Goal: Task Accomplishment & Management: Manage account settings

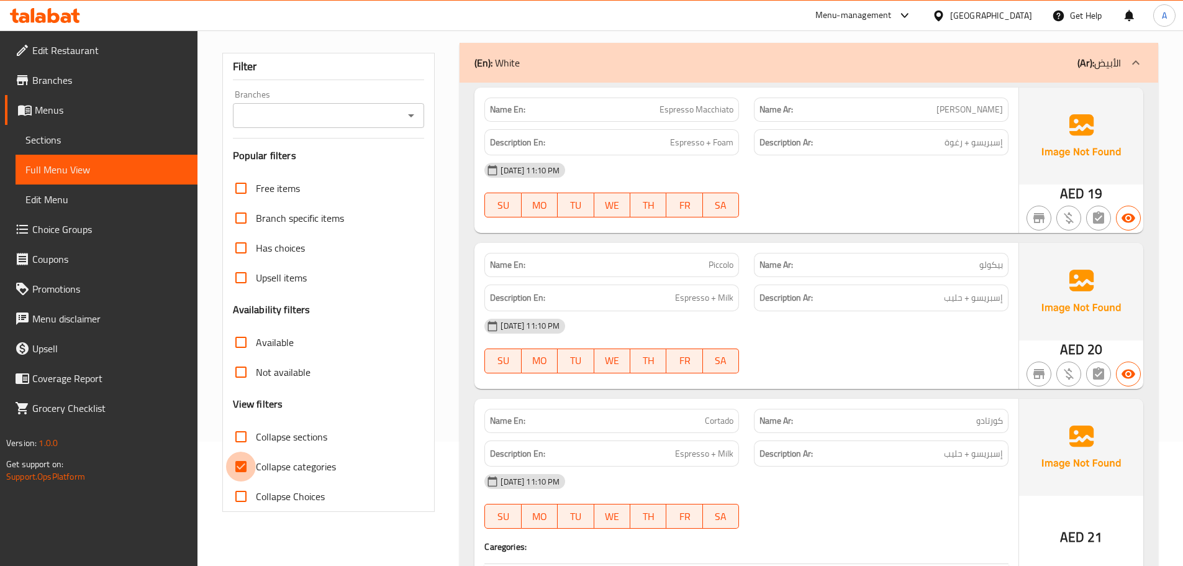
click at [247, 467] on input "Collapse categories" at bounding box center [241, 466] width 30 height 30
checkbox input "false"
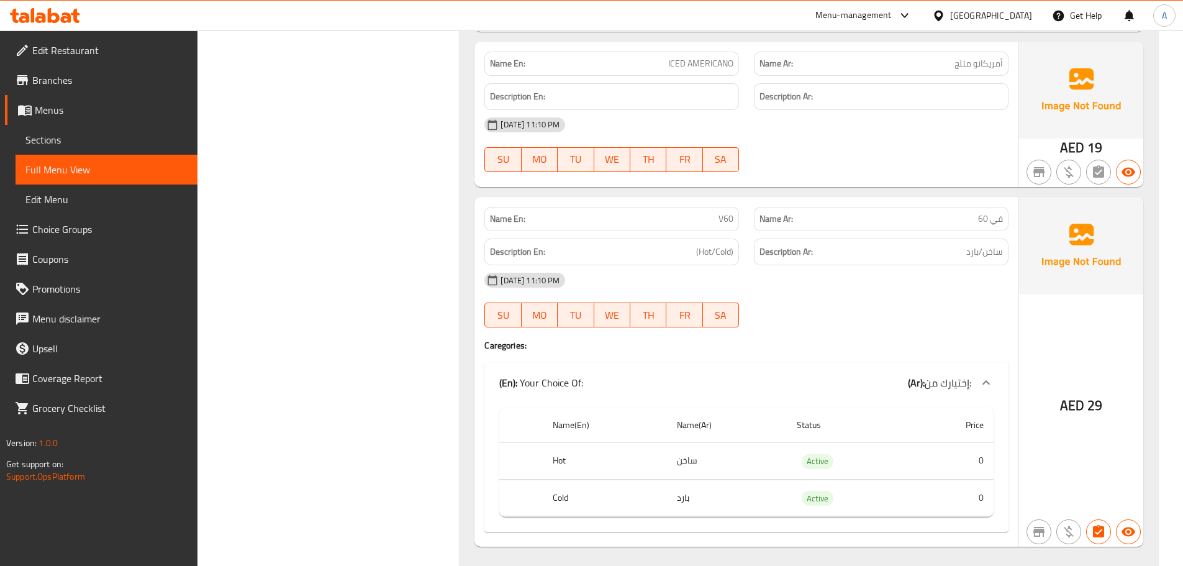
scroll to position [2776, 0]
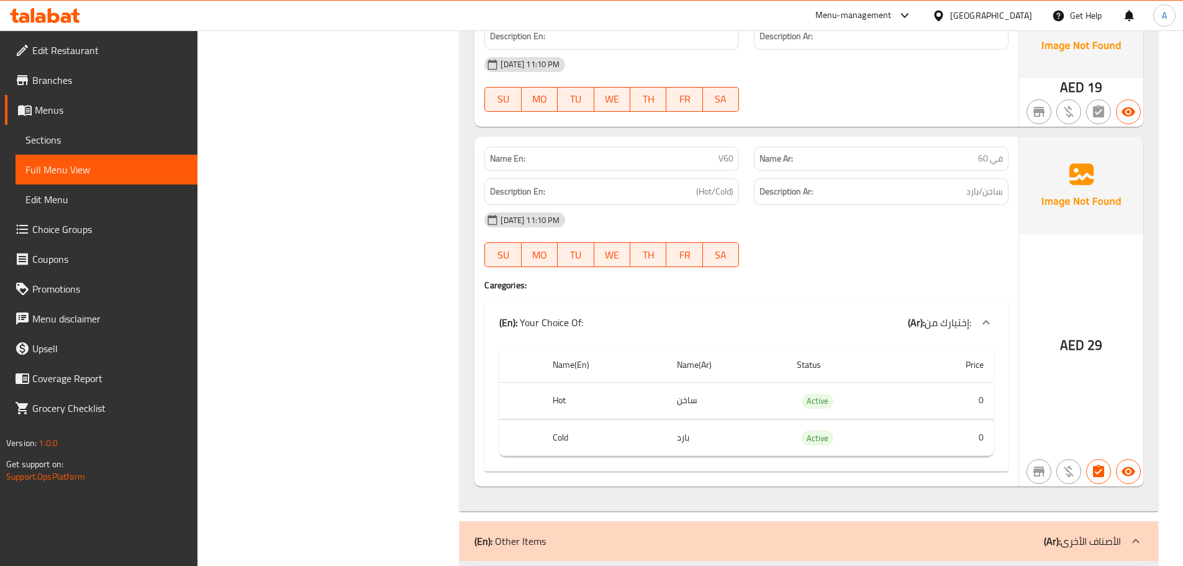
click at [394, 235] on div "Filter Branches Branches Popular filters Free items Branch specific items Has c…" at bounding box center [334, 532] width 238 height 6296
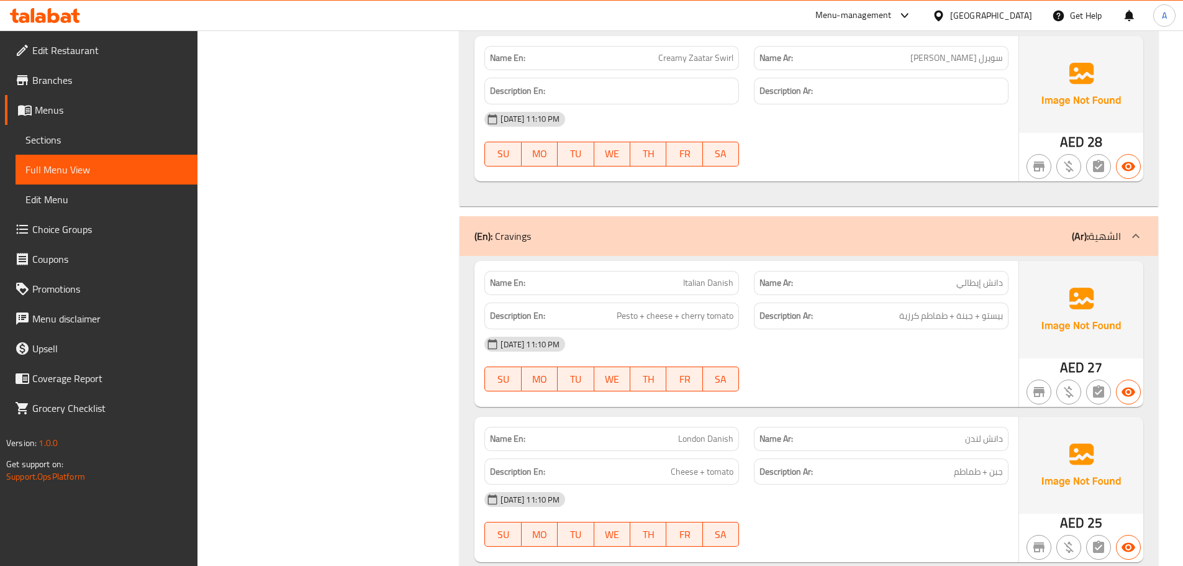
click at [801, 47] on div "Name Ar: سويرل زعتر كريمي" at bounding box center [881, 58] width 255 height 24
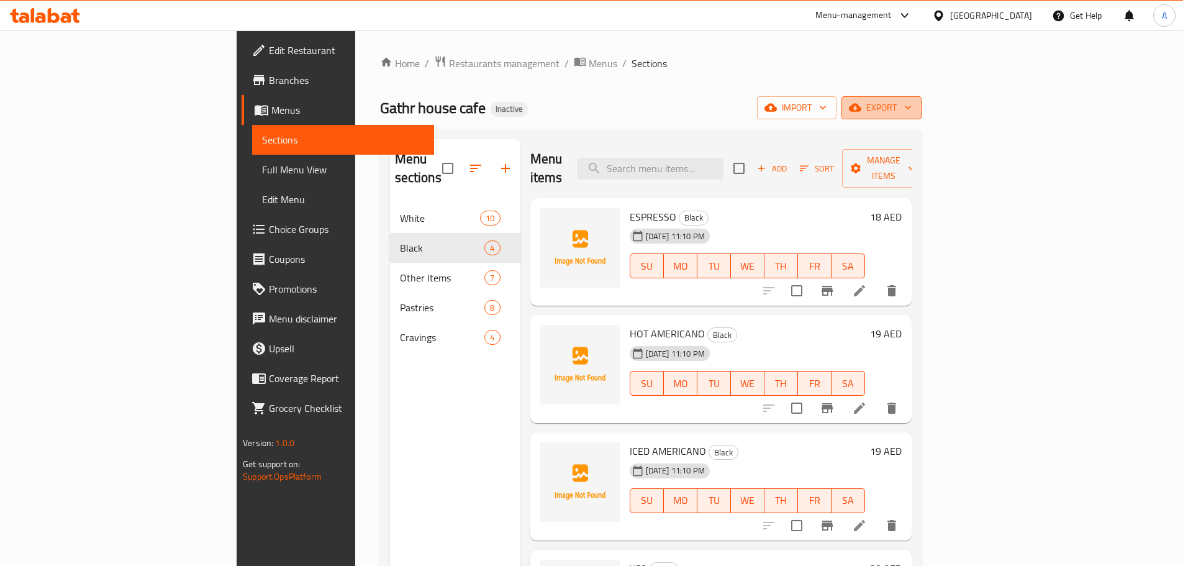
click at [911, 115] on span "export" at bounding box center [881, 108] width 60 height 16
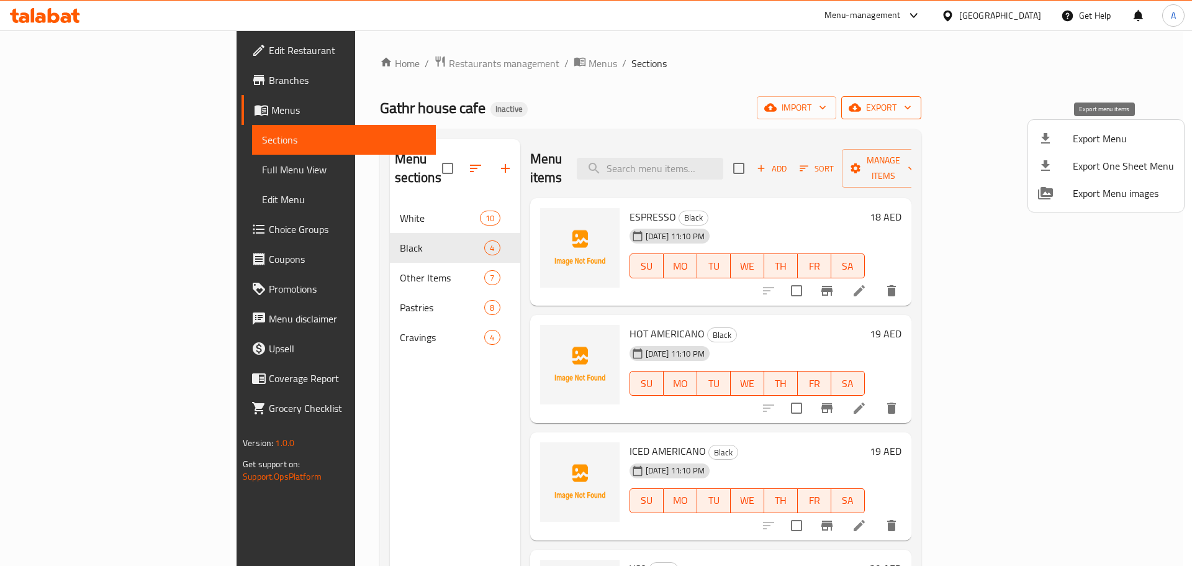
click at [1084, 137] on span "Export Menu" at bounding box center [1123, 138] width 101 height 15
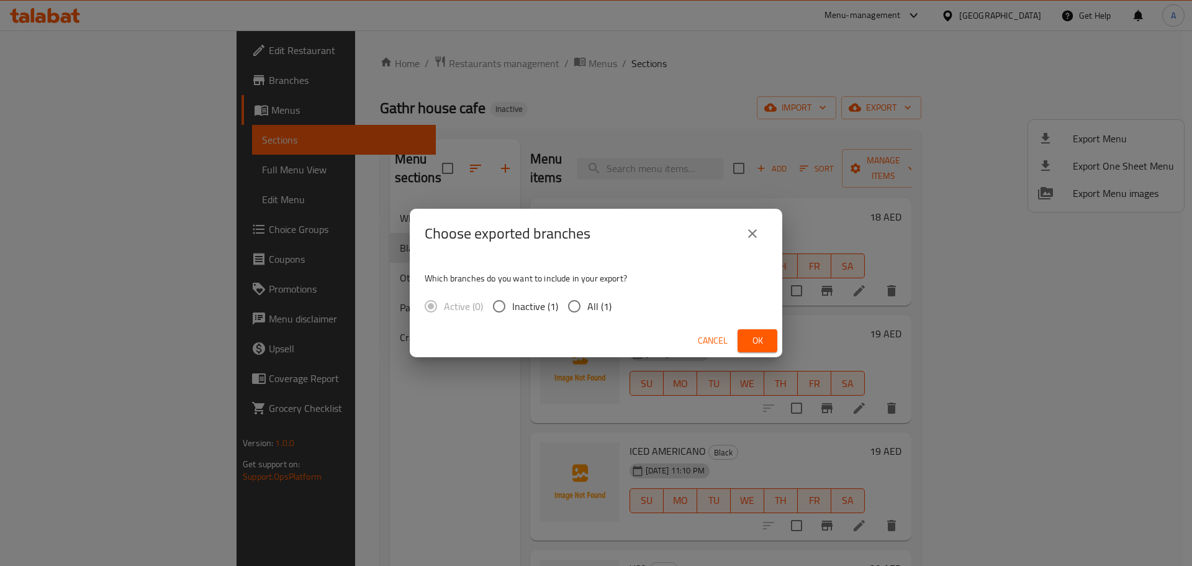
click at [606, 305] on span "All (1)" at bounding box center [599, 306] width 24 height 15
click at [587, 305] on input "All (1)" at bounding box center [574, 306] width 26 height 26
radio input "true"
click at [764, 351] on div "Cancel Ok" at bounding box center [596, 340] width 372 height 33
click at [755, 341] on span "Ok" at bounding box center [757, 341] width 20 height 16
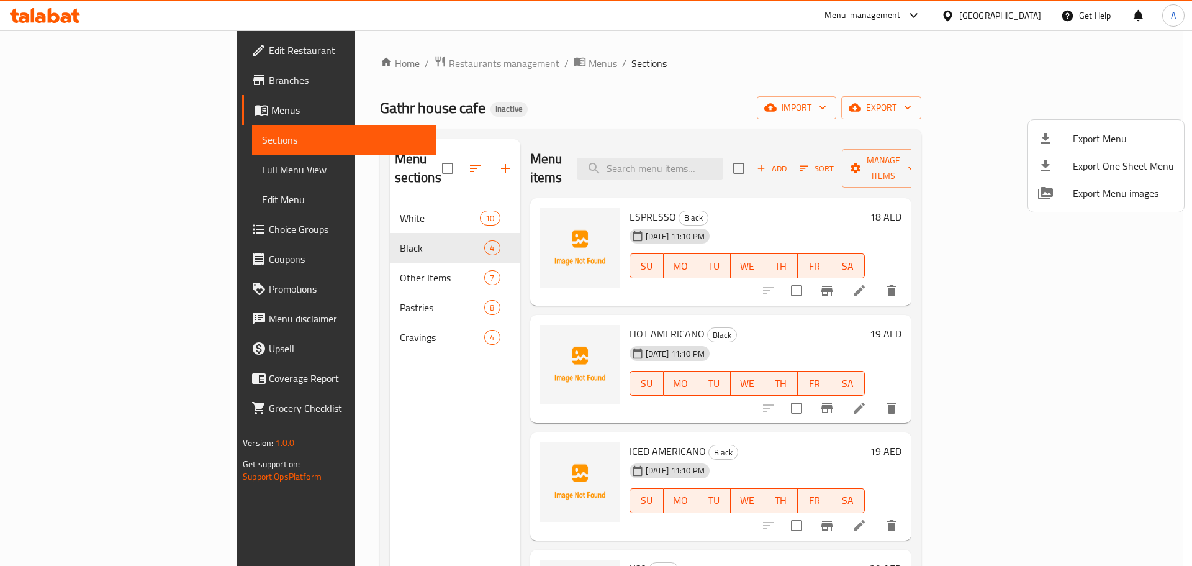
click at [757, 106] on div at bounding box center [596, 283] width 1192 height 566
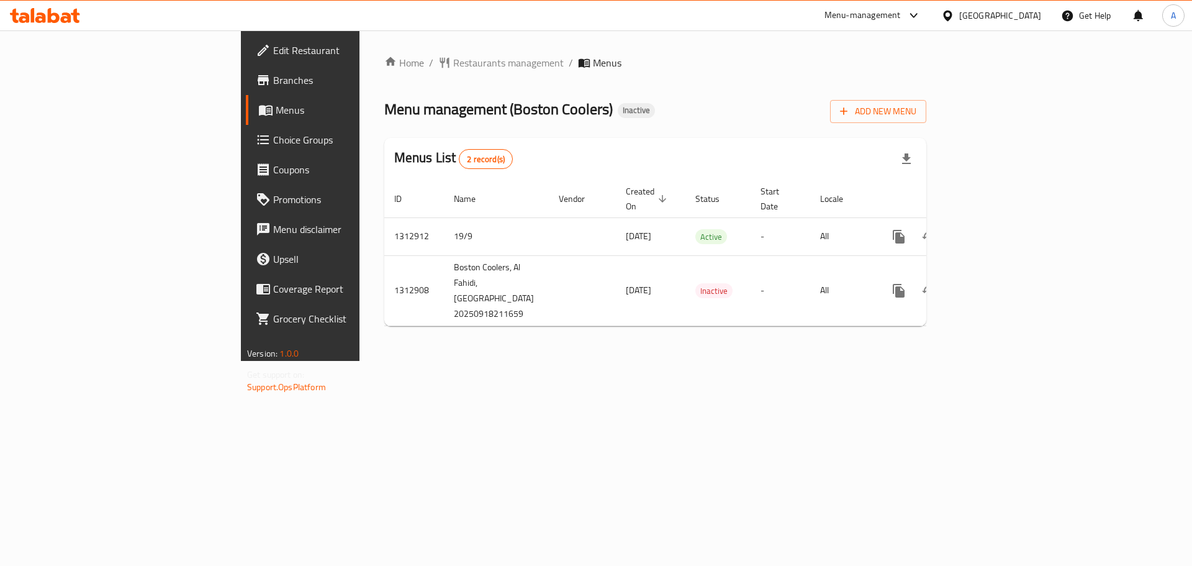
click at [273, 77] on span "Branches" at bounding box center [351, 80] width 157 height 15
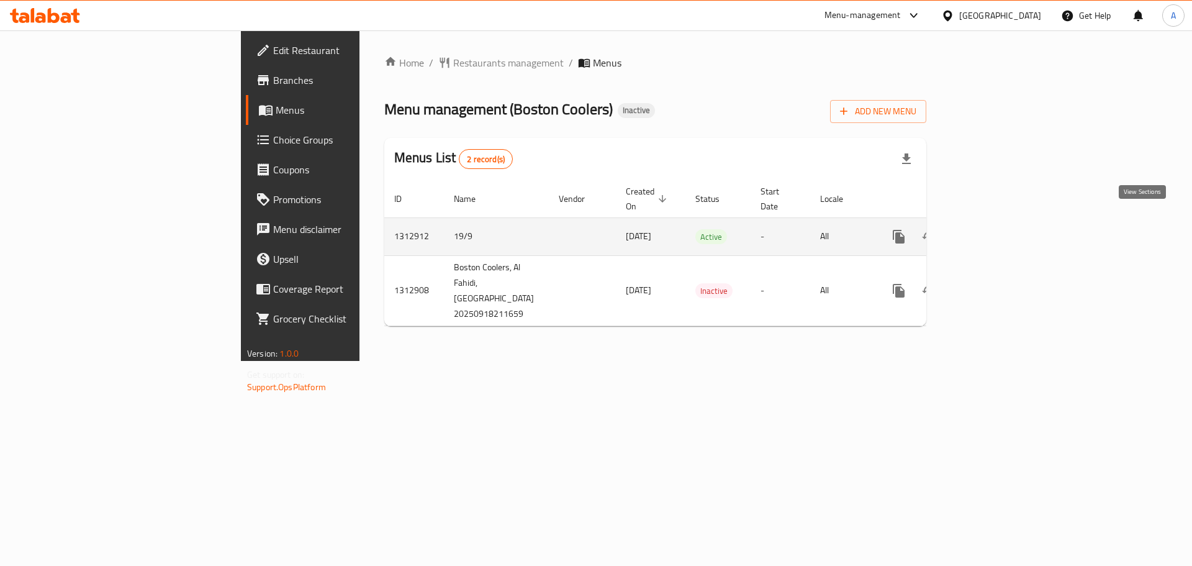
click at [1003, 222] on link "enhanced table" at bounding box center [988, 237] width 30 height 30
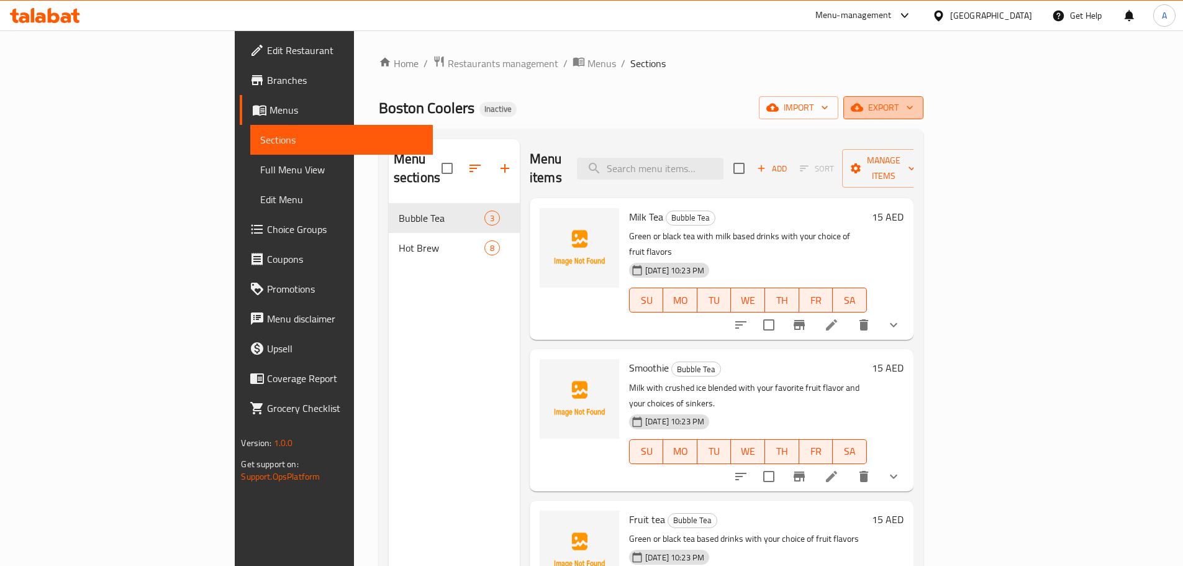
click at [923, 96] on button "export" at bounding box center [883, 107] width 80 height 23
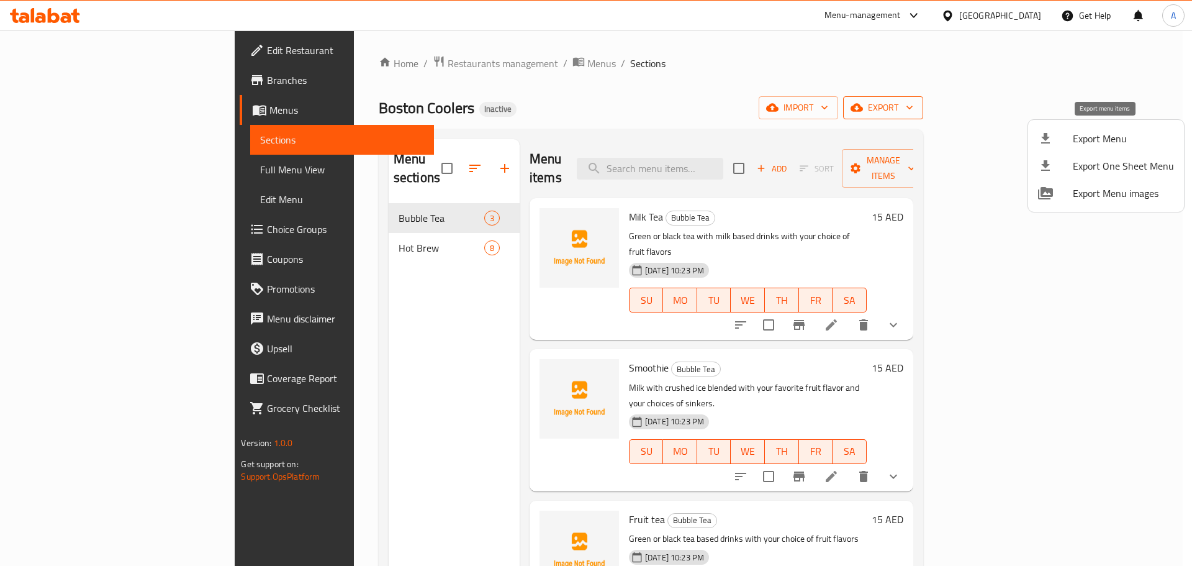
click at [1097, 131] on span "Export Menu" at bounding box center [1123, 138] width 101 height 15
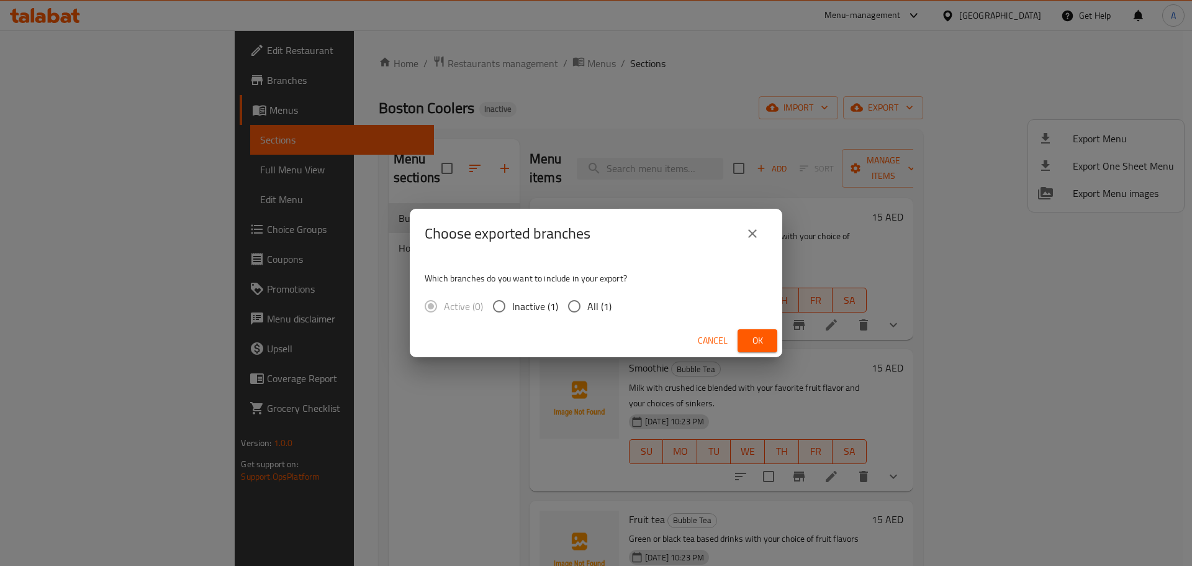
click at [596, 295] on label "All (1)" at bounding box center [586, 306] width 50 height 26
click at [587, 295] on input "All (1)" at bounding box center [574, 306] width 26 height 26
radio input "true"
click at [749, 333] on span "Ok" at bounding box center [757, 341] width 20 height 16
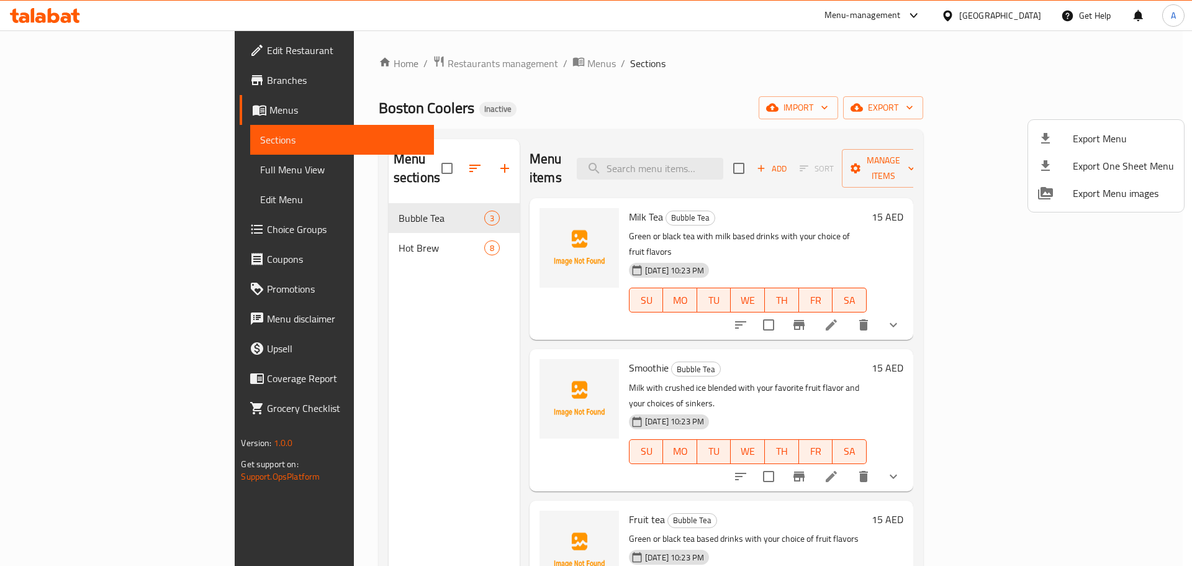
click at [106, 175] on div at bounding box center [596, 283] width 1192 height 566
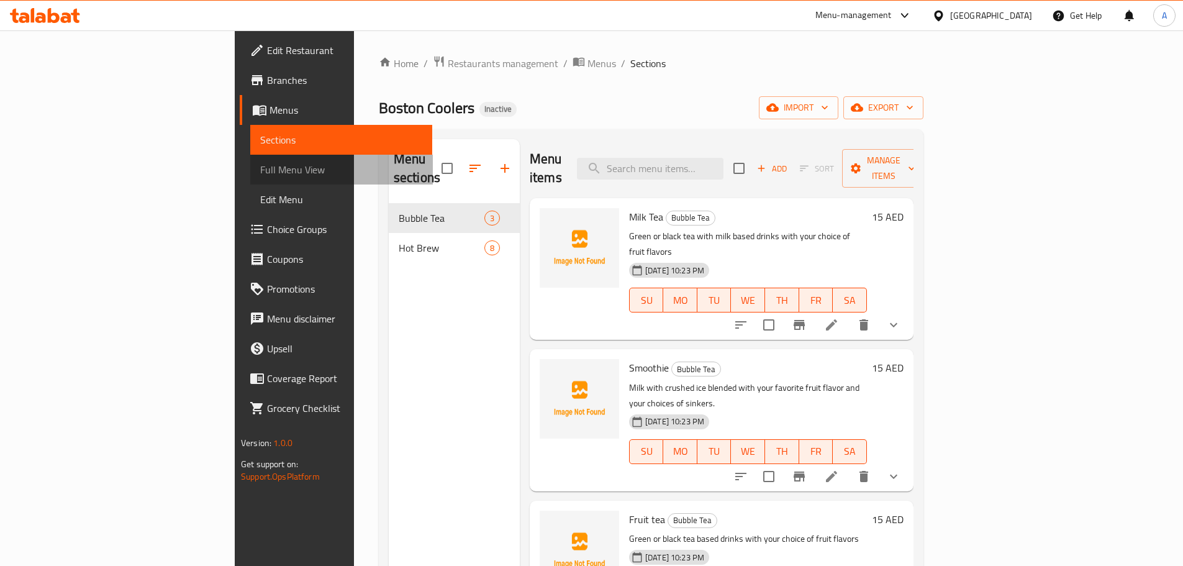
click at [260, 174] on span "Full Menu View" at bounding box center [341, 169] width 162 height 15
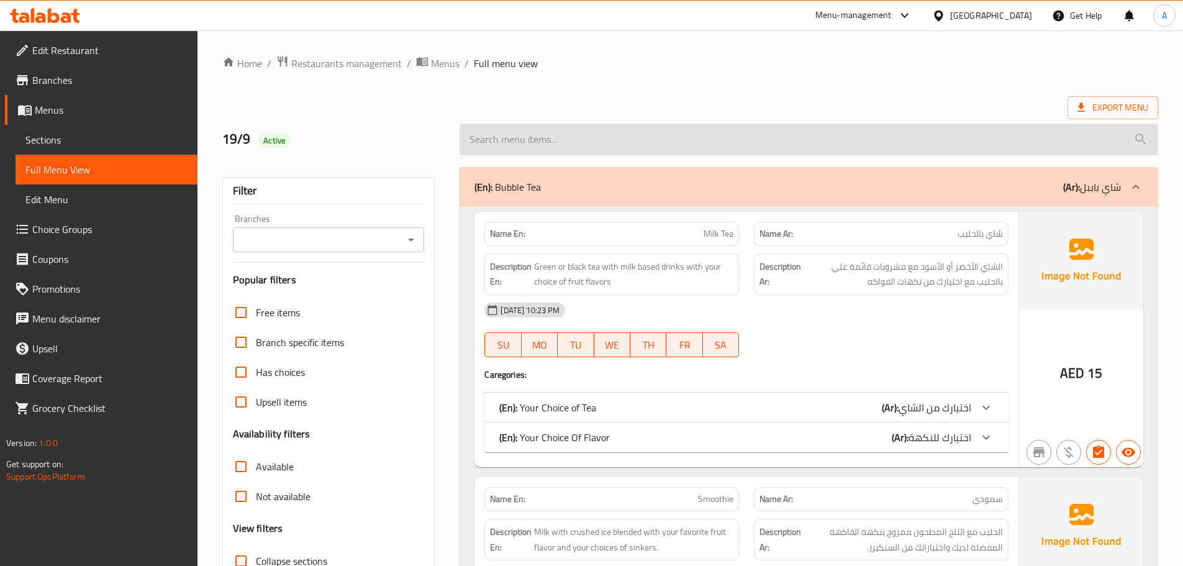
click at [514, 146] on input "search" at bounding box center [808, 140] width 698 height 32
paste input "Fruit tea"
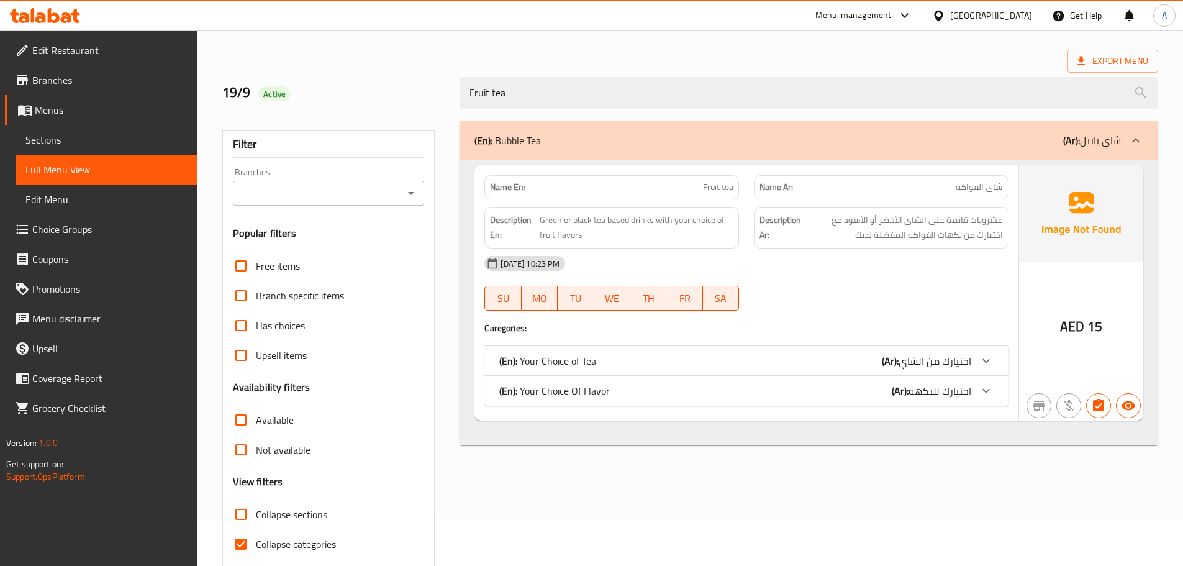
scroll to position [95, 0]
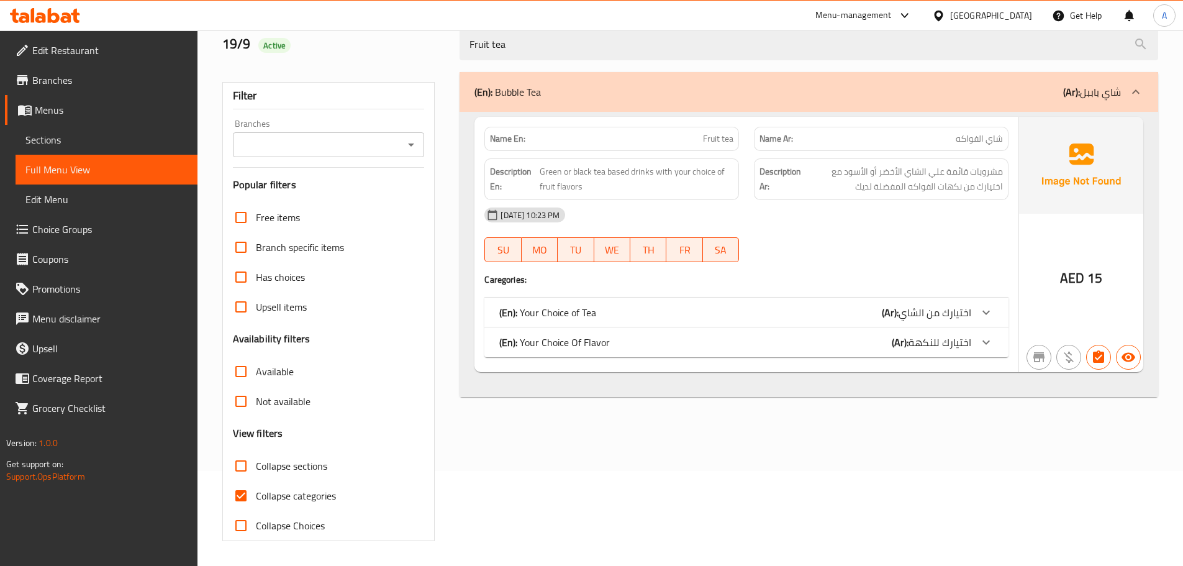
click at [589, 348] on p "(En): Your Choice Of Flavor" at bounding box center [554, 342] width 110 height 15
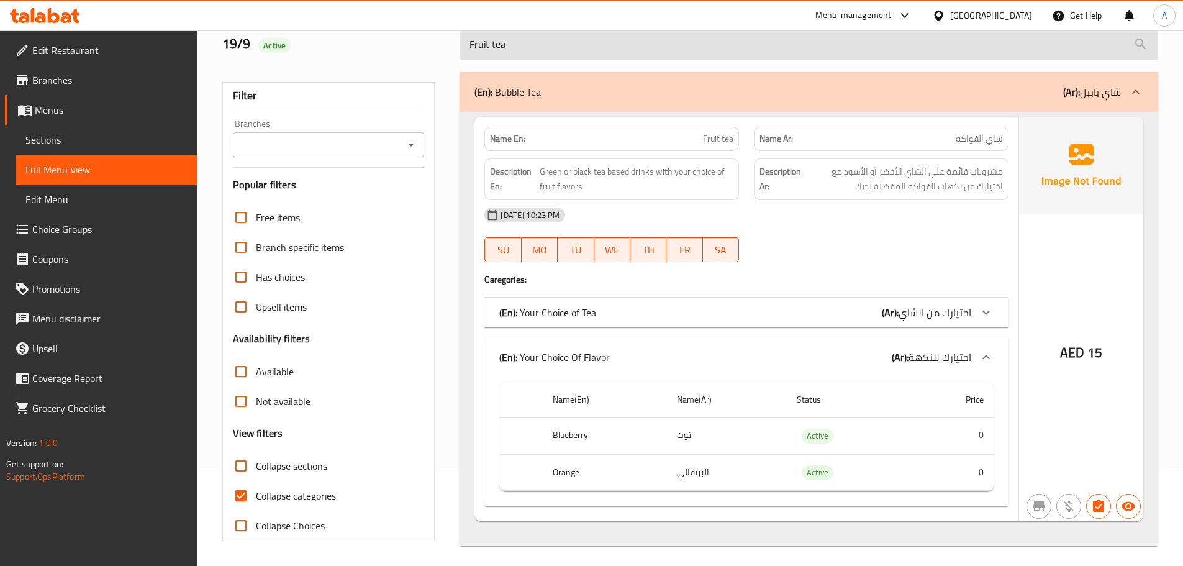
click at [554, 44] on input "Fruit tea" at bounding box center [808, 45] width 698 height 32
paste input "Smoothie"
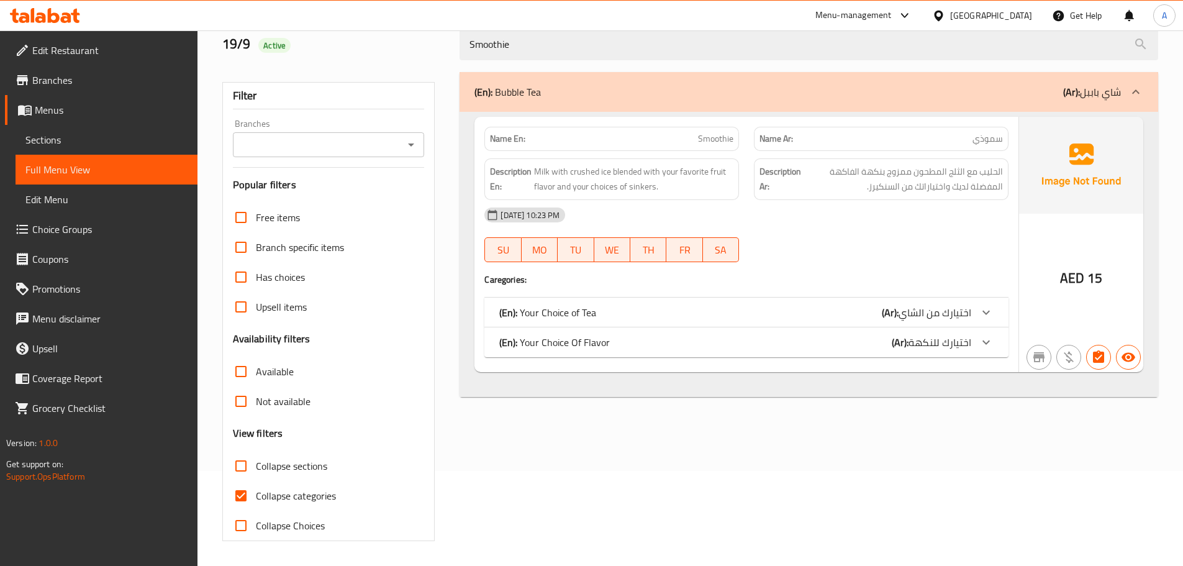
type input "Smoothie"
click at [605, 336] on p "(En): Your Choice Of Flavor" at bounding box center [554, 342] width 110 height 15
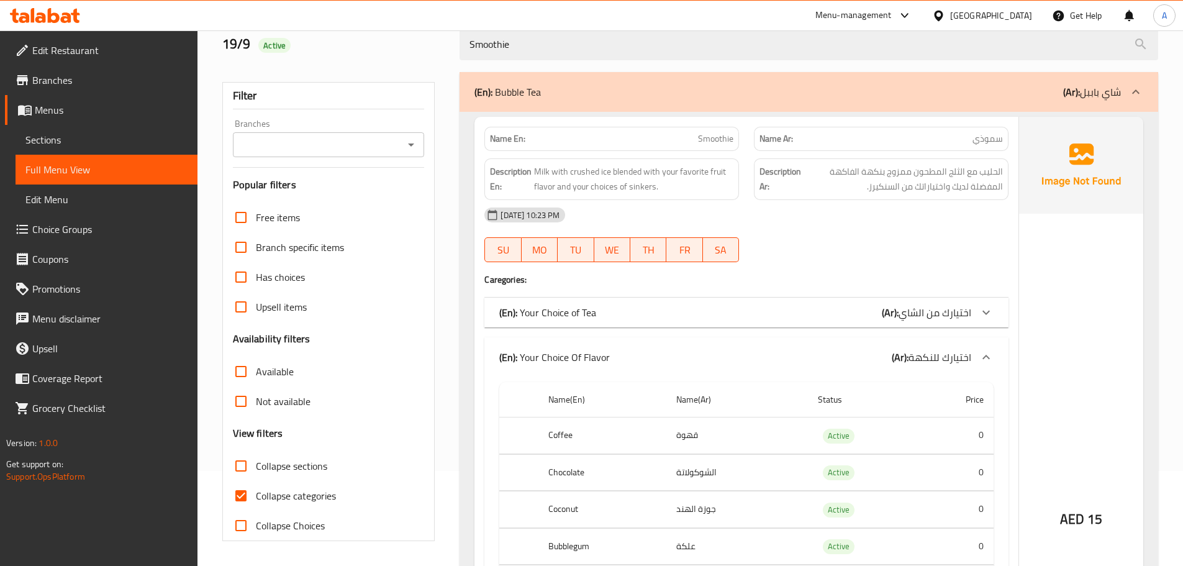
click at [603, 316] on div "(En): Your Choice of Tea (Ar): اختيارك من الشاي" at bounding box center [735, 312] width 472 height 15
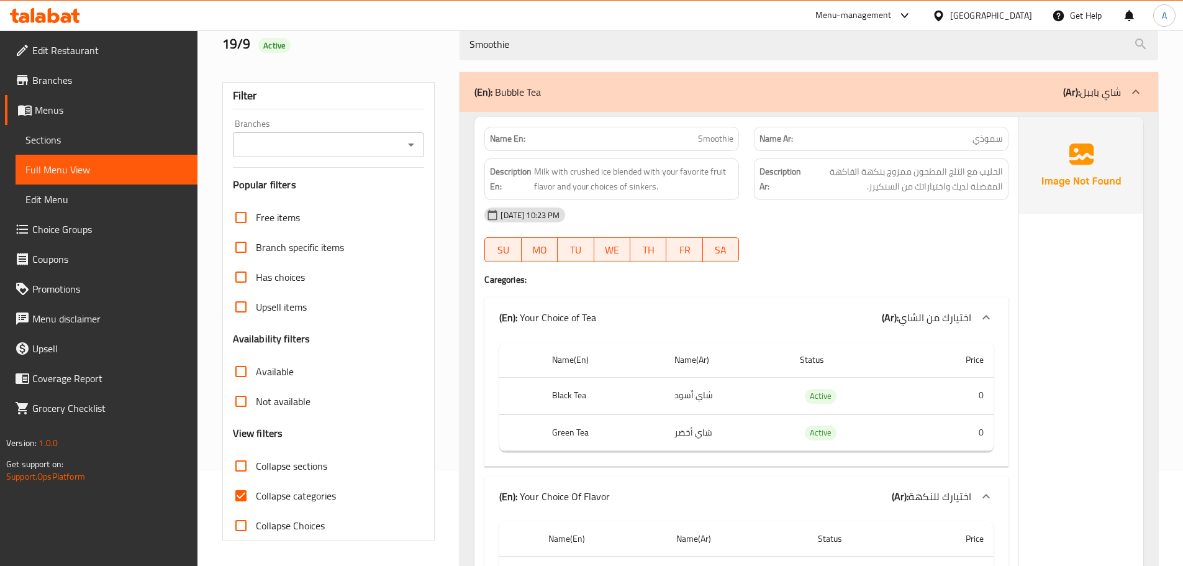
click at [603, 316] on div "(En): Your Choice of Tea (Ar): اختيارك من الشاي" at bounding box center [735, 317] width 472 height 15
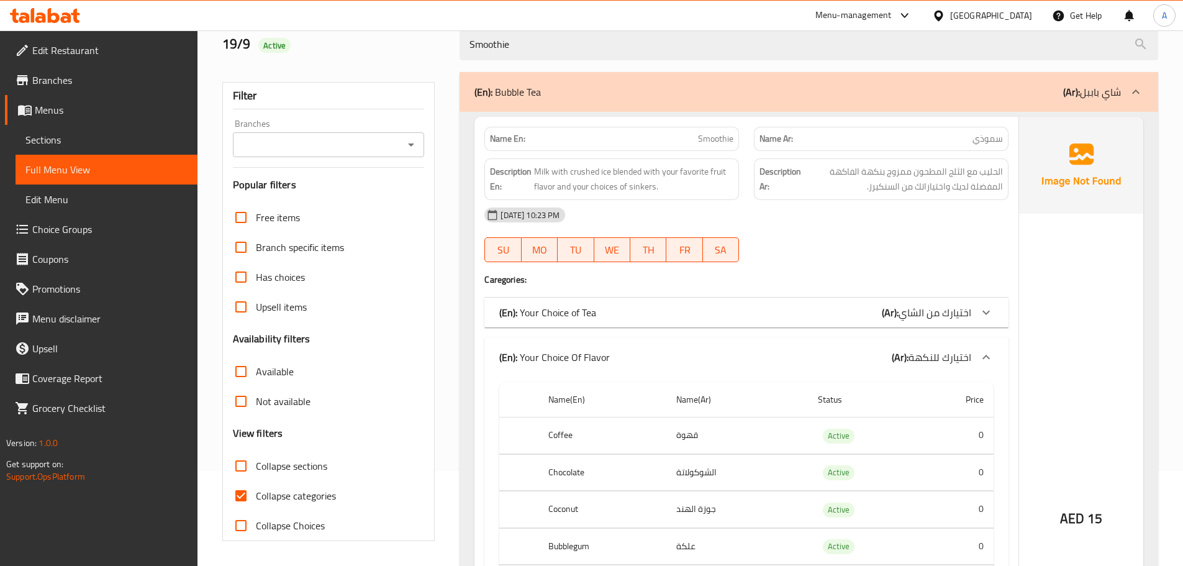
click at [603, 316] on div "(En): Your Choice of Tea (Ar): اختيارك من الشاي" at bounding box center [735, 312] width 472 height 15
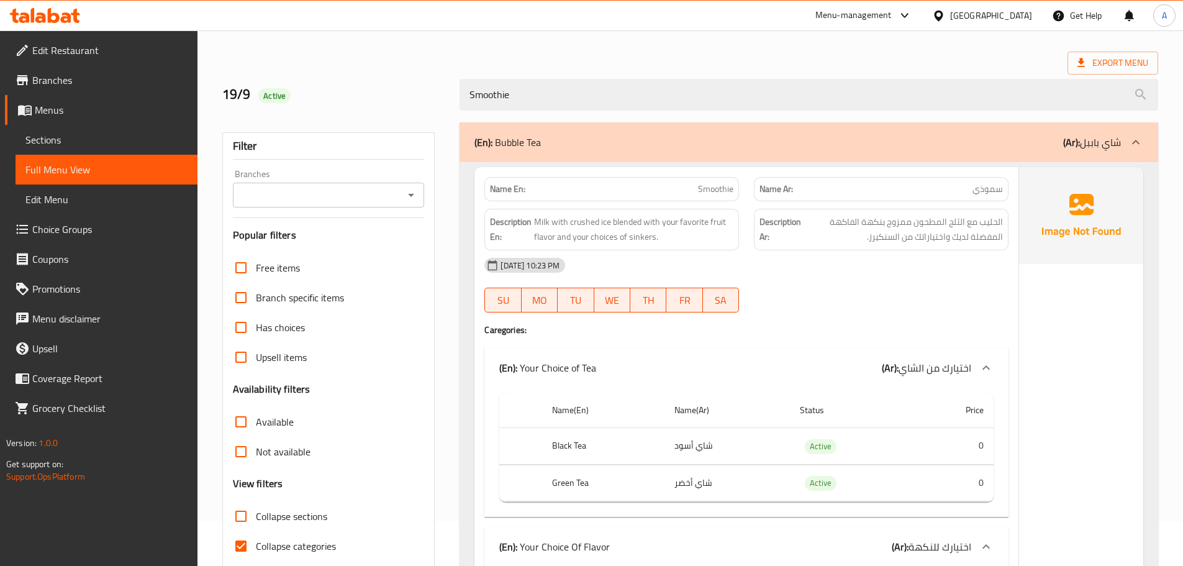
scroll to position [13, 0]
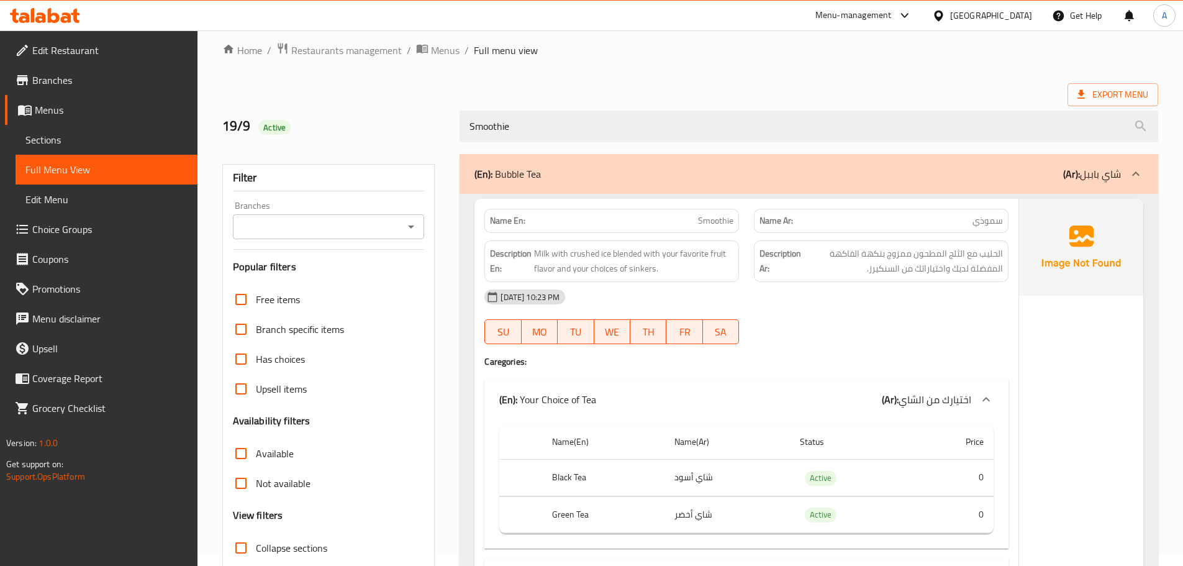
click at [110, 138] on span "Sections" at bounding box center [106, 139] width 162 height 15
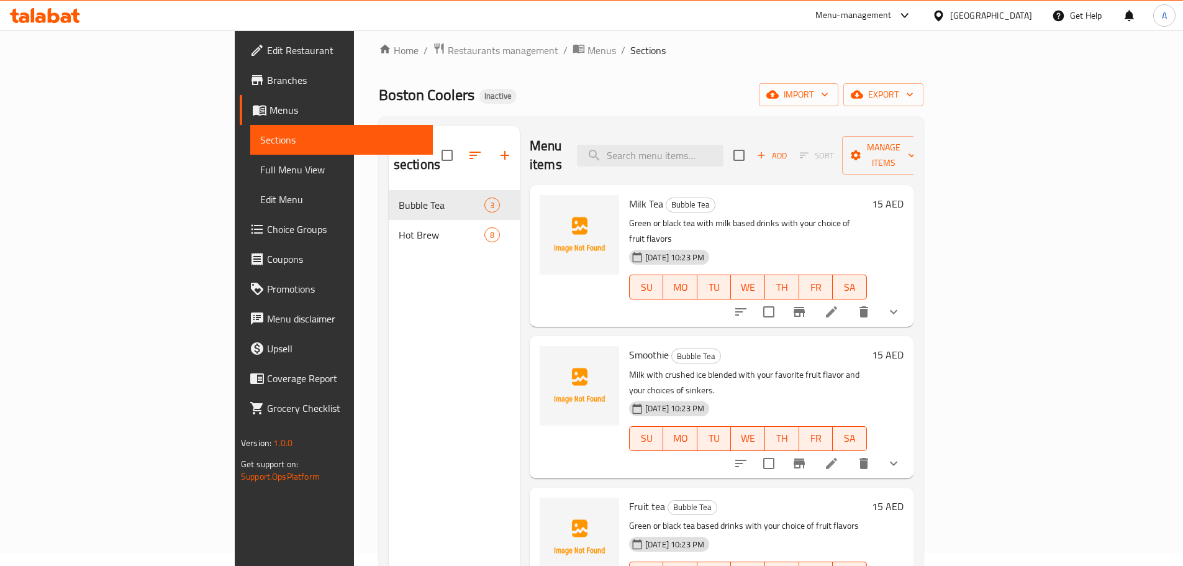
click at [434, 142] on input "checkbox" at bounding box center [447, 155] width 26 height 26
checkbox input "true"
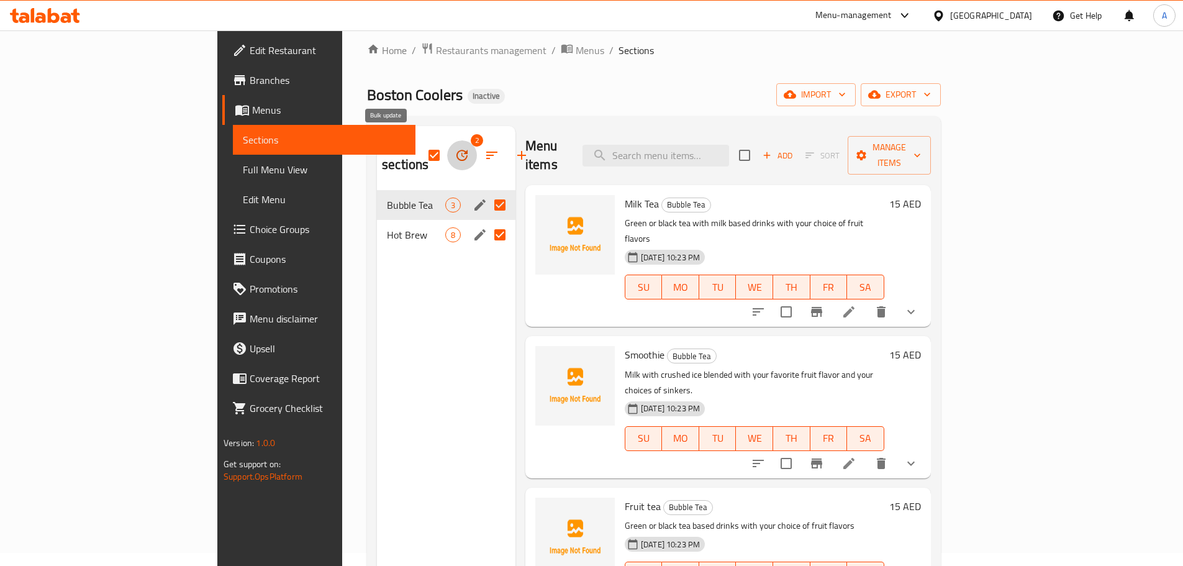
click at [447, 153] on button "button" at bounding box center [462, 155] width 30 height 30
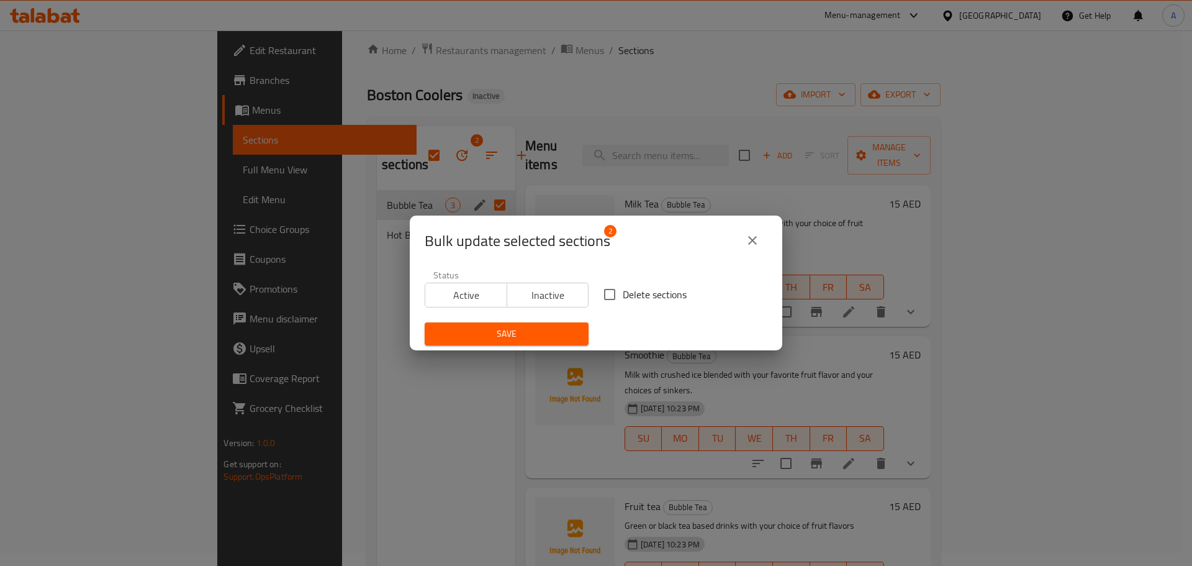
click at [631, 301] on span "Delete sections" at bounding box center [655, 294] width 64 height 15
click at [623, 301] on input "Delete sections" at bounding box center [610, 294] width 26 height 26
checkbox input "true"
click at [581, 328] on button "Save" at bounding box center [507, 333] width 164 height 23
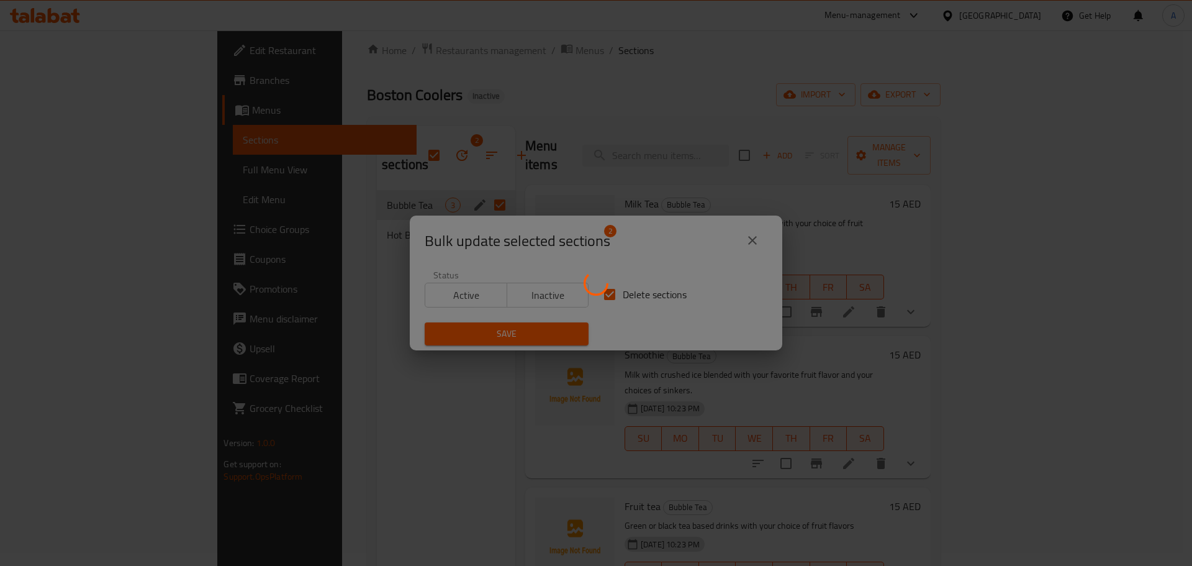
checkbox input "false"
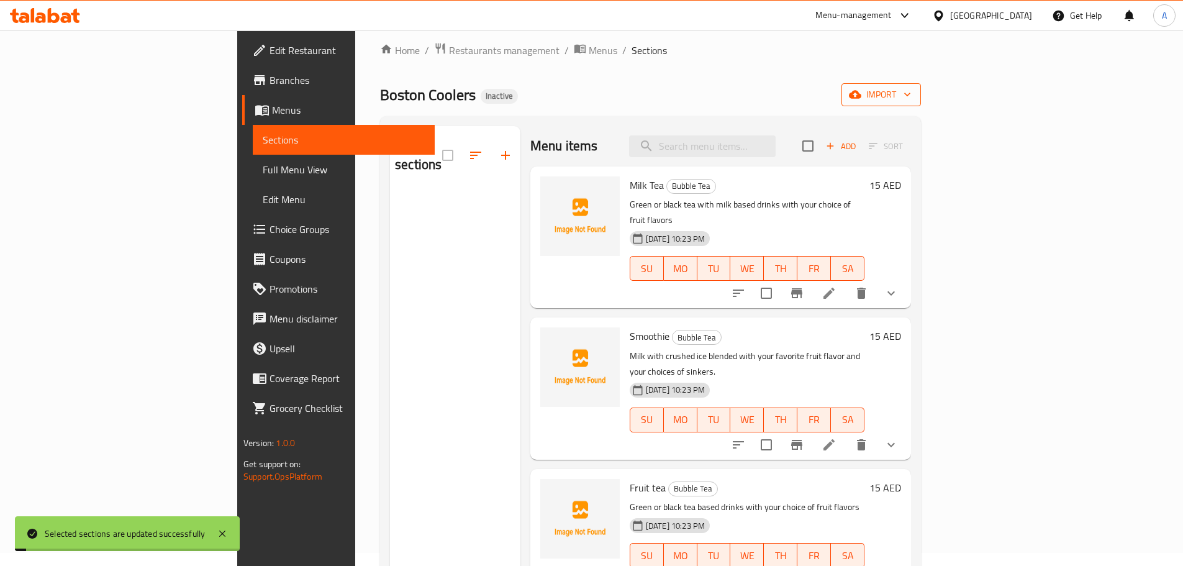
click at [911, 92] on span "import" at bounding box center [881, 95] width 60 height 16
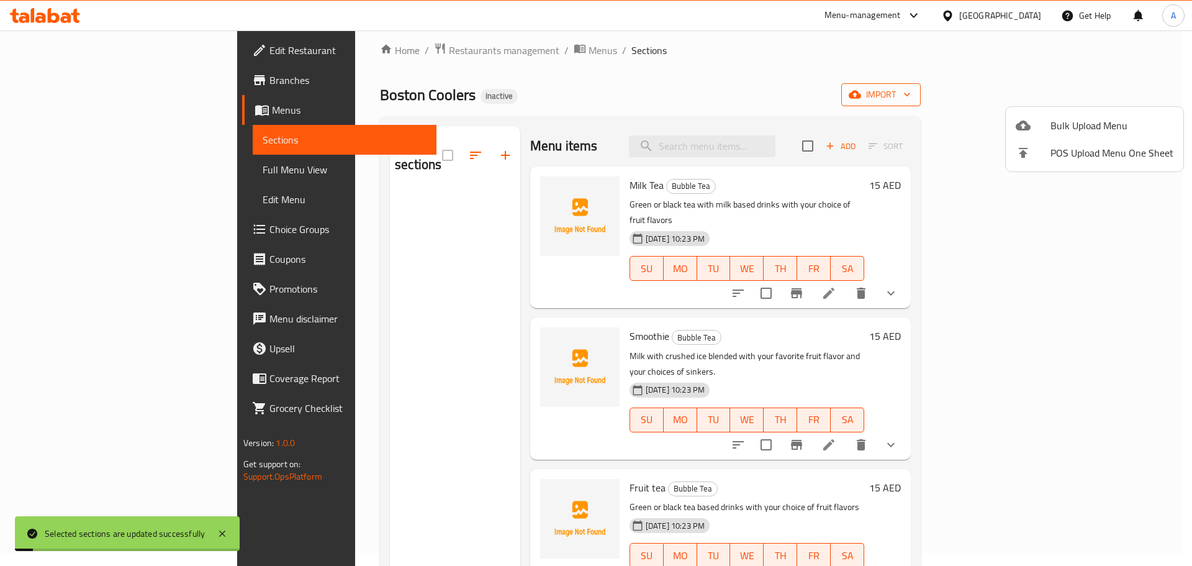
click at [1086, 114] on li "Bulk Upload Menu" at bounding box center [1095, 125] width 178 height 27
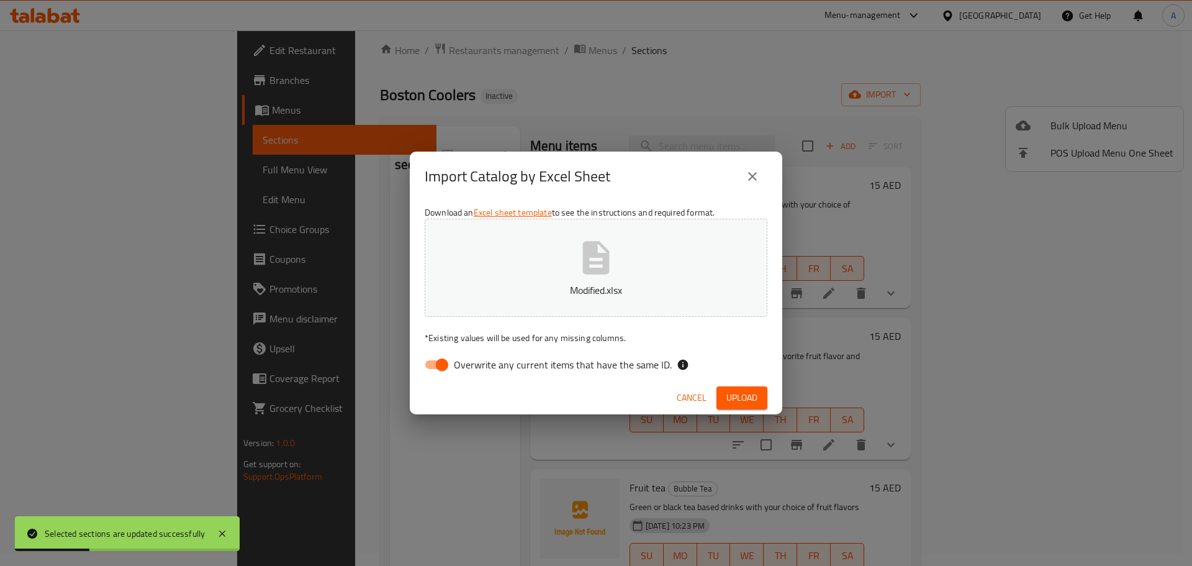
click at [621, 374] on label "Overwrite any current items that have the same ID." at bounding box center [545, 365] width 254 height 24
click at [477, 374] on input "Overwrite any current items that have the same ID." at bounding box center [442, 365] width 71 height 24
checkbox input "false"
click at [726, 392] on button "Upload" at bounding box center [741, 397] width 51 height 23
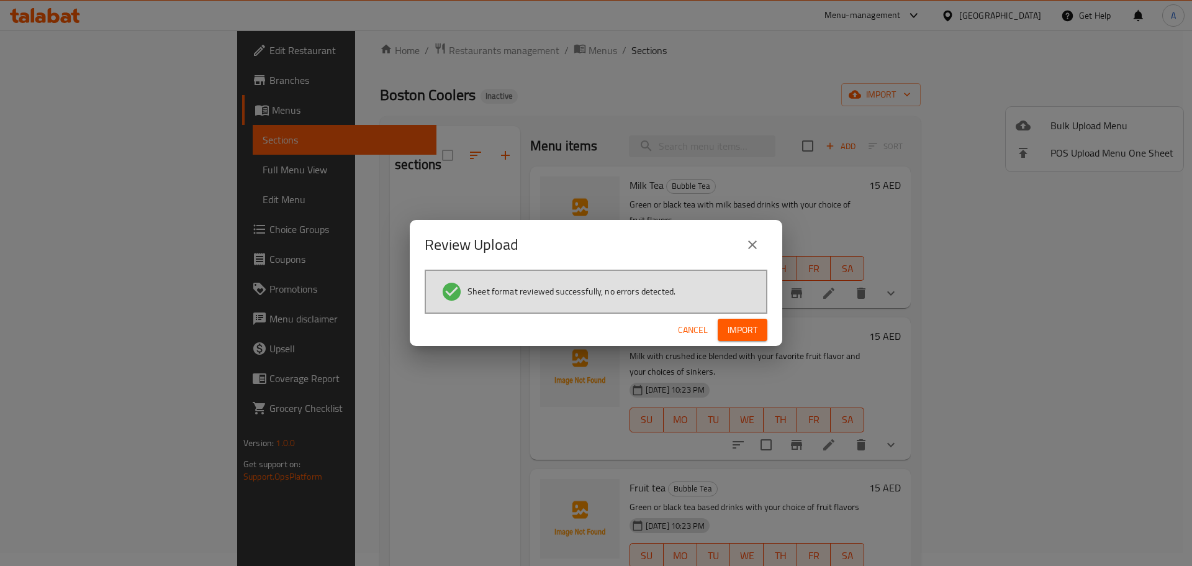
click at [755, 325] on span "Import" at bounding box center [743, 330] width 30 height 16
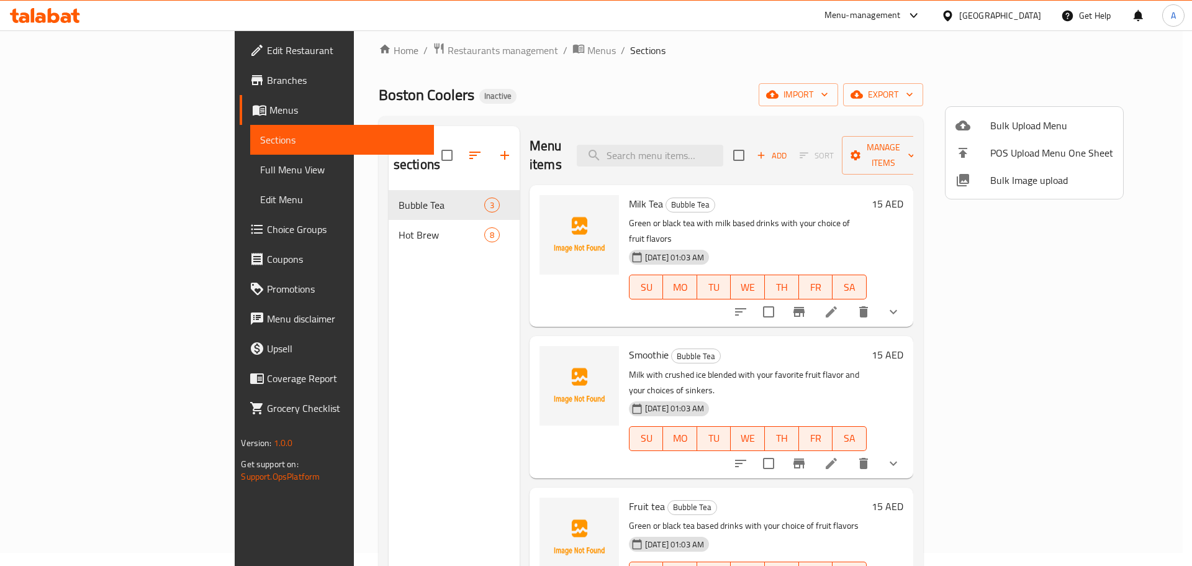
click at [730, 138] on div at bounding box center [596, 283] width 1192 height 566
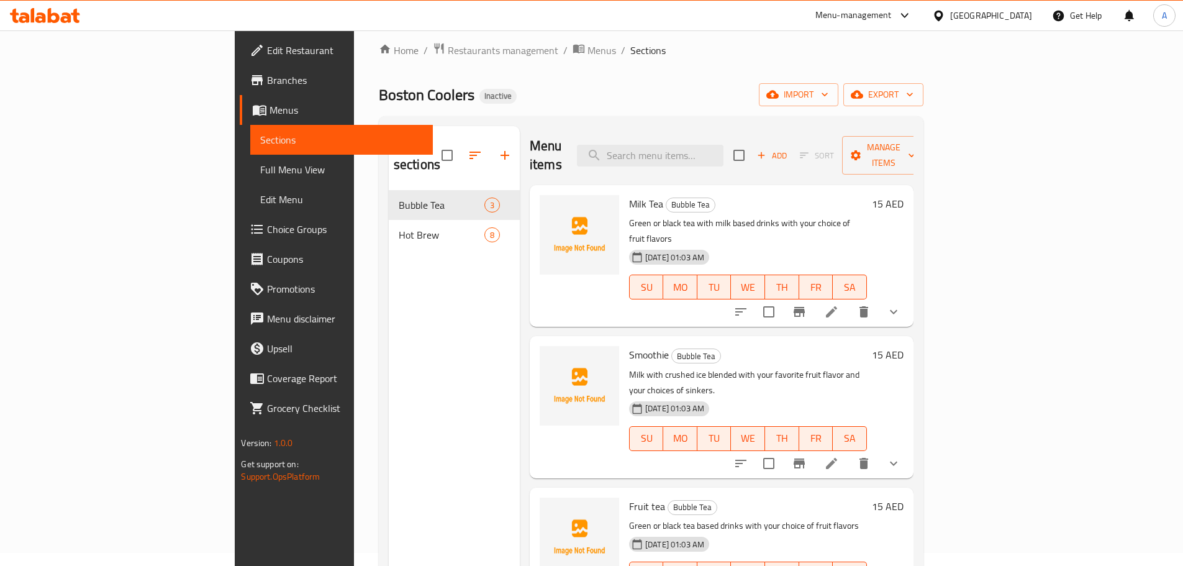
click at [723, 145] on input "search" at bounding box center [650, 156] width 146 height 22
paste input "Smoothie"
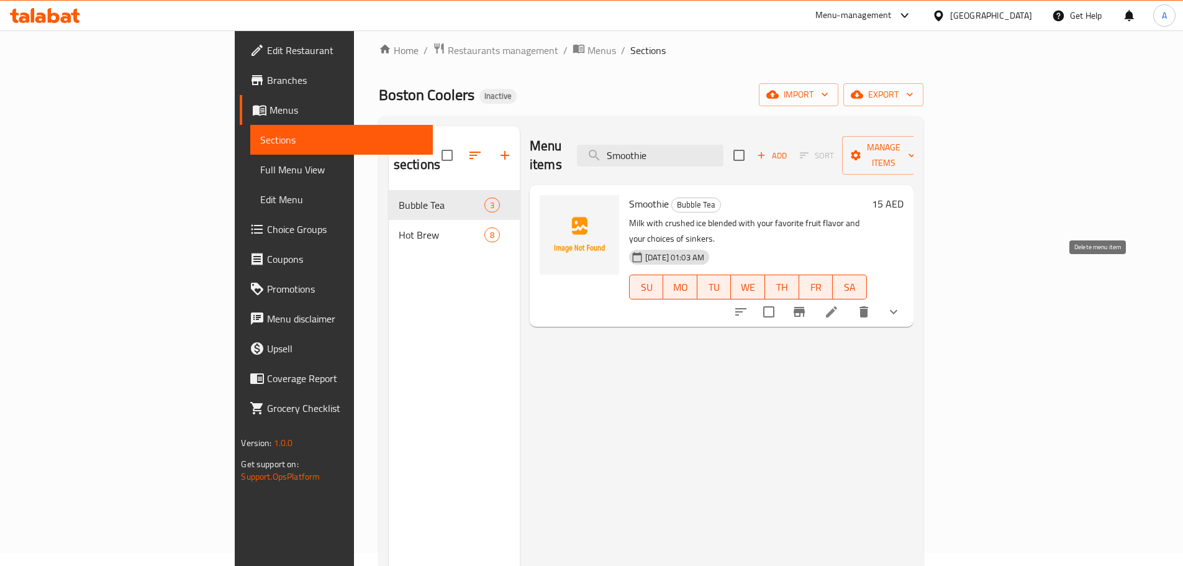
type input "Smoothie"
click at [868, 306] on icon "delete" at bounding box center [863, 311] width 9 height 11
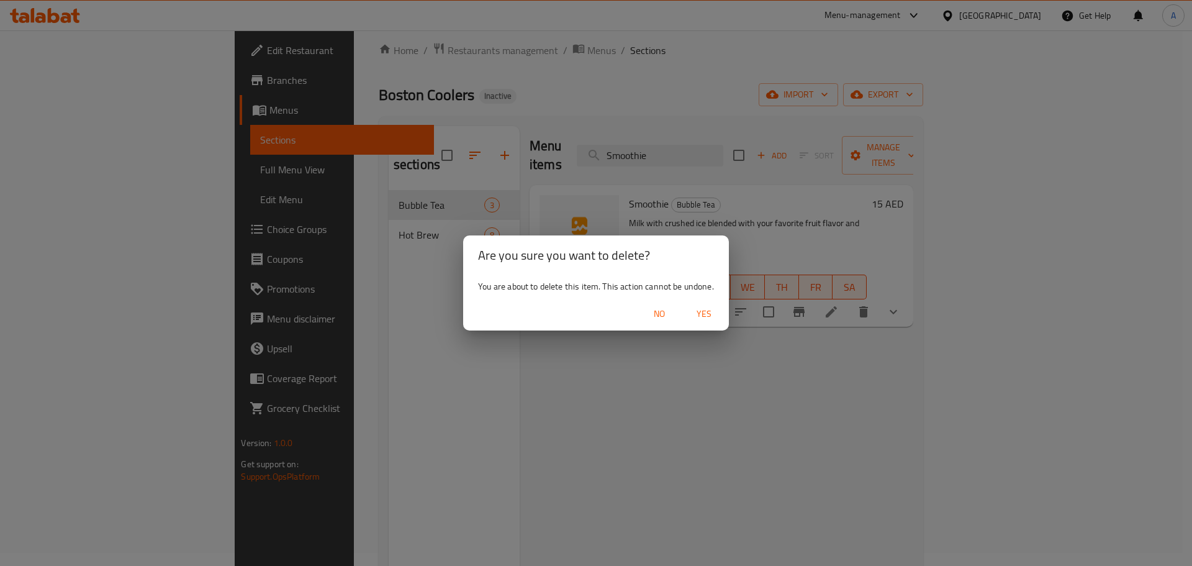
click at [708, 313] on span "Yes" at bounding box center [704, 314] width 30 height 16
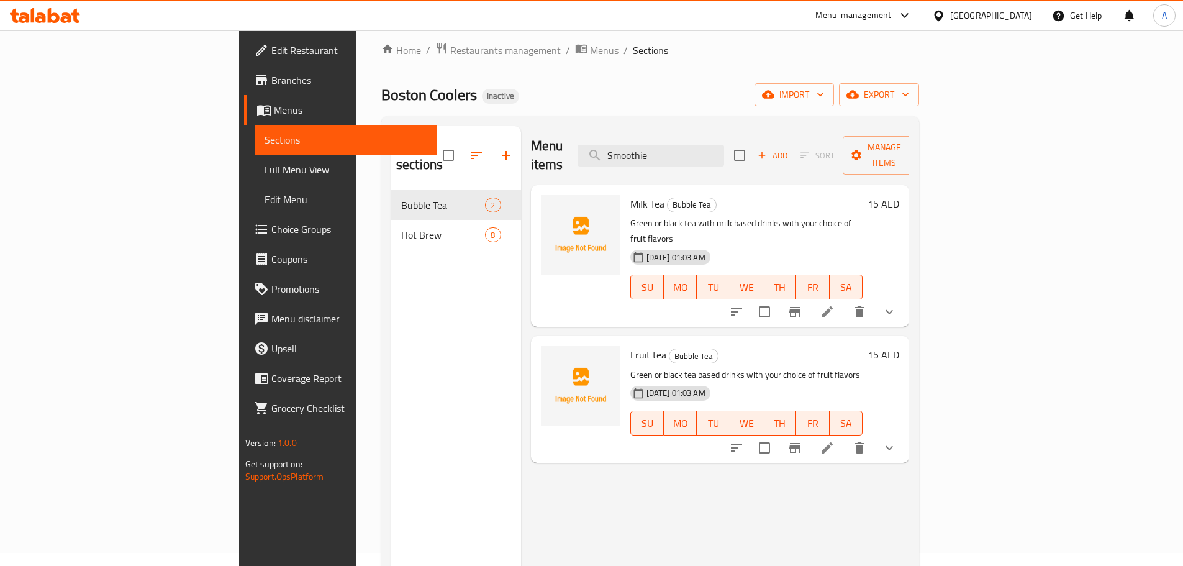
drag, startPoint x: 594, startPoint y: 117, endPoint x: 530, endPoint y: 19, distance: 117.6
click at [594, 117] on div "Menu sections Bubble Tea 2 Hot Brew 8 Menu items Smoothie Add Sort Manage items…" at bounding box center [650, 408] width 538 height 585
click at [244, 239] on link "Choice Groups" at bounding box center [340, 229] width 192 height 30
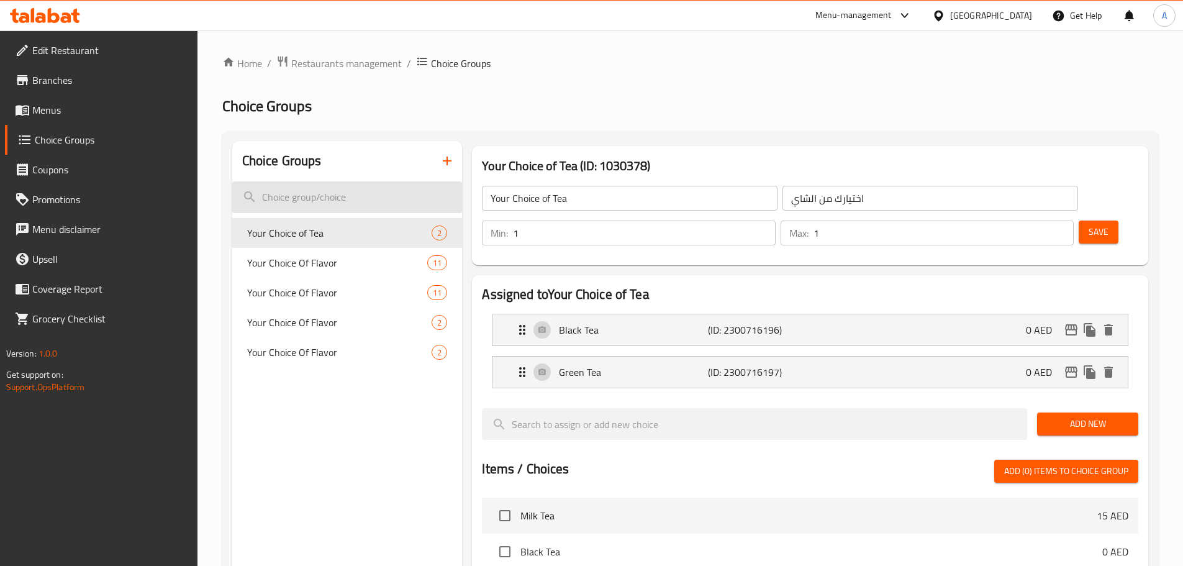
click at [307, 194] on input "search" at bounding box center [347, 197] width 230 height 32
click at [309, 194] on input "search" at bounding box center [347, 197] width 230 height 32
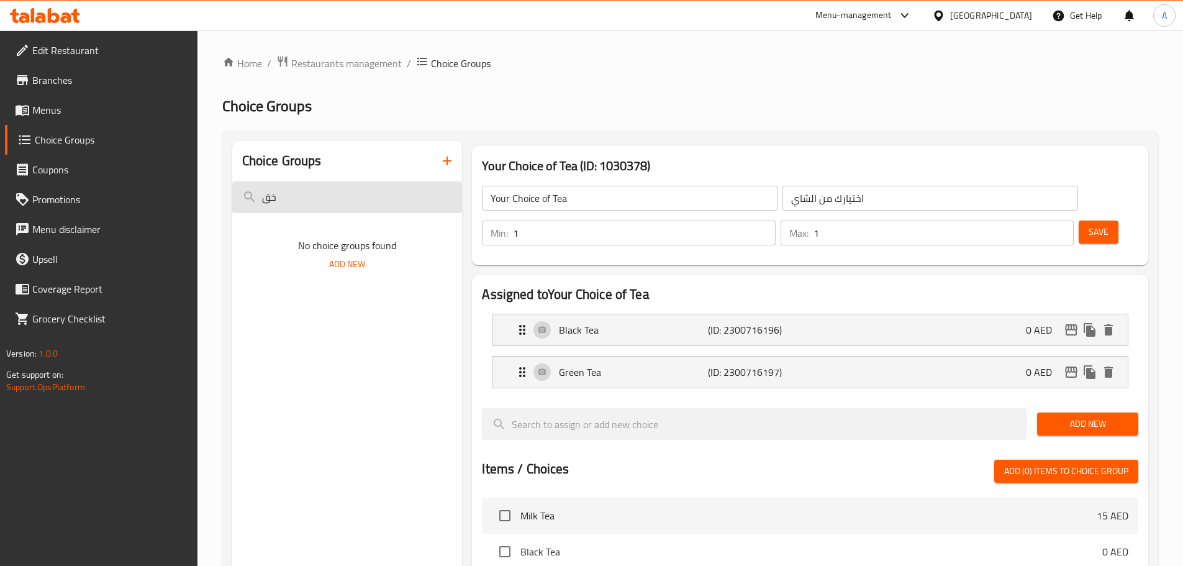
type input "خ"
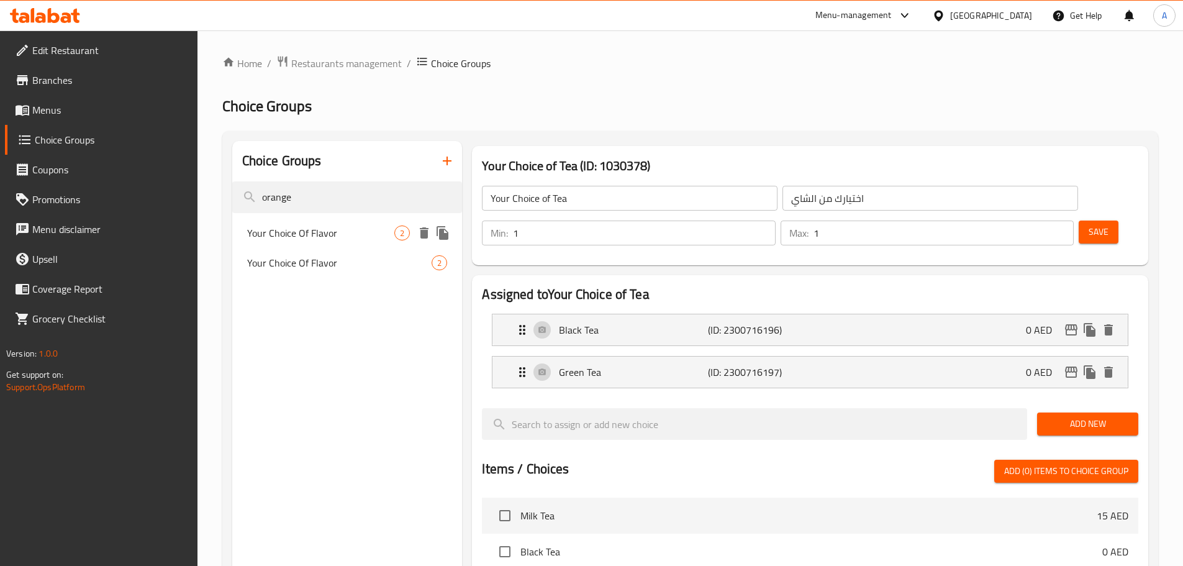
type input "orange"
click at [335, 232] on span "Your Choice Of Flavor" at bounding box center [321, 232] width 148 height 15
type input "Your Choice Of Flavor"
type input "اختيارك للنكهة"
click at [636, 315] on li "Blueberry (ID: 2300706030) 0 AED Name (En) Blueberry Name (En) Name (Ar) توت Na…" at bounding box center [810, 330] width 656 height 42
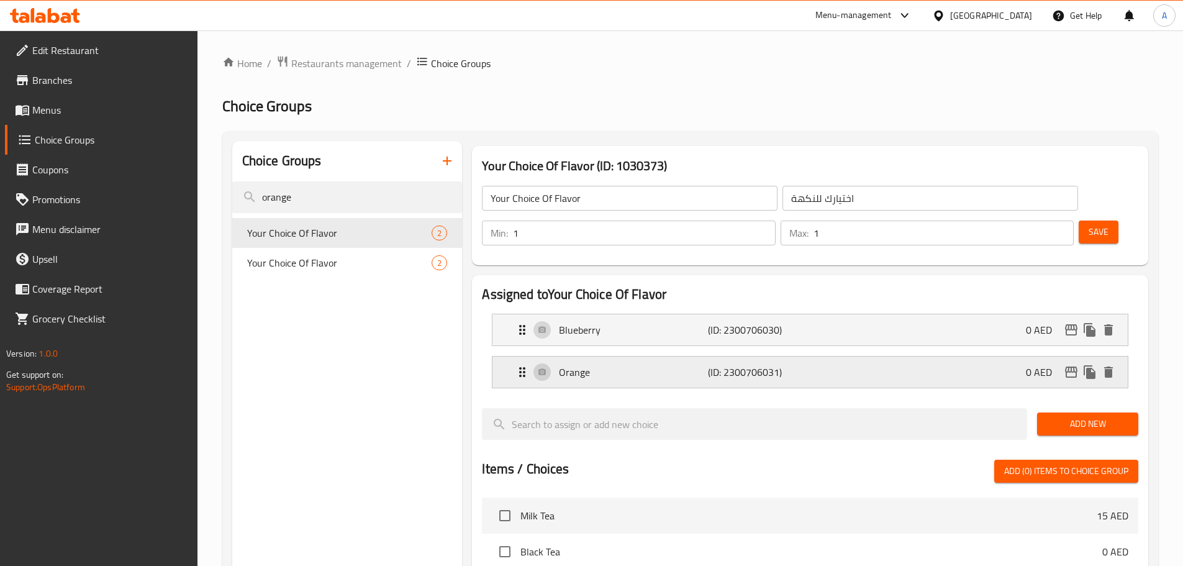
drag, startPoint x: 647, startPoint y: 329, endPoint x: 653, endPoint y: 330, distance: 6.2
click at [649, 356] on div "Orange (ID: 2300706031) 0 AED" at bounding box center [814, 371] width 598 height 31
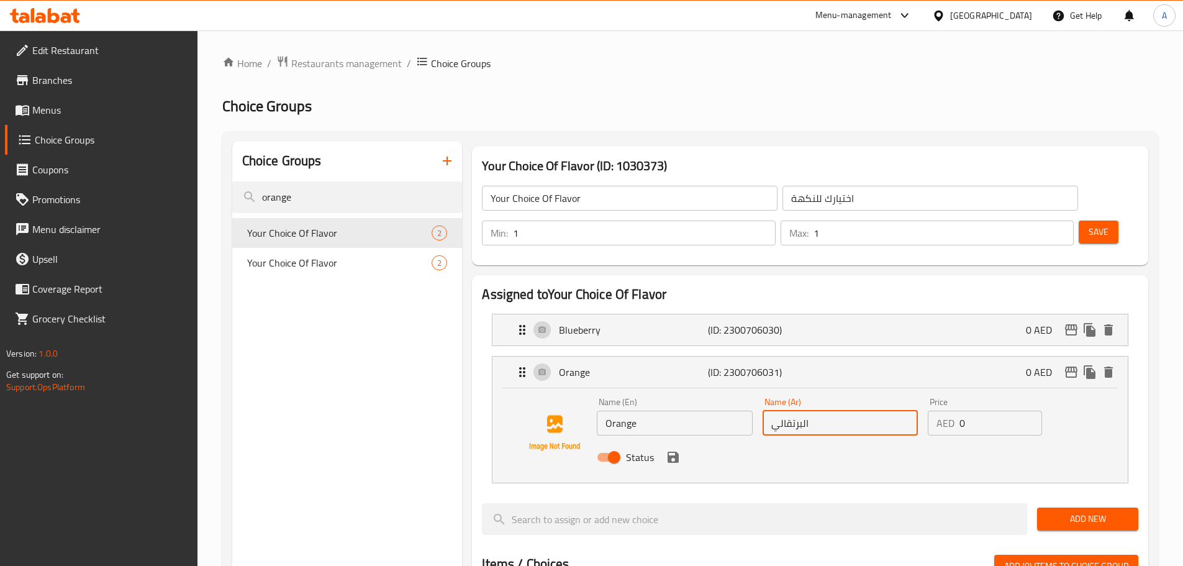
click at [809, 410] on input "البرتقالي" at bounding box center [839, 422] width 155 height 25
paste input "رتقال"
click at [675, 451] on icon "save" at bounding box center [672, 456] width 11 height 11
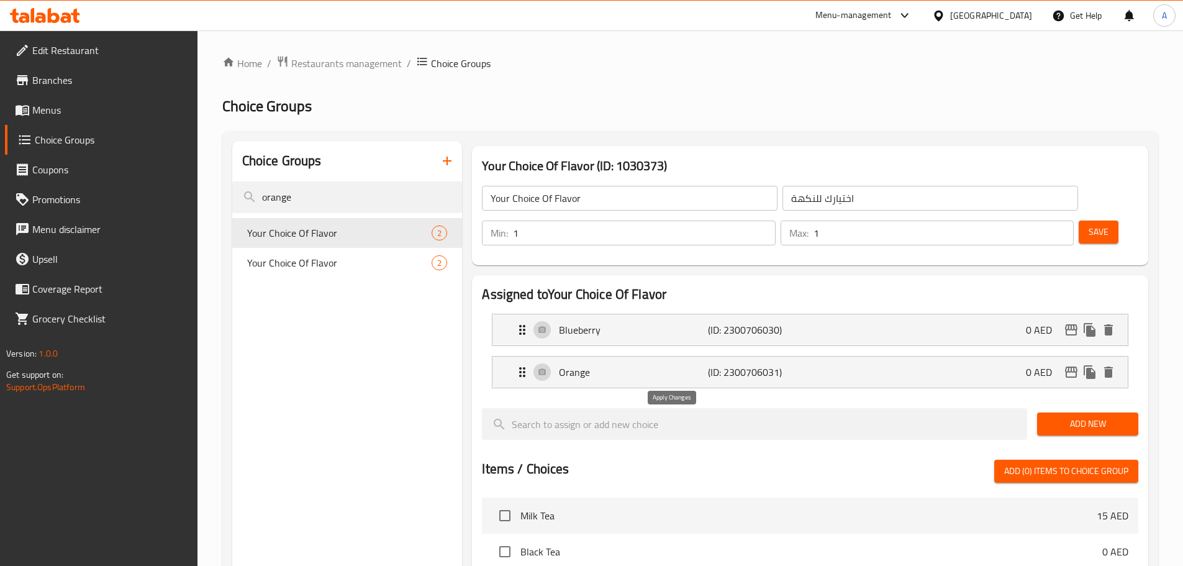
type input "برتقال"
click at [1088, 224] on span "Save" at bounding box center [1098, 232] width 20 height 16
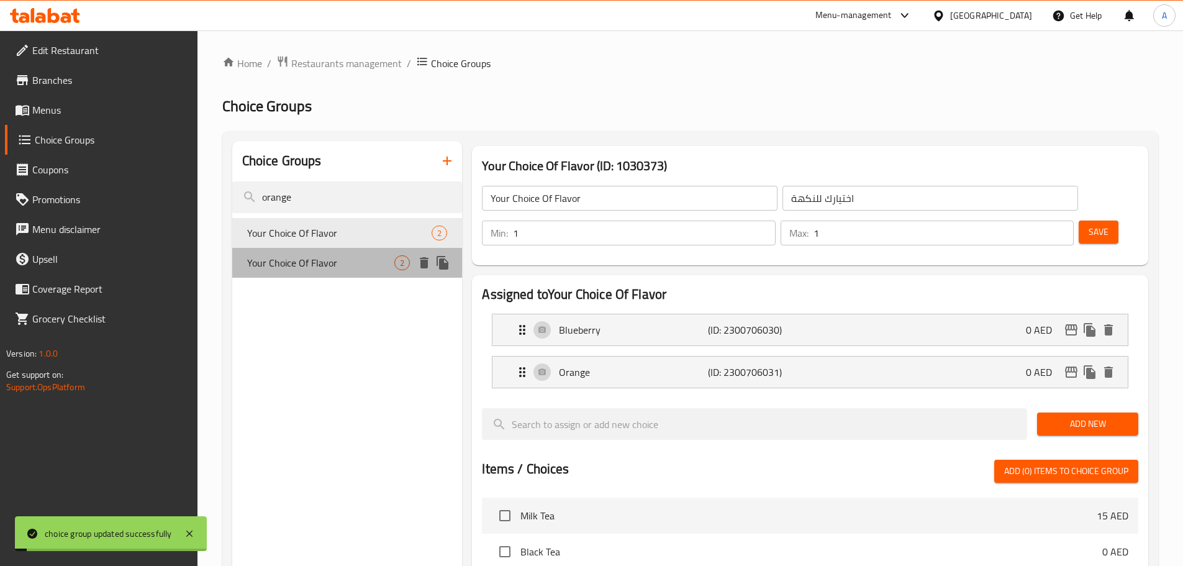
click at [305, 260] on span "Your Choice Of Flavor" at bounding box center [321, 262] width 148 height 15
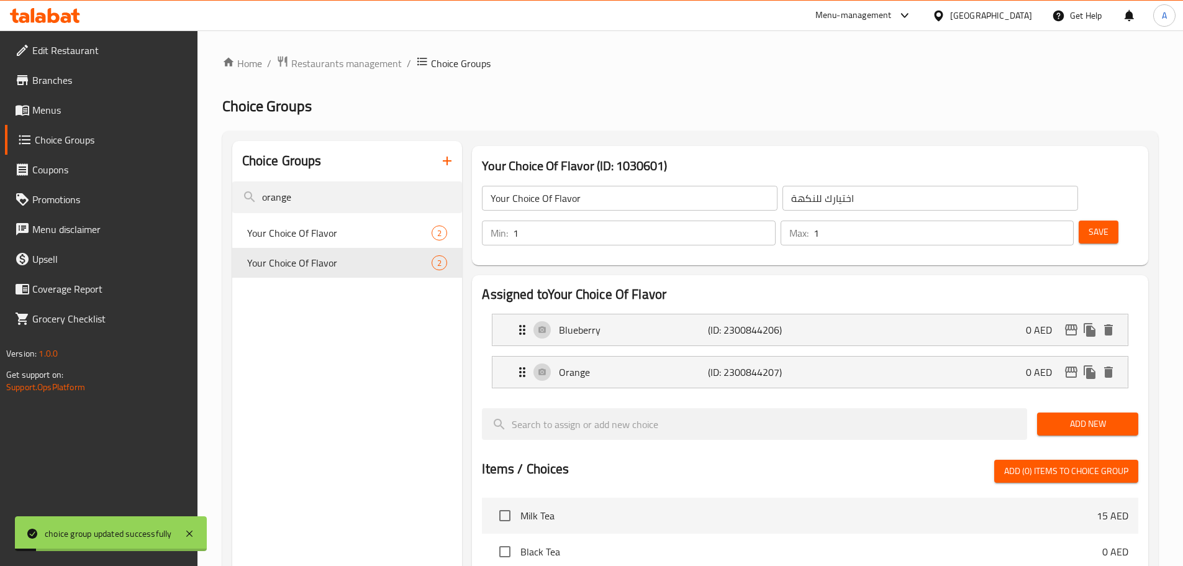
click at [628, 354] on li "Orange (ID: 2300844207) 0 AED Name (En) Orange Name (En) Name (Ar) البرتقالي Na…" at bounding box center [810, 372] width 656 height 42
drag, startPoint x: 631, startPoint y: 347, endPoint x: 664, endPoint y: 352, distance: 32.7
click at [632, 356] on div "Orange (ID: 2300844207) 0 AED" at bounding box center [814, 371] width 598 height 31
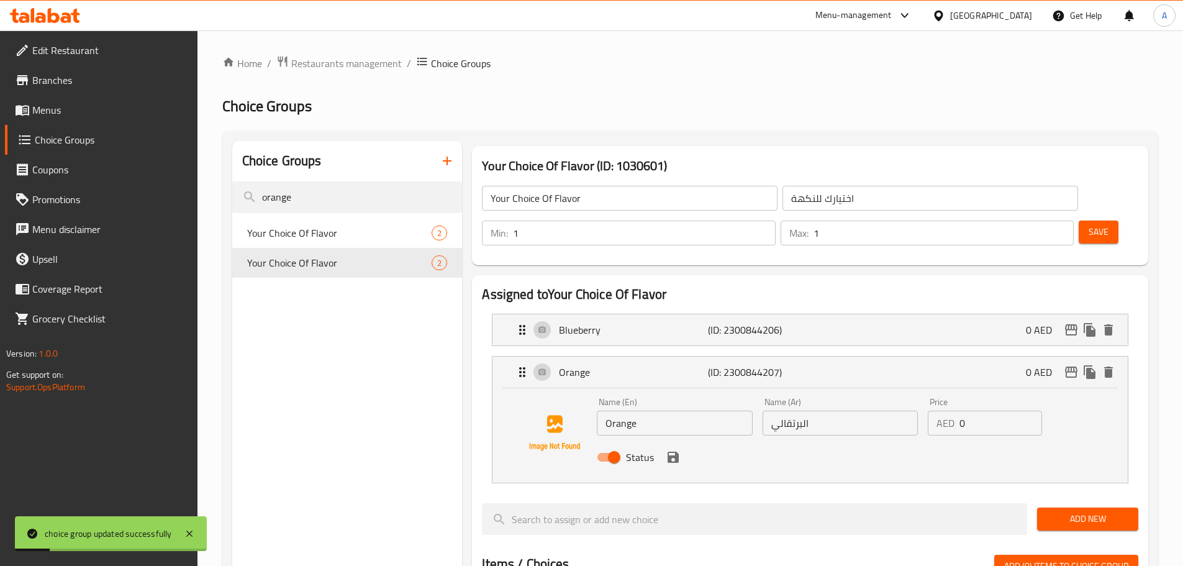
click at [816, 402] on div "Name (Ar) البرتقالي Name (Ar)" at bounding box center [839, 416] width 165 height 48
click at [811, 410] on input "البرتقالي" at bounding box center [839, 422] width 155 height 25
paste input "رتقال"
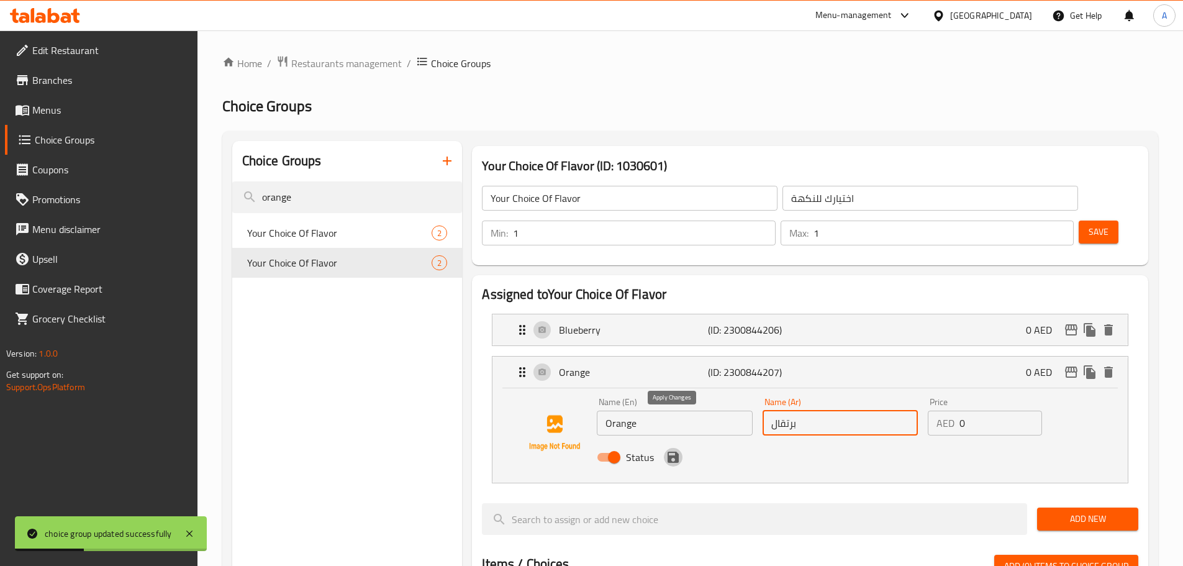
click at [676, 451] on icon "save" at bounding box center [672, 456] width 11 height 11
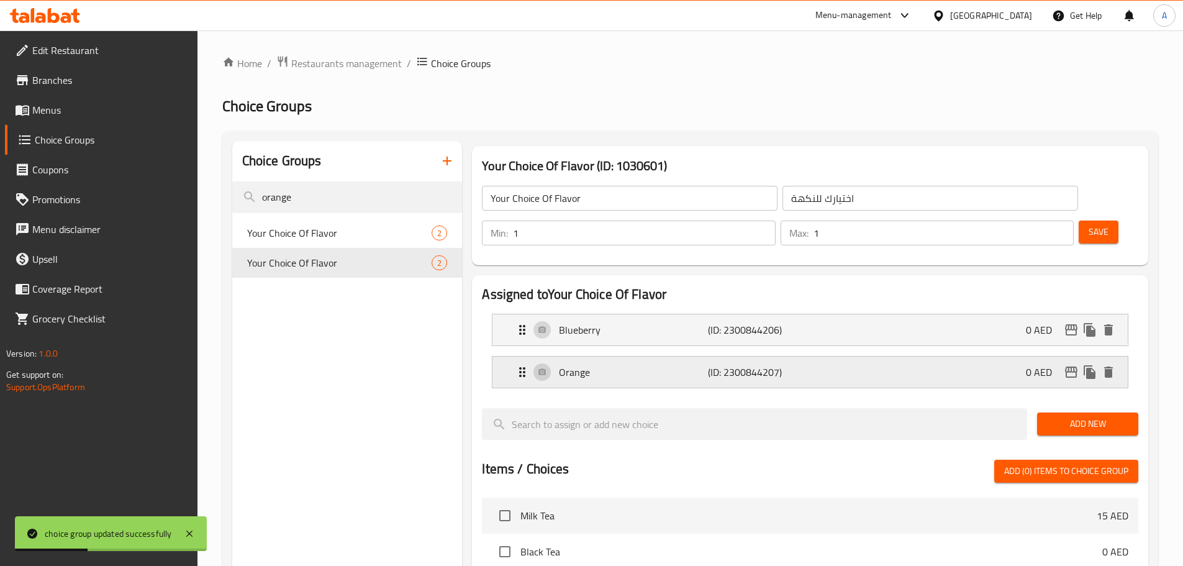
type input "برتقال"
click at [1089, 220] on button "Save" at bounding box center [1098, 231] width 40 height 23
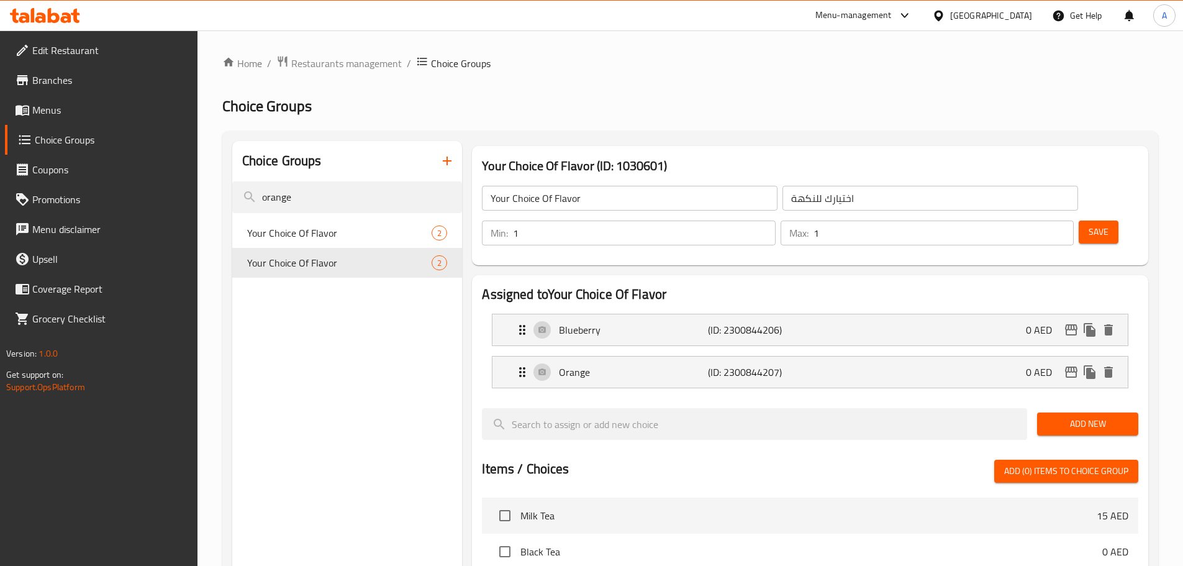
click at [50, 12] on icon at bounding box center [54, 15] width 12 height 15
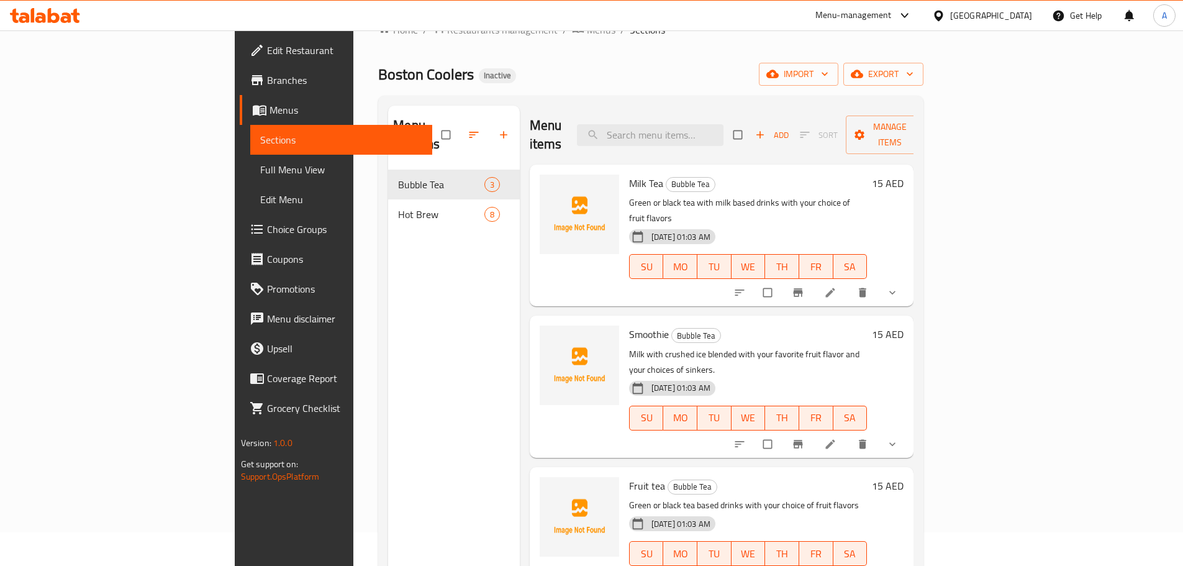
scroll to position [62, 0]
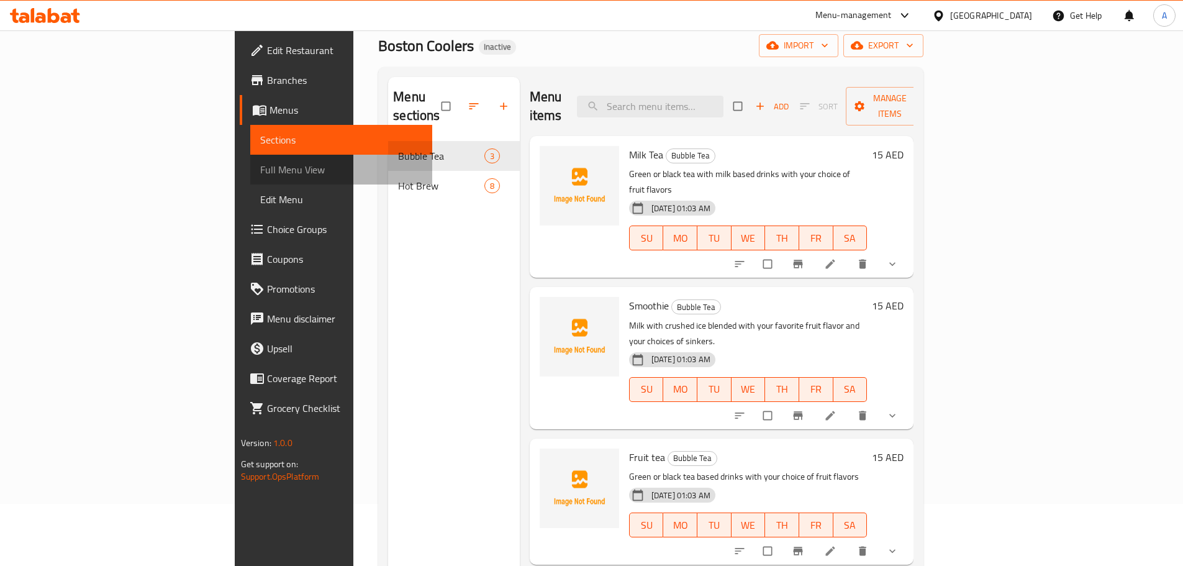
click at [250, 161] on link "Full Menu View" at bounding box center [341, 170] width 182 height 30
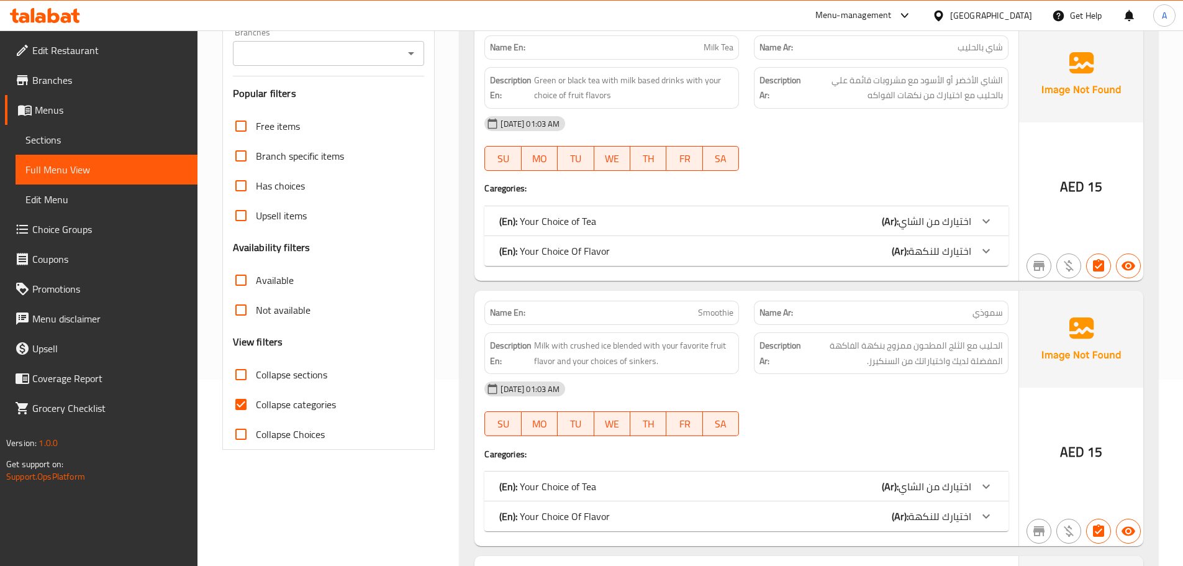
click at [239, 369] on input "Collapse sections" at bounding box center [241, 374] width 30 height 30
checkbox input "true"
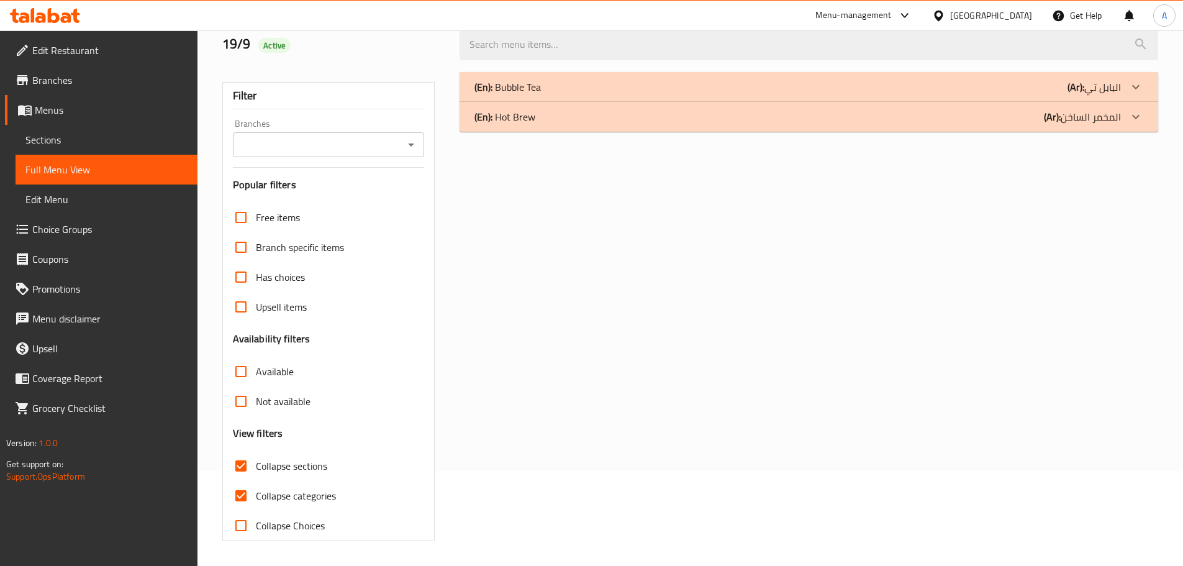
scroll to position [95, 0]
click at [500, 104] on div "(En): Hot Brew (Ar): المخمر الساخن" at bounding box center [808, 117] width 698 height 30
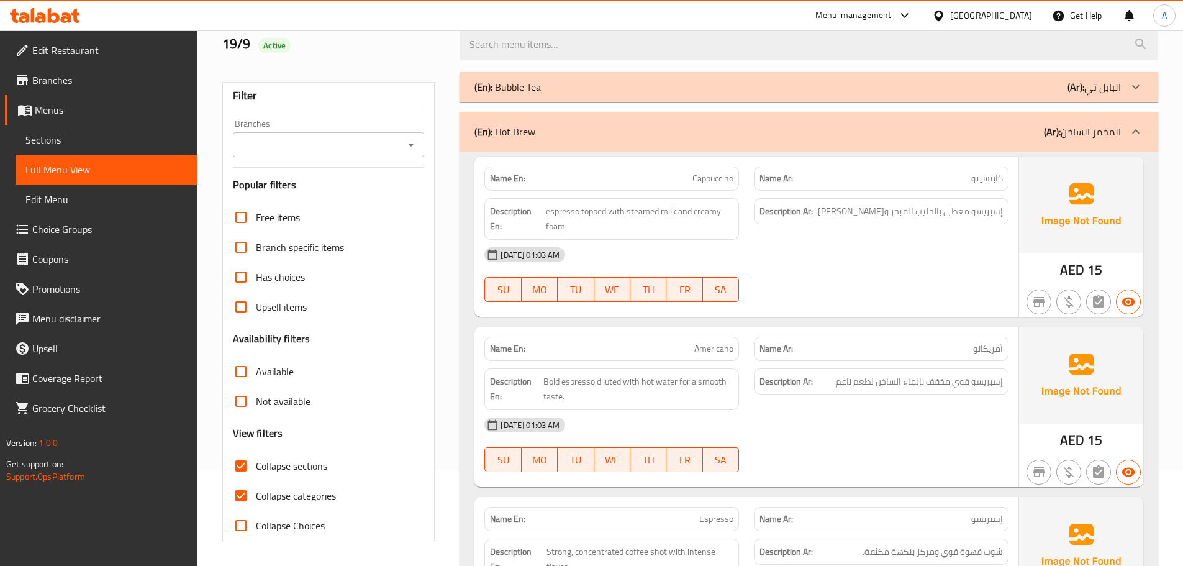
click at [507, 124] on p "(En): Hot Brew" at bounding box center [504, 131] width 61 height 15
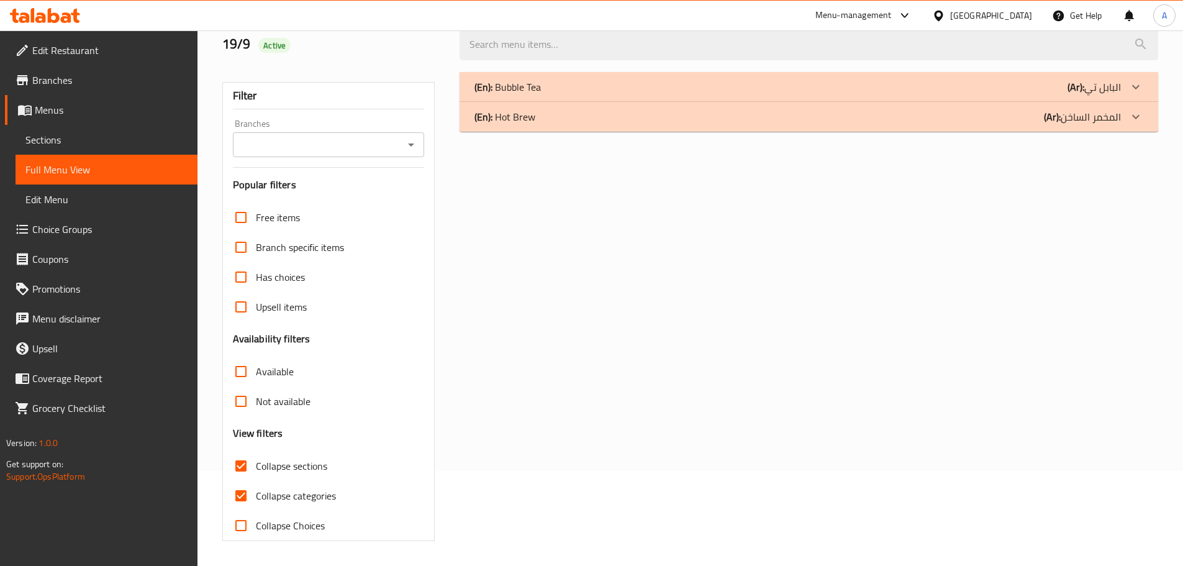
click at [513, 87] on p "(En): Bubble Tea" at bounding box center [507, 86] width 66 height 15
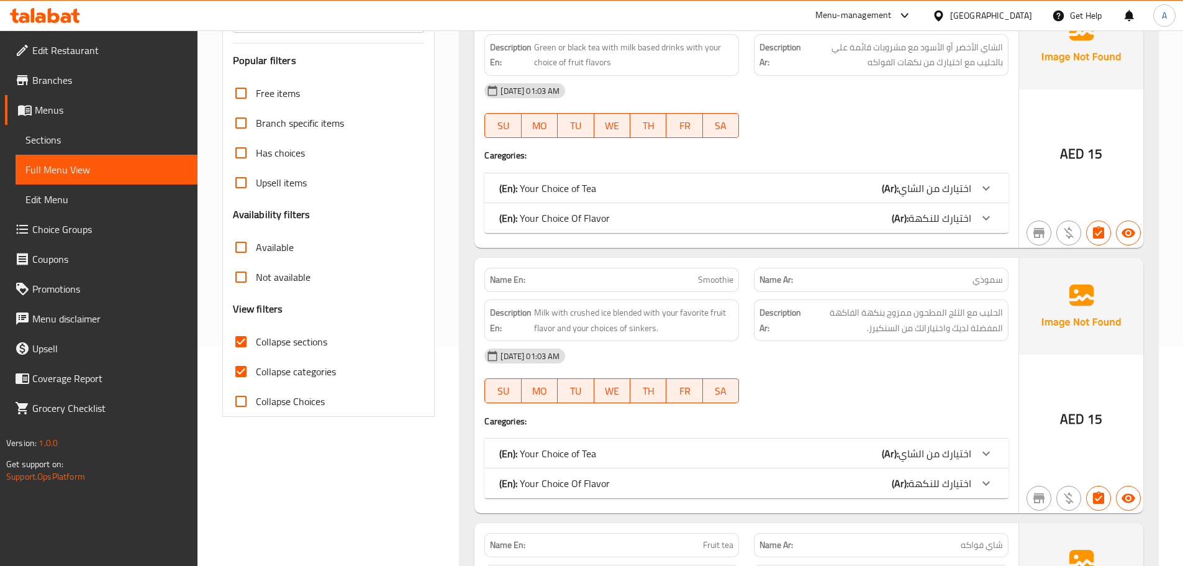
click at [249, 363] on input "Collapse categories" at bounding box center [241, 371] width 30 height 30
checkbox input "false"
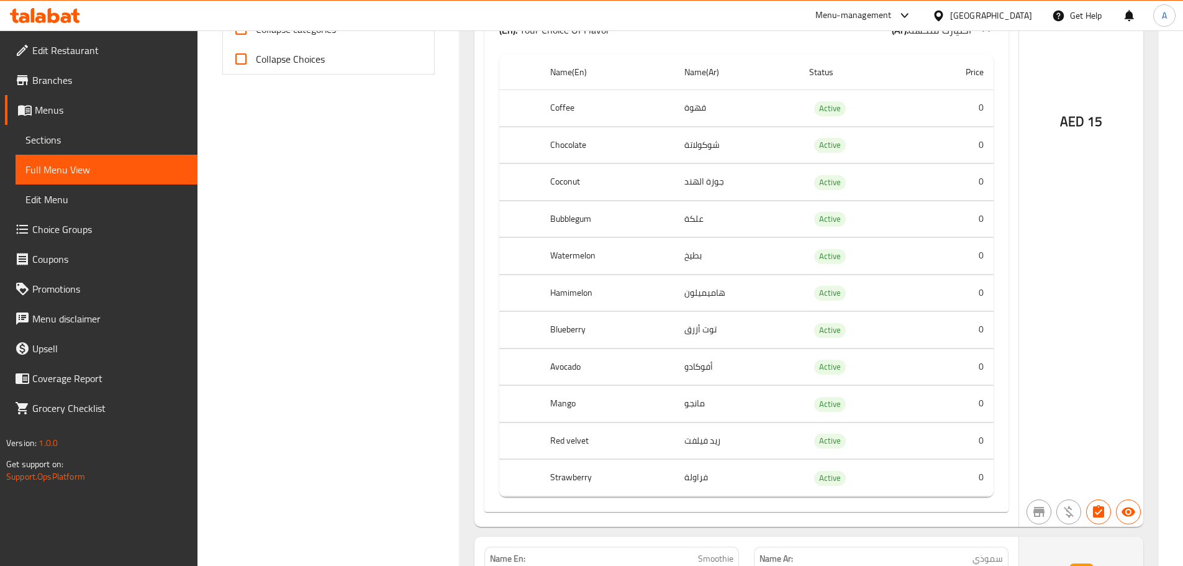
scroll to position [592, 0]
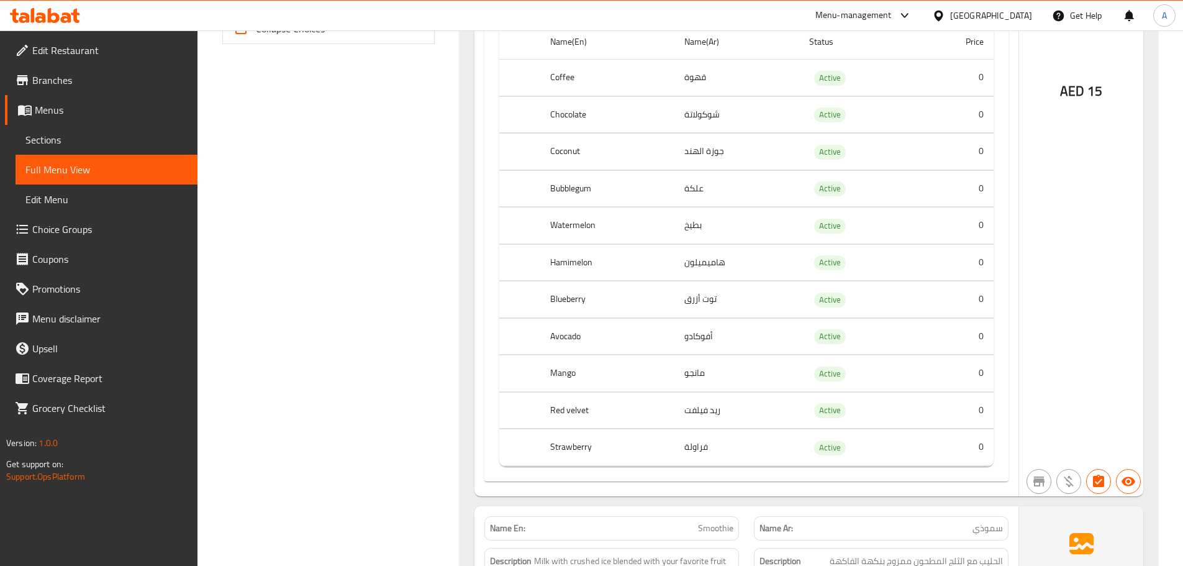
click at [567, 184] on th "Bubblegum" at bounding box center [607, 188] width 134 height 37
copy th "Bubblegum"
click at [574, 261] on th "Hamimelon" at bounding box center [607, 262] width 134 height 37
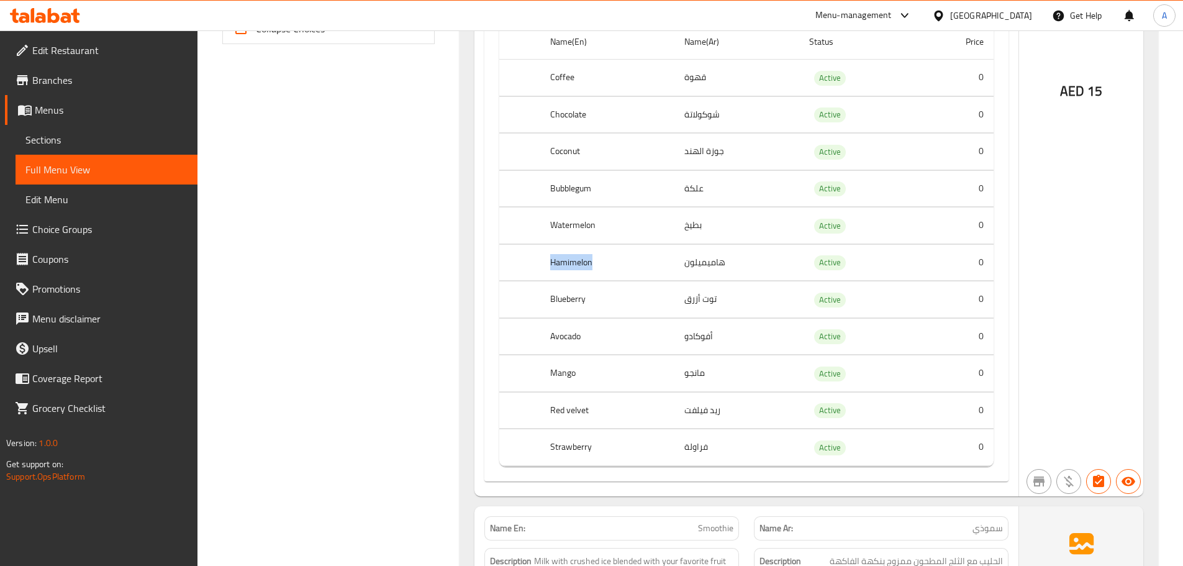
copy th "Hamimelon"
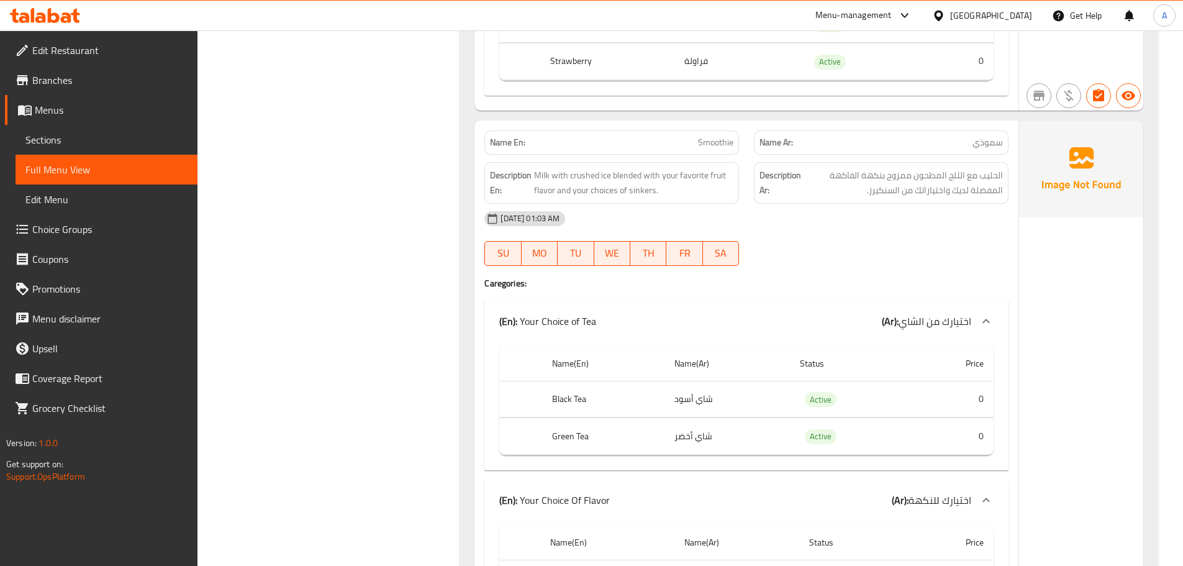
scroll to position [964, 0]
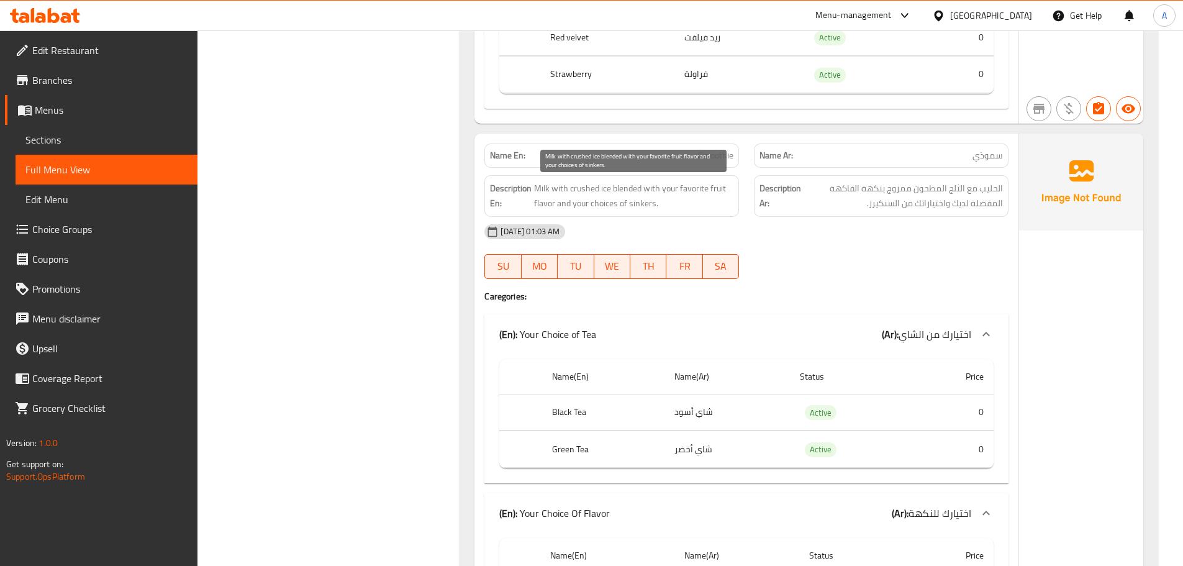
click at [652, 209] on span "Milk with crushed ice blended with your favorite fruit flavor and your choices …" at bounding box center [633, 196] width 199 height 30
click at [690, 168] on div "Description En: Milk with crushed ice blended with your favorite fruit flavor a…" at bounding box center [611, 196] width 269 height 56
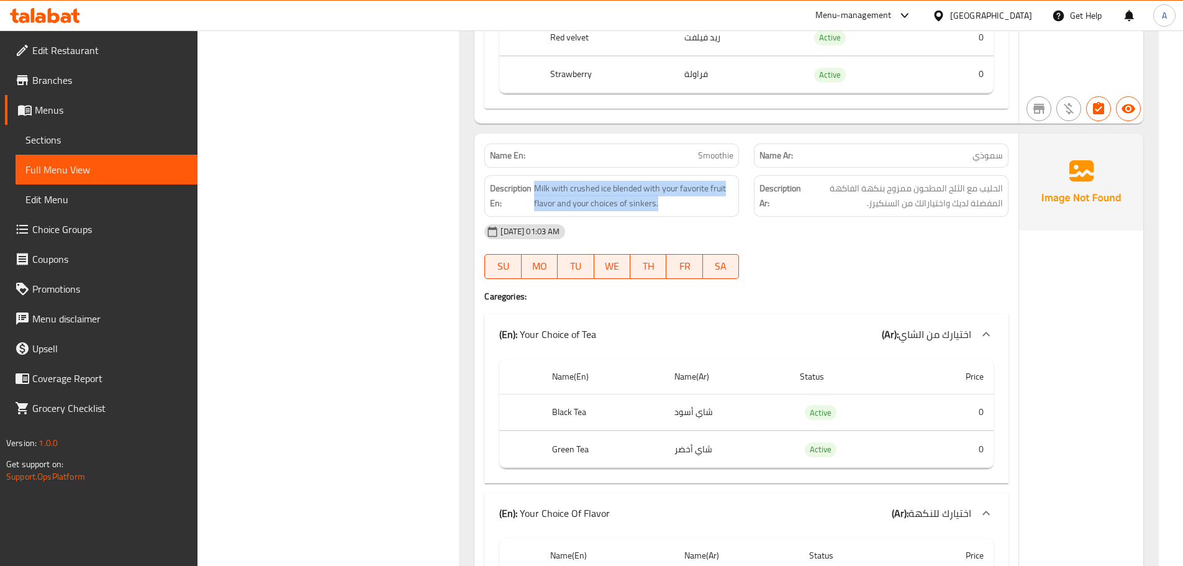
click at [690, 168] on div "Description En: Milk with crushed ice blended with your favorite fruit flavor a…" at bounding box center [611, 196] width 269 height 56
click at [694, 156] on p "Name En: Smoothie" at bounding box center [611, 155] width 243 height 13
copy span "Smoothie"
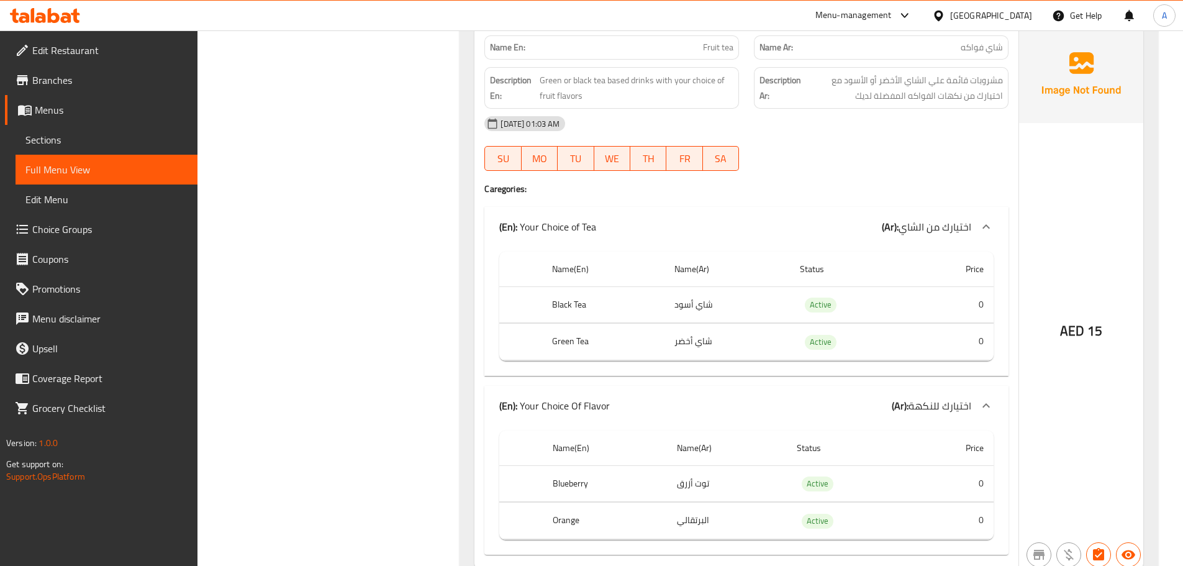
scroll to position [2050, 0]
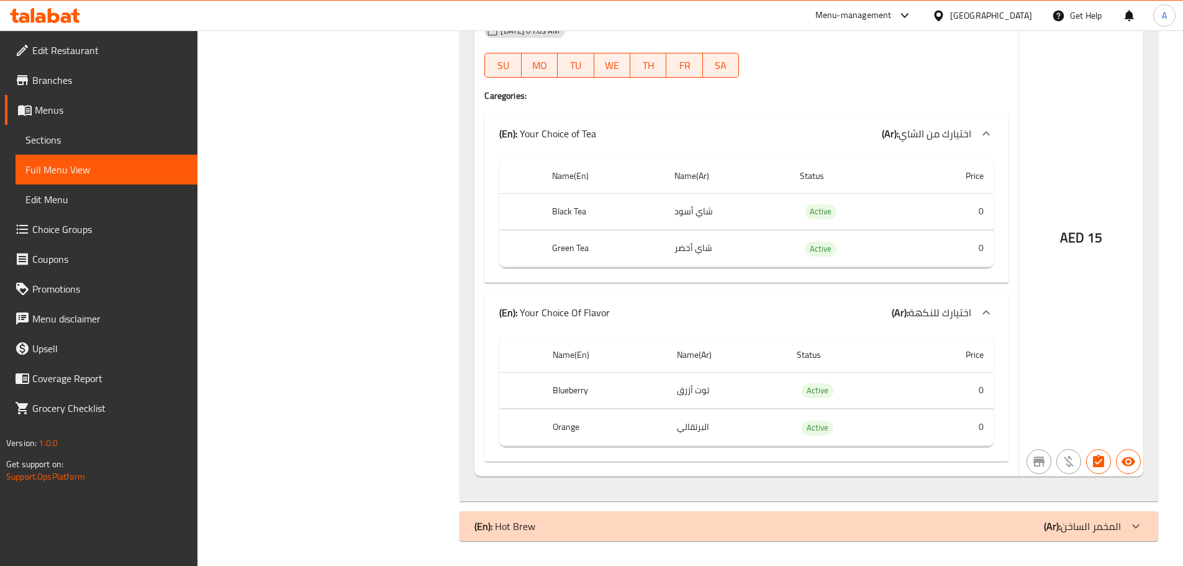
click at [557, 426] on th "Orange" at bounding box center [605, 427] width 124 height 37
copy th "Orange"
click at [552, 528] on div "(En): Hot Brew (Ar): المخمر الساخن" at bounding box center [797, 525] width 646 height 15
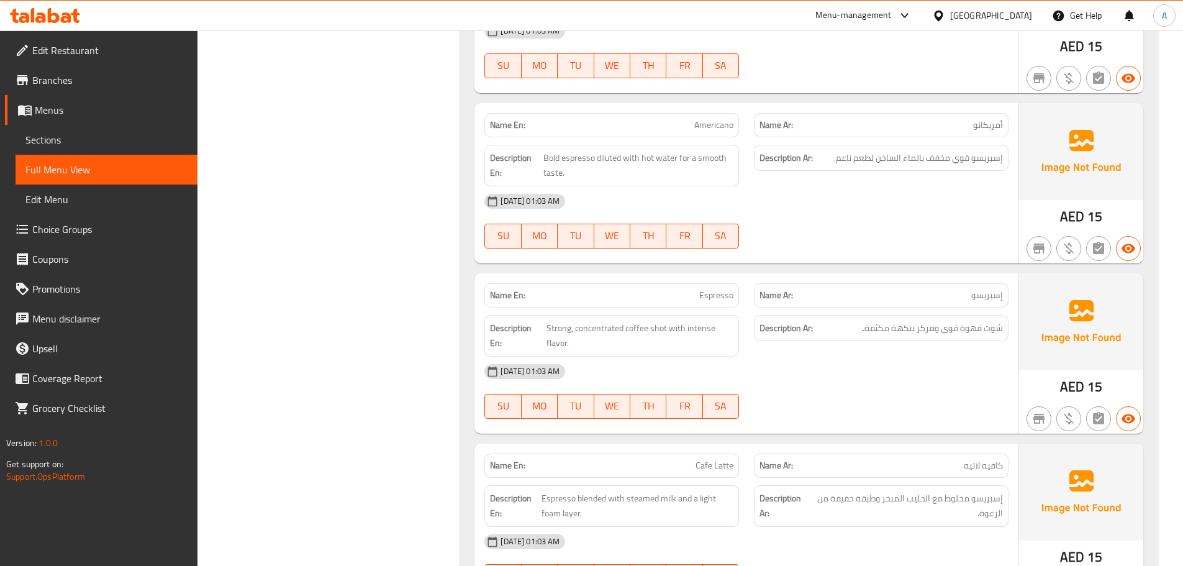
scroll to position [2733, 0]
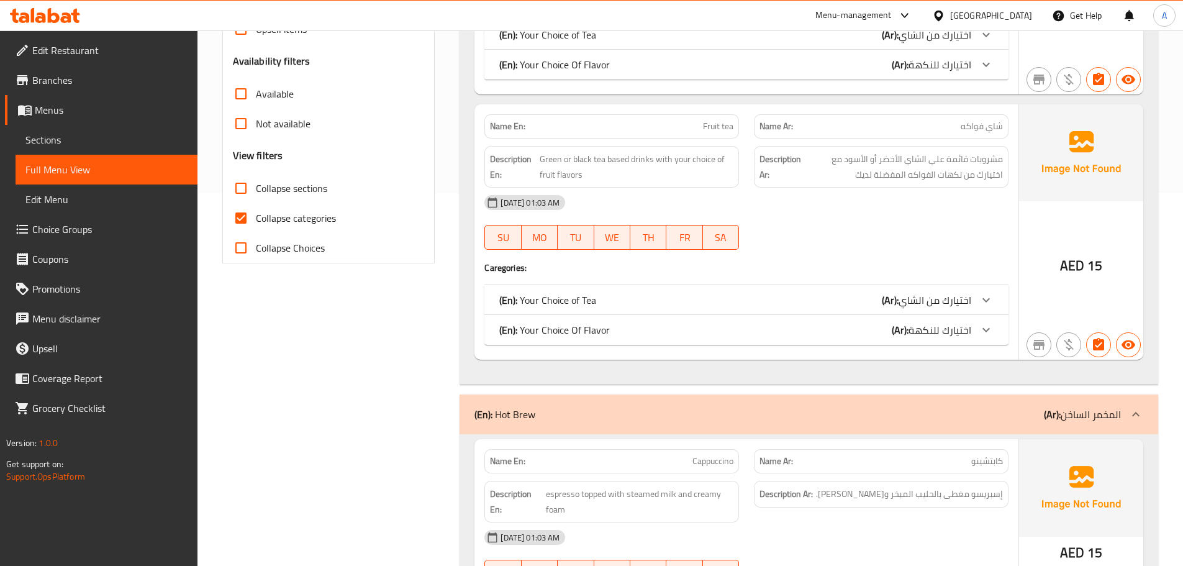
scroll to position [435, 0]
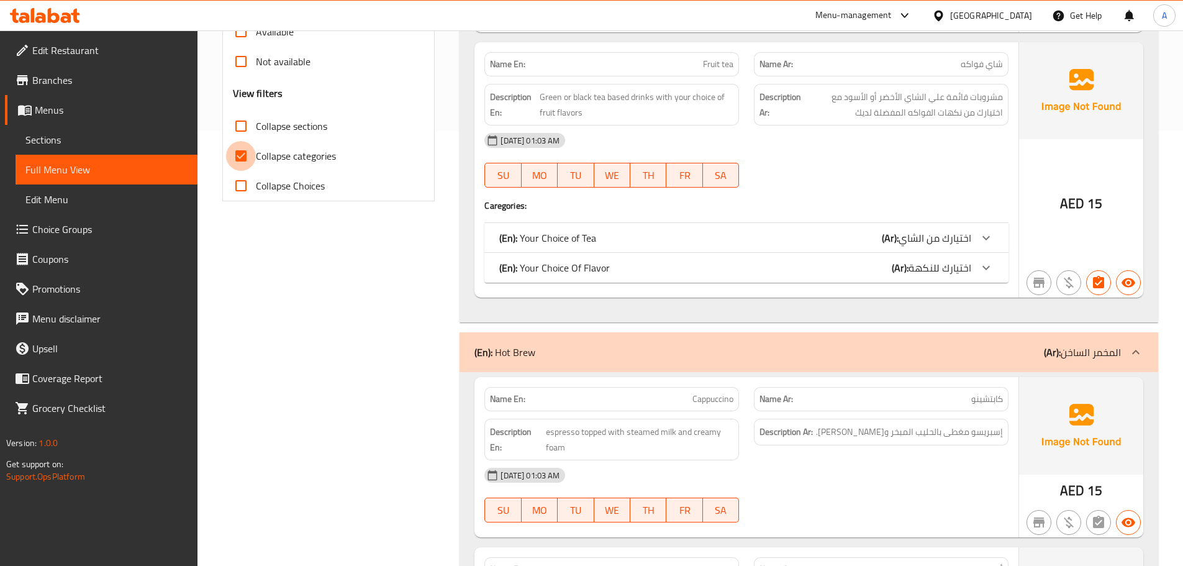
click at [248, 160] on input "Collapse categories" at bounding box center [241, 156] width 30 height 30
checkbox input "false"
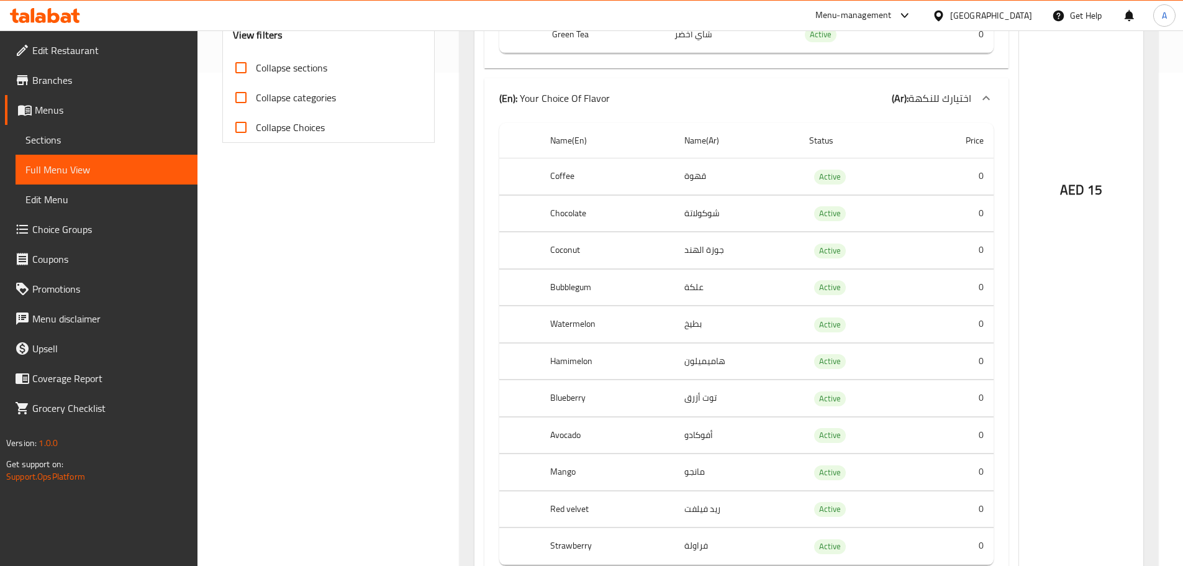
scroll to position [630, 0]
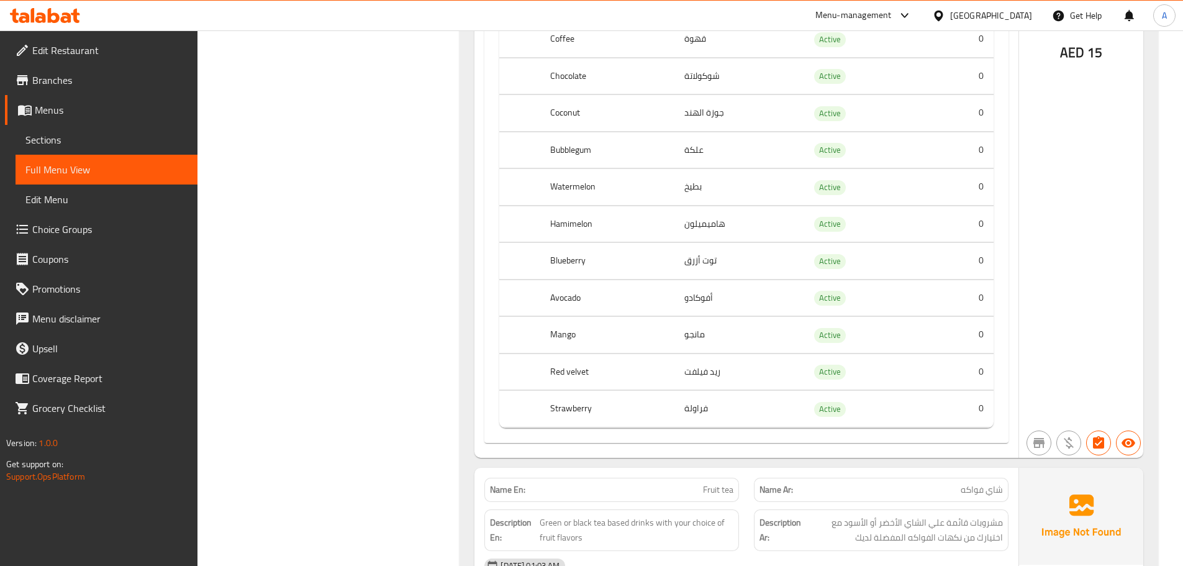
click at [579, 261] on th "Blueberry" at bounding box center [607, 261] width 134 height 37
copy th "Blueberry"
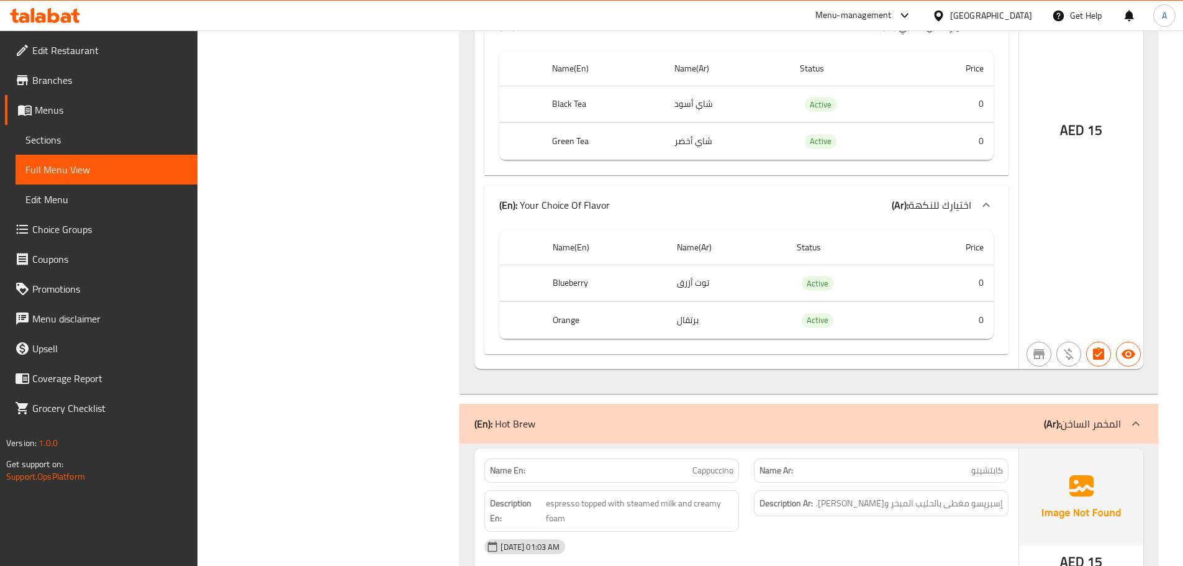
click at [708, 282] on td "توت أزرق" at bounding box center [727, 282] width 120 height 37
copy td "توت أزرق"
click at [569, 323] on th "Orange" at bounding box center [605, 320] width 124 height 37
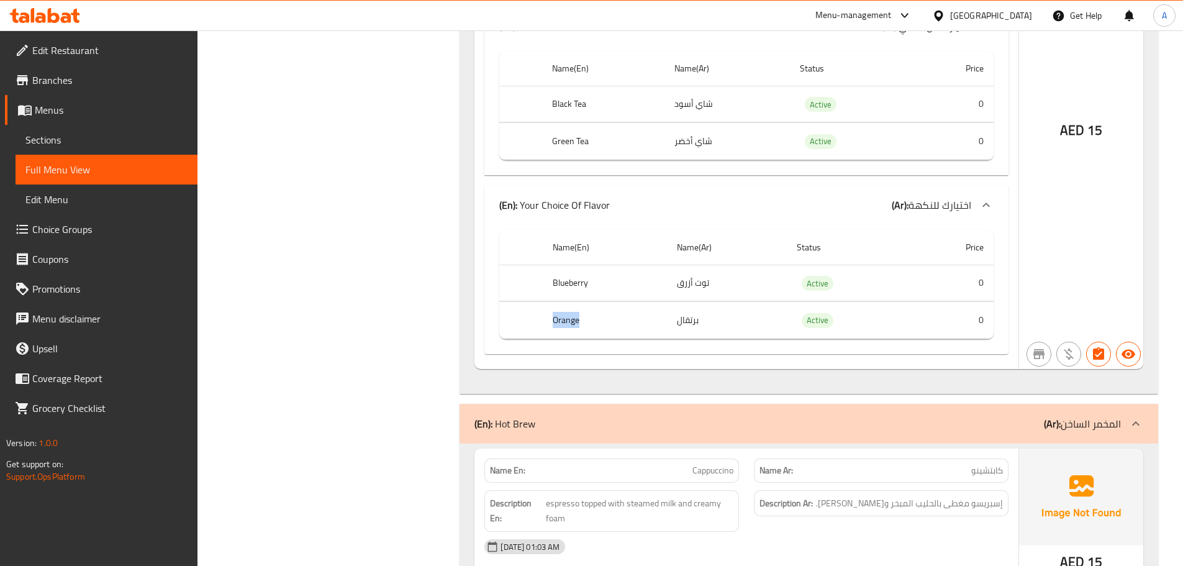
click at [569, 323] on th "Orange" at bounding box center [605, 320] width 124 height 37
copy th "Orange"
click at [674, 322] on td "برتقال" at bounding box center [727, 320] width 120 height 37
click at [688, 318] on td "برتقال" at bounding box center [727, 320] width 120 height 37
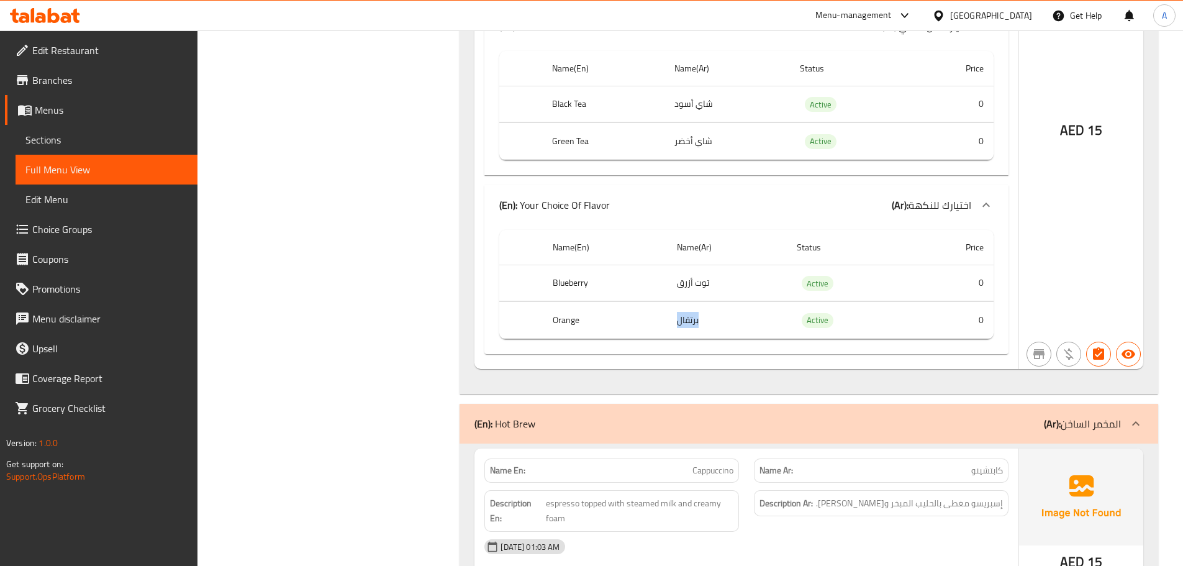
click at [688, 318] on td "برتقال" at bounding box center [727, 320] width 120 height 37
copy td "برتقال"
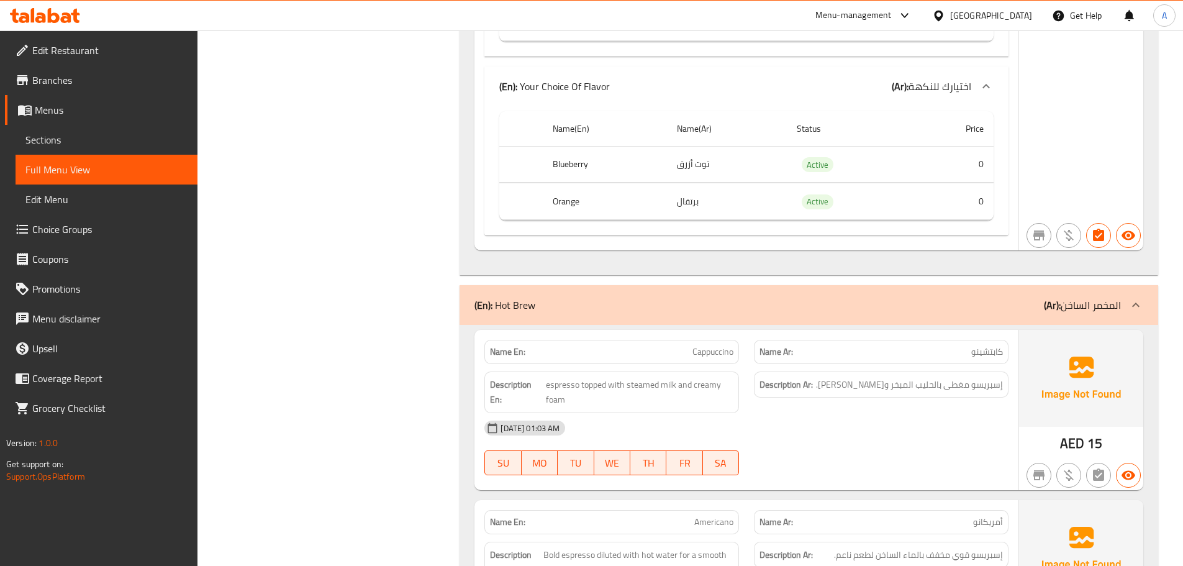
scroll to position [1396, 0]
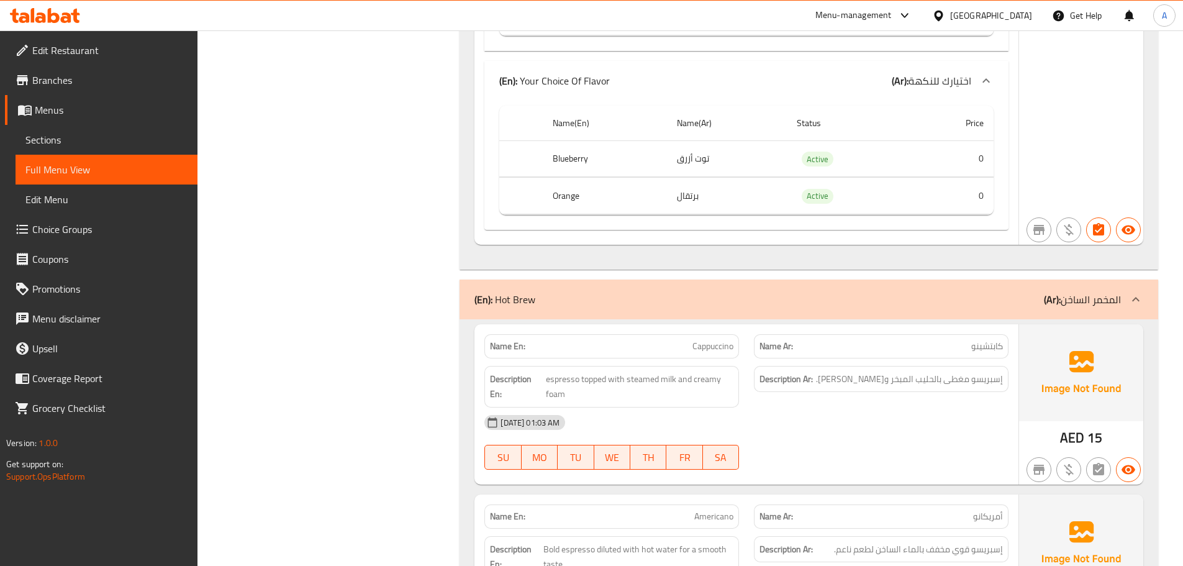
click at [365, 276] on div "Filter Branches Branches Popular filters Free items Branch specific items Has c…" at bounding box center [334, 219] width 238 height 2913
click at [164, 138] on span "Sections" at bounding box center [106, 139] width 162 height 15
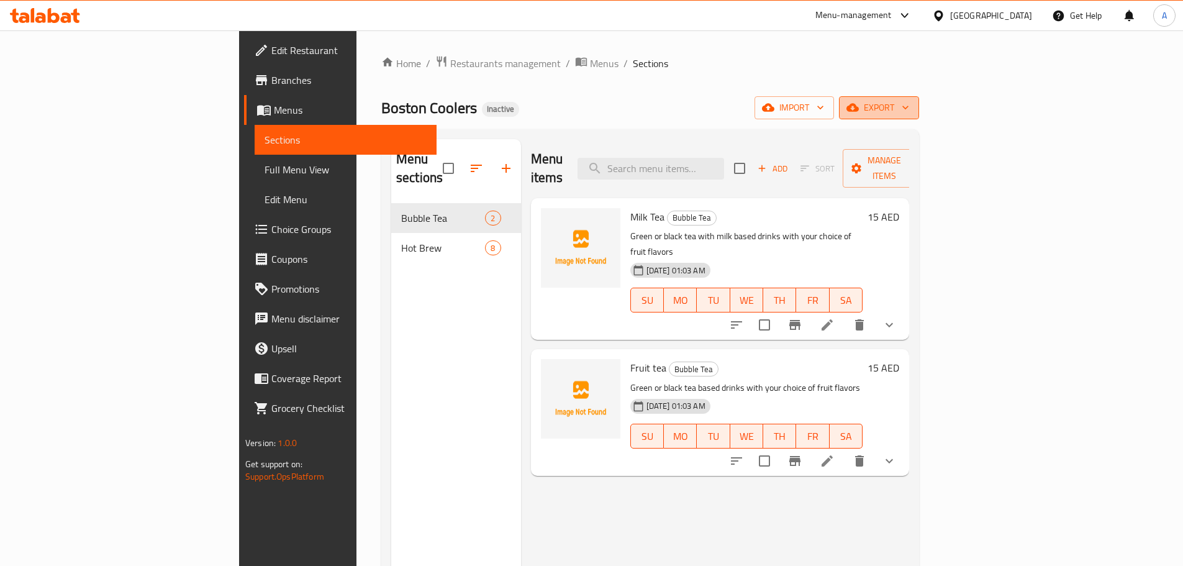
click at [909, 101] on span "export" at bounding box center [879, 108] width 60 height 16
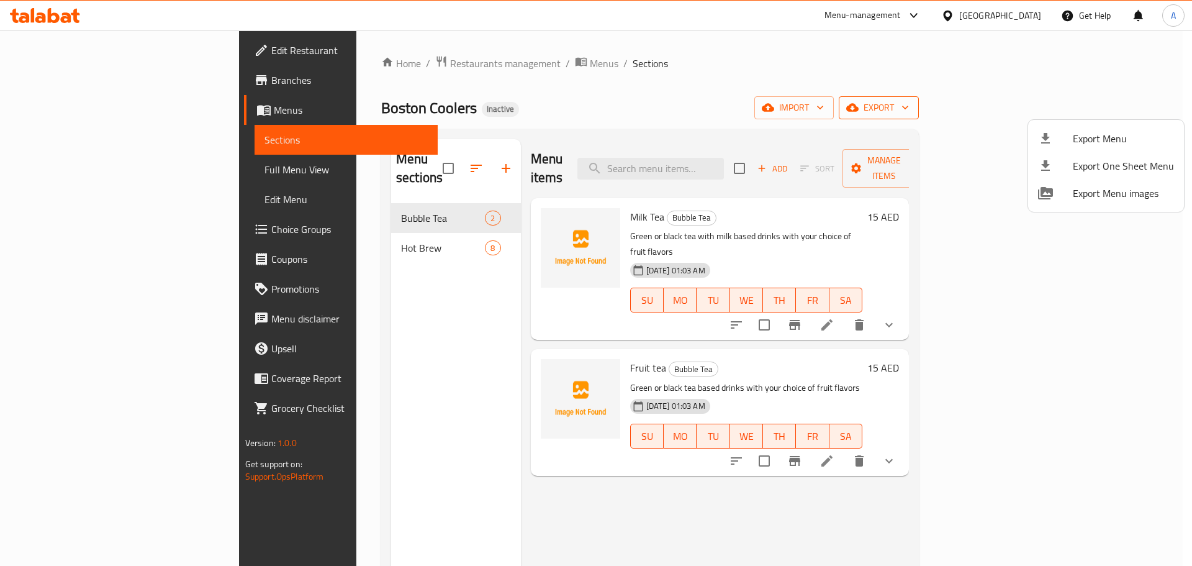
click at [1097, 128] on li "Export Menu" at bounding box center [1106, 138] width 156 height 27
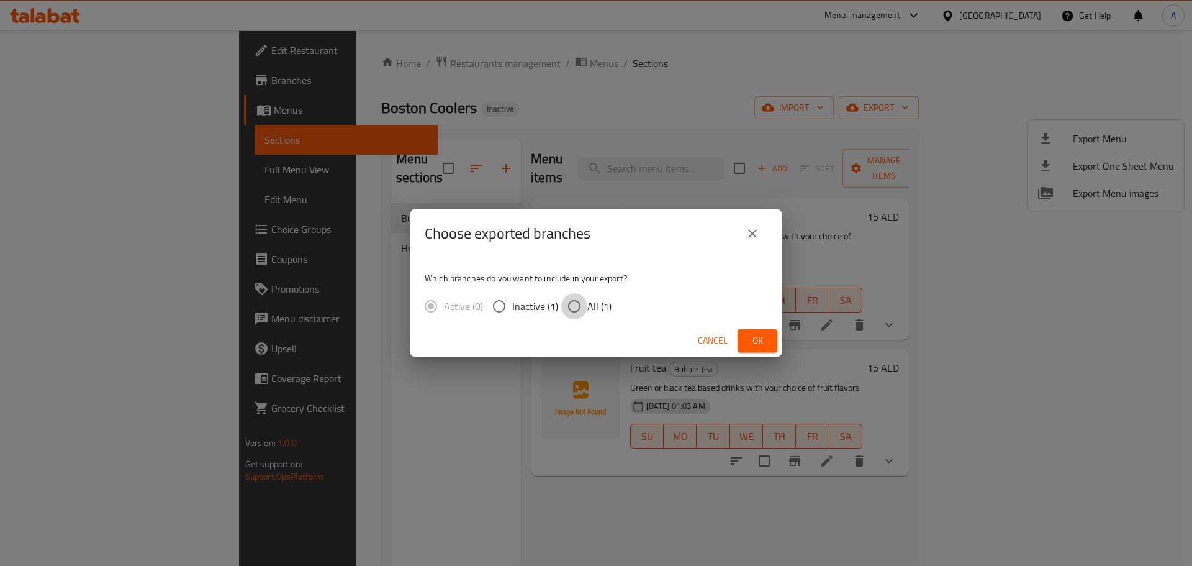
click at [583, 307] on input "All (1)" at bounding box center [574, 306] width 26 height 26
radio input "true"
click at [774, 341] on button "Ok" at bounding box center [757, 340] width 40 height 23
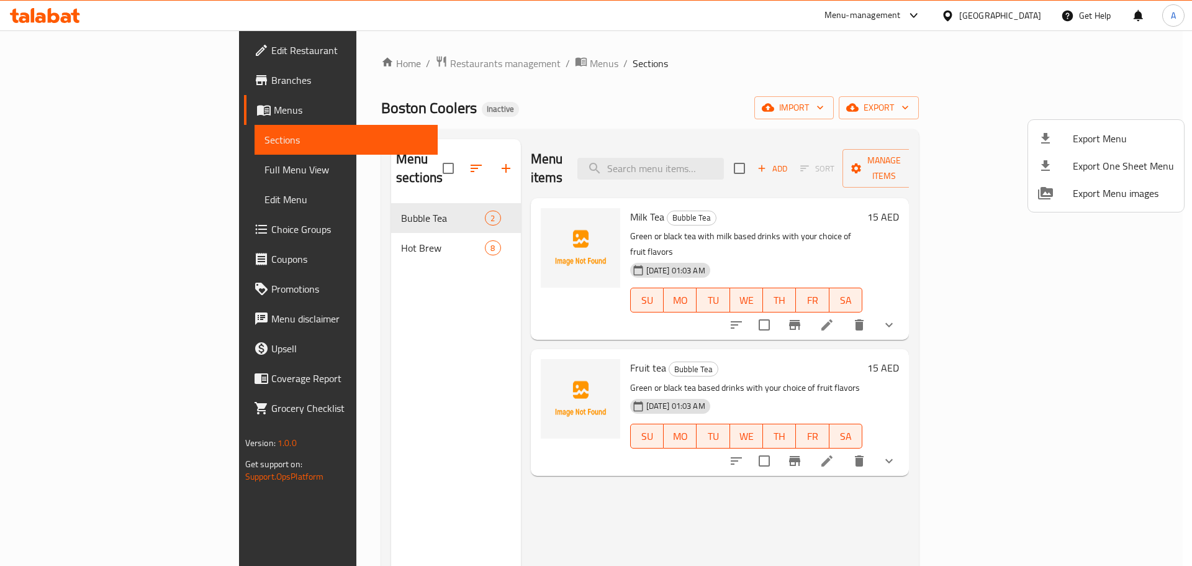
click at [38, 124] on div at bounding box center [596, 283] width 1192 height 566
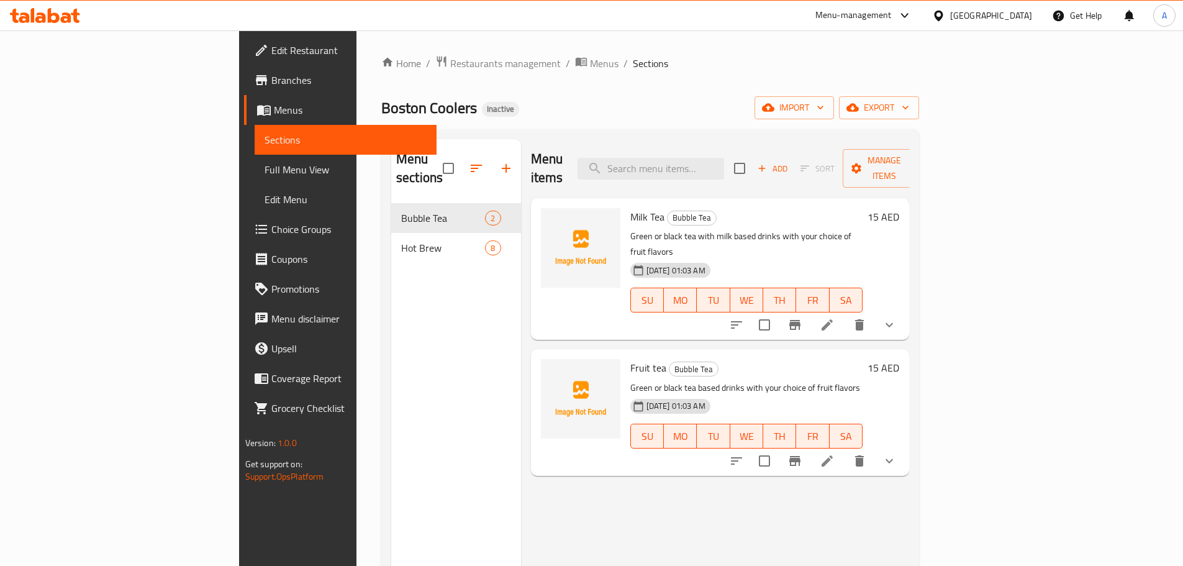
click at [264, 163] on span "Full Menu View" at bounding box center [345, 169] width 162 height 15
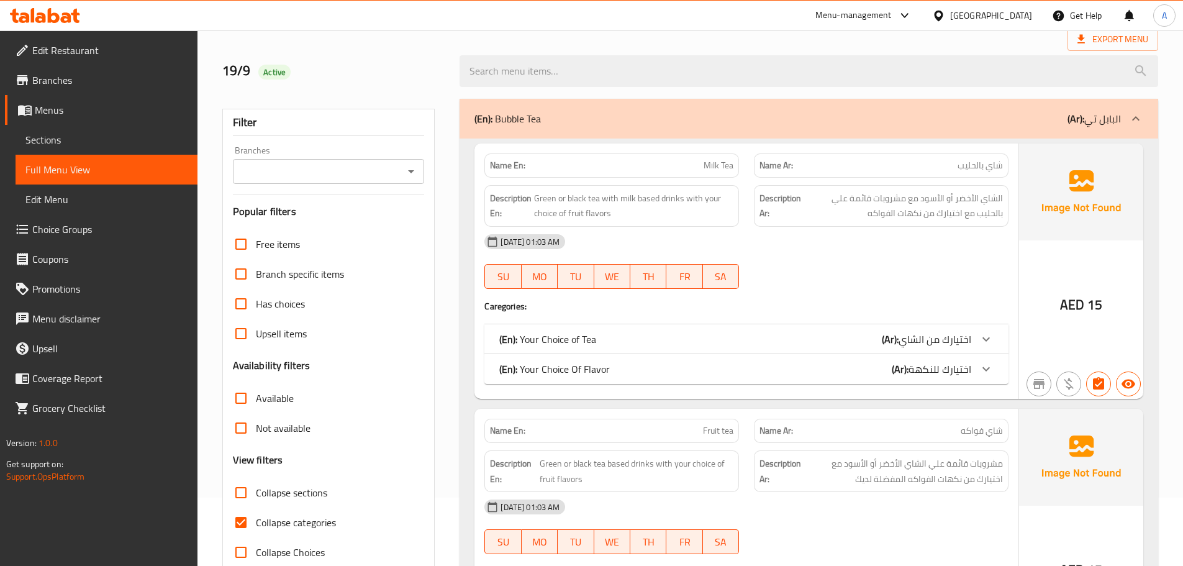
scroll to position [186, 0]
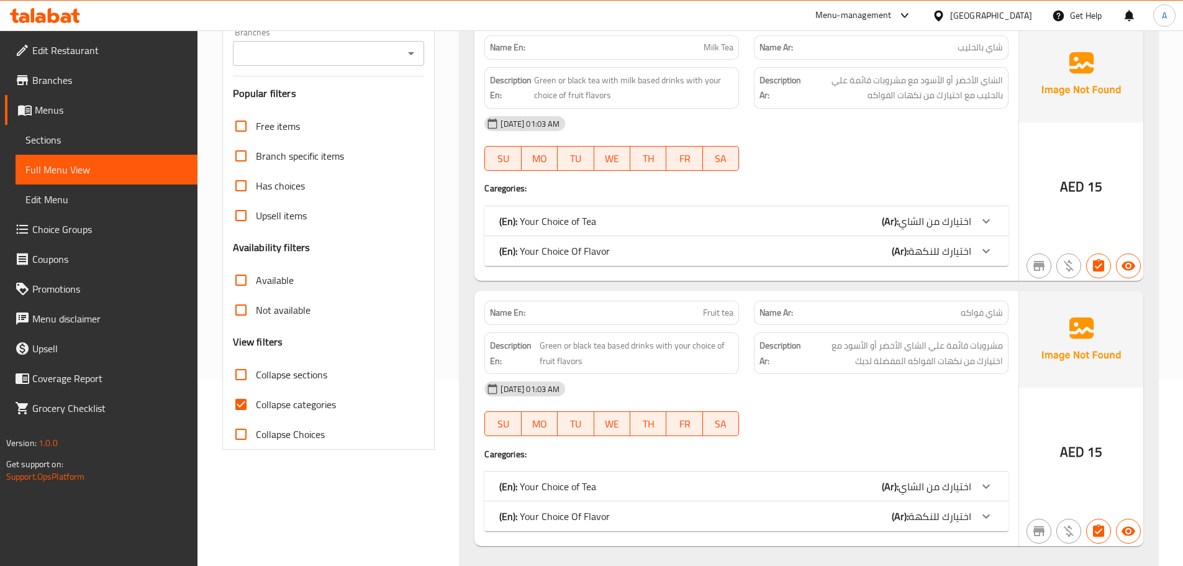
drag, startPoint x: 243, startPoint y: 387, endPoint x: 240, endPoint y: 397, distance: 10.4
click at [243, 390] on div "Free items Branch specific items Has choices Upsell items Availability filters …" at bounding box center [329, 280] width 192 height 338
click at [241, 405] on input "Collapse categories" at bounding box center [241, 404] width 30 height 30
checkbox input "false"
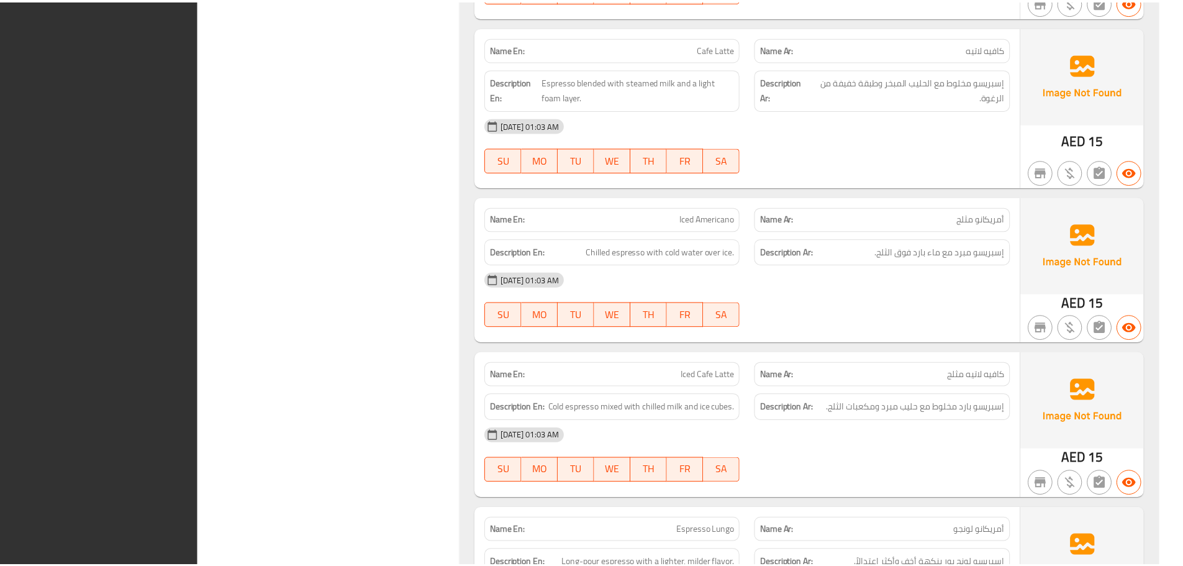
scroll to position [2511, 0]
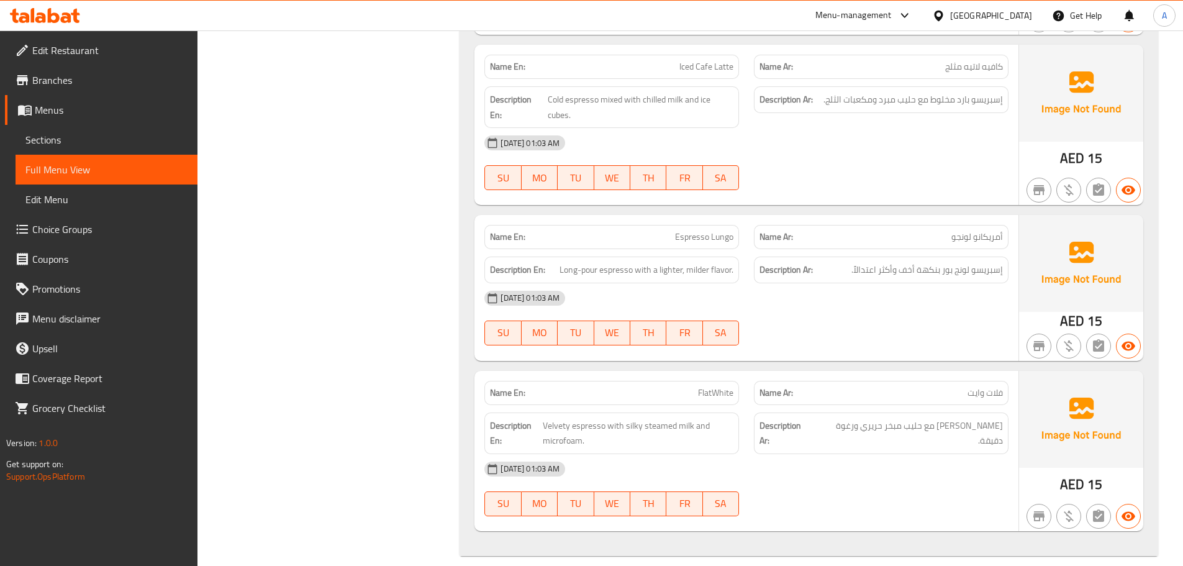
drag, startPoint x: 85, startPoint y: 89, endPoint x: 160, endPoint y: 31, distance: 94.2
click at [85, 88] on link "Branches" at bounding box center [101, 80] width 192 height 30
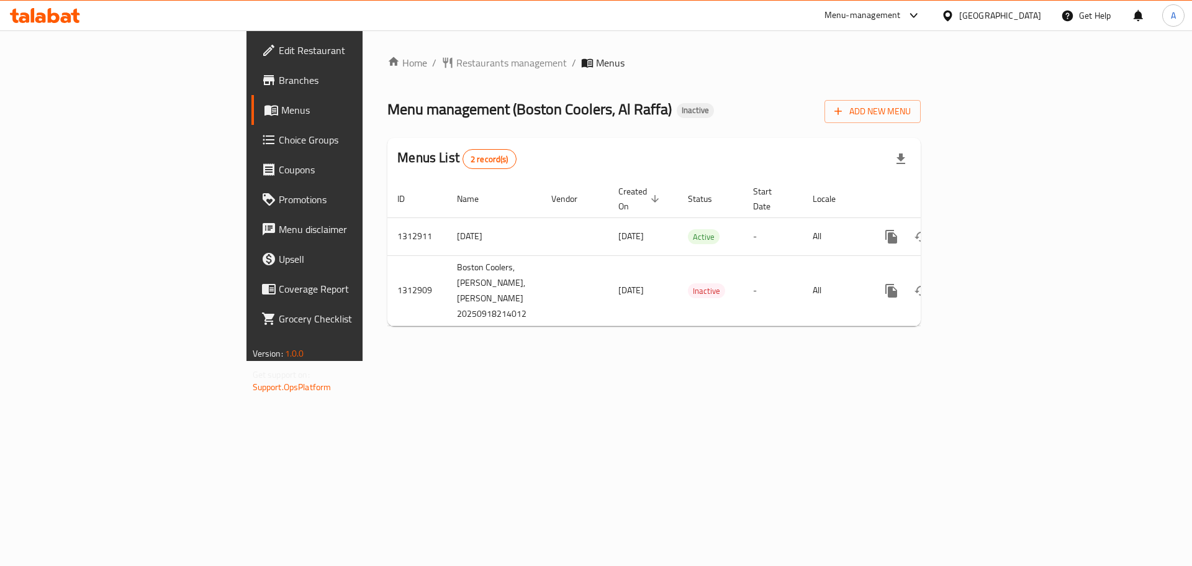
drag, startPoint x: 658, startPoint y: 132, endPoint x: 927, endPoint y: 168, distance: 271.1
click at [659, 132] on div "Home / Restaurants management / Menus Menu management ( Boston Coolers, [PERSON…" at bounding box center [653, 195] width 533 height 281
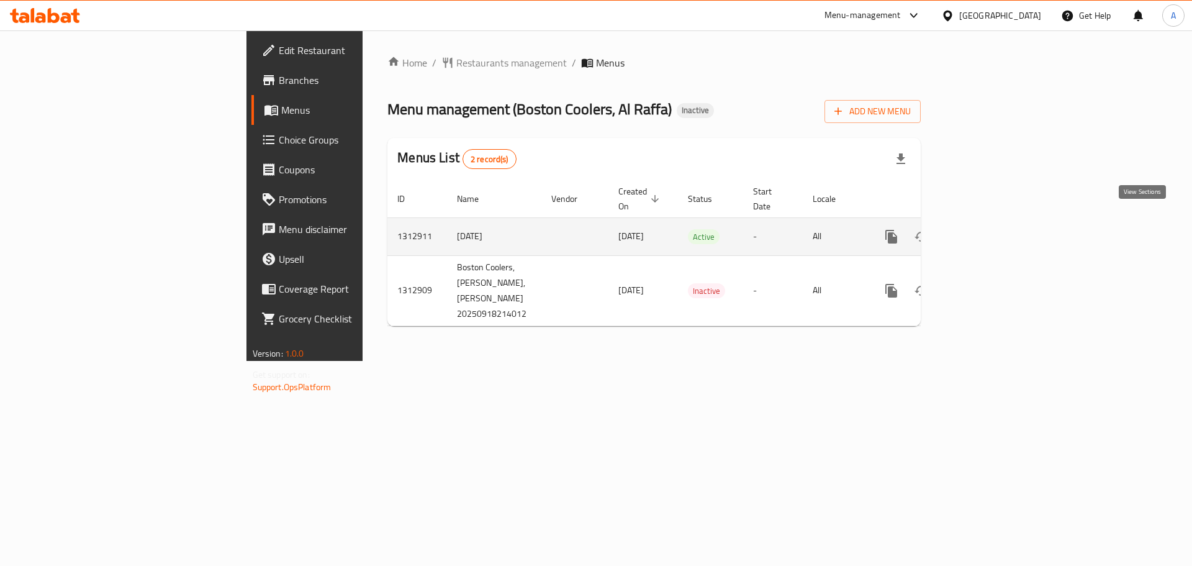
click at [996, 224] on link "enhanced table" at bounding box center [981, 237] width 30 height 30
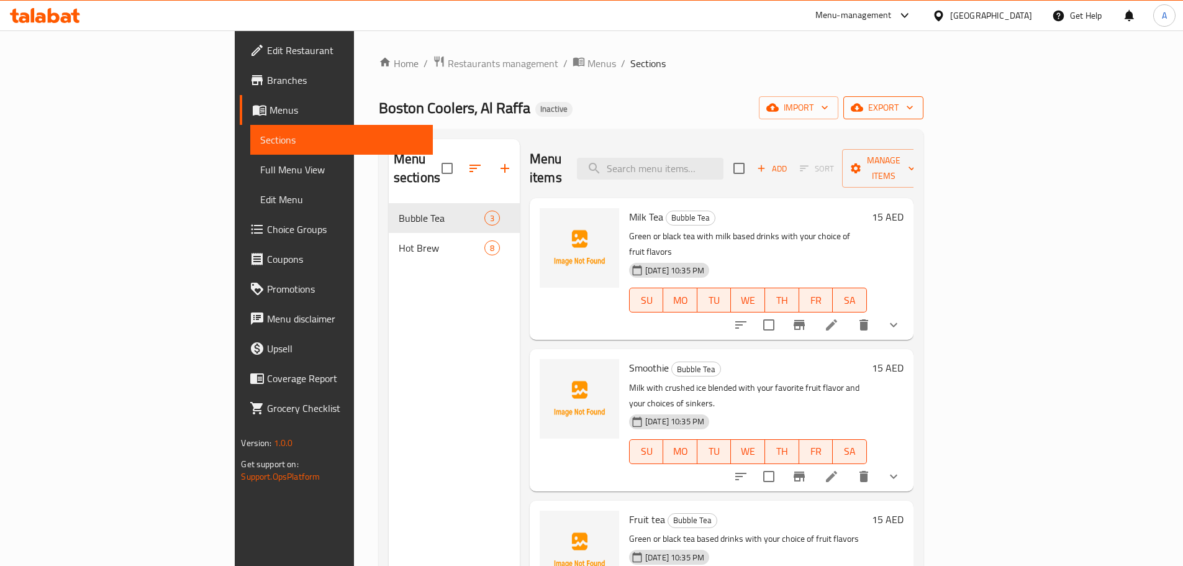
click at [913, 114] on span "export" at bounding box center [883, 108] width 60 height 16
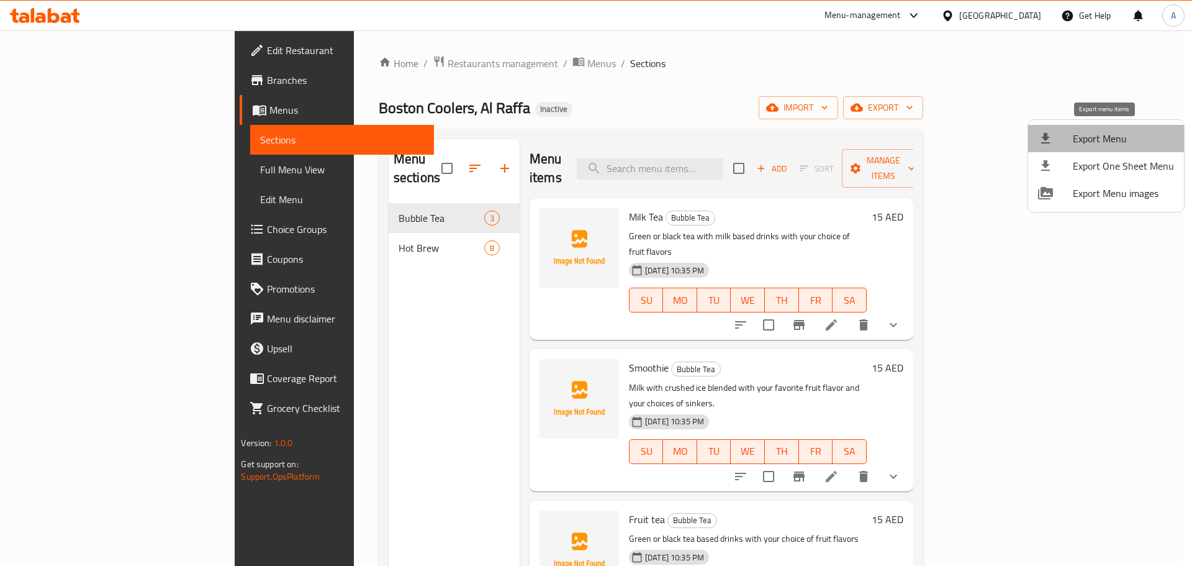
click at [1128, 132] on span "Export Menu" at bounding box center [1123, 138] width 101 height 15
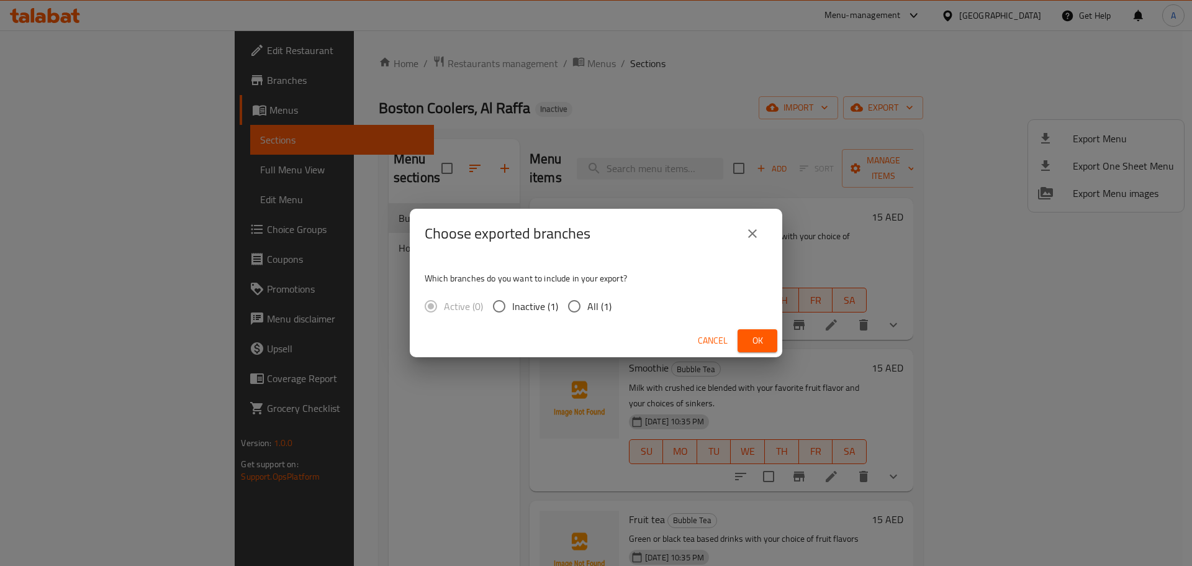
click at [593, 307] on span "All (1)" at bounding box center [599, 306] width 24 height 15
click at [587, 307] on input "All (1)" at bounding box center [574, 306] width 26 height 26
radio input "true"
click at [751, 340] on span "Ok" at bounding box center [757, 341] width 20 height 16
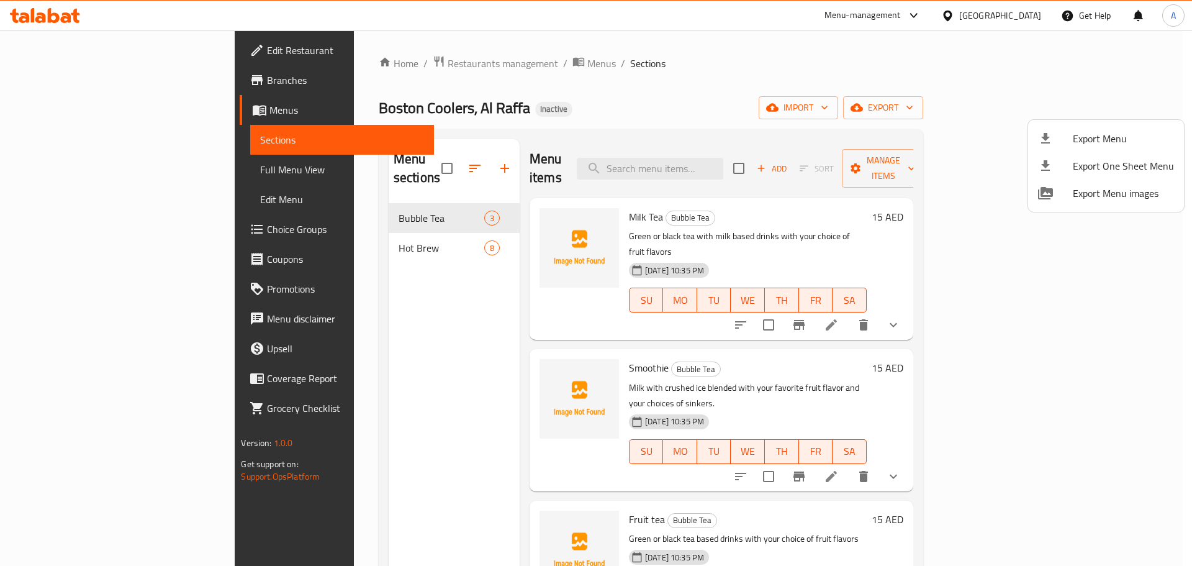
click at [377, 152] on div at bounding box center [596, 283] width 1192 height 566
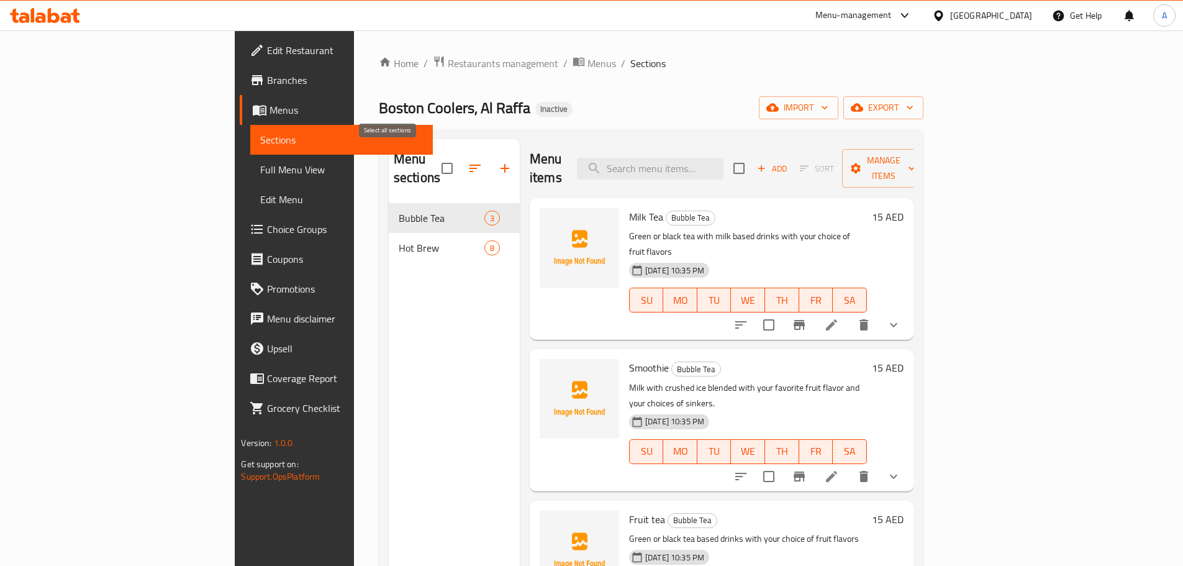
click at [434, 157] on input "checkbox" at bounding box center [447, 168] width 26 height 26
checkbox input "true"
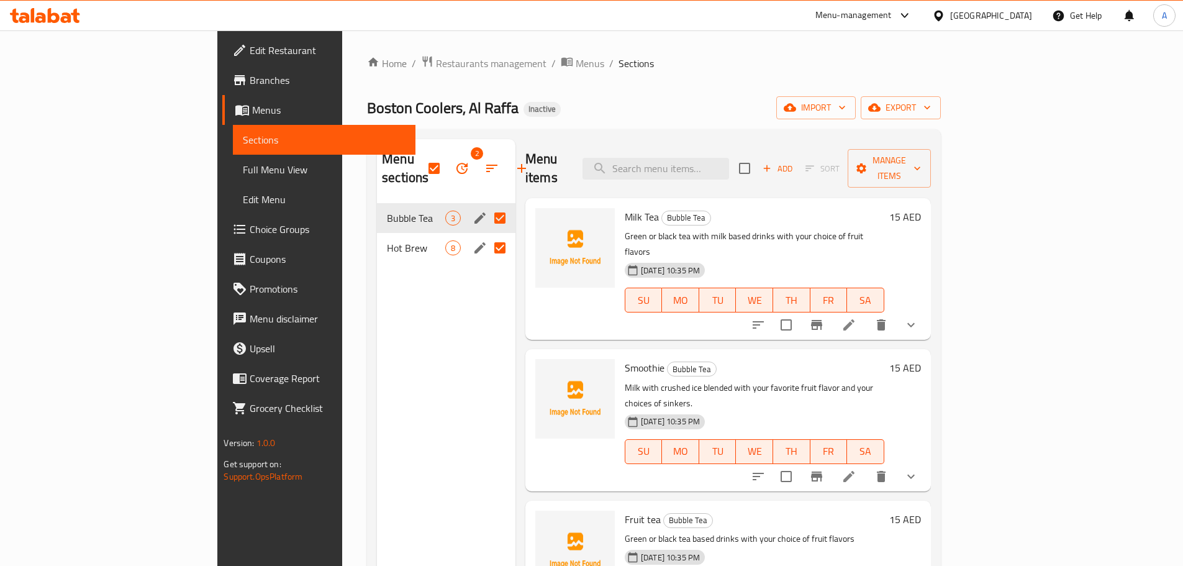
click at [454, 161] on icon "button" at bounding box center [461, 168] width 15 height 15
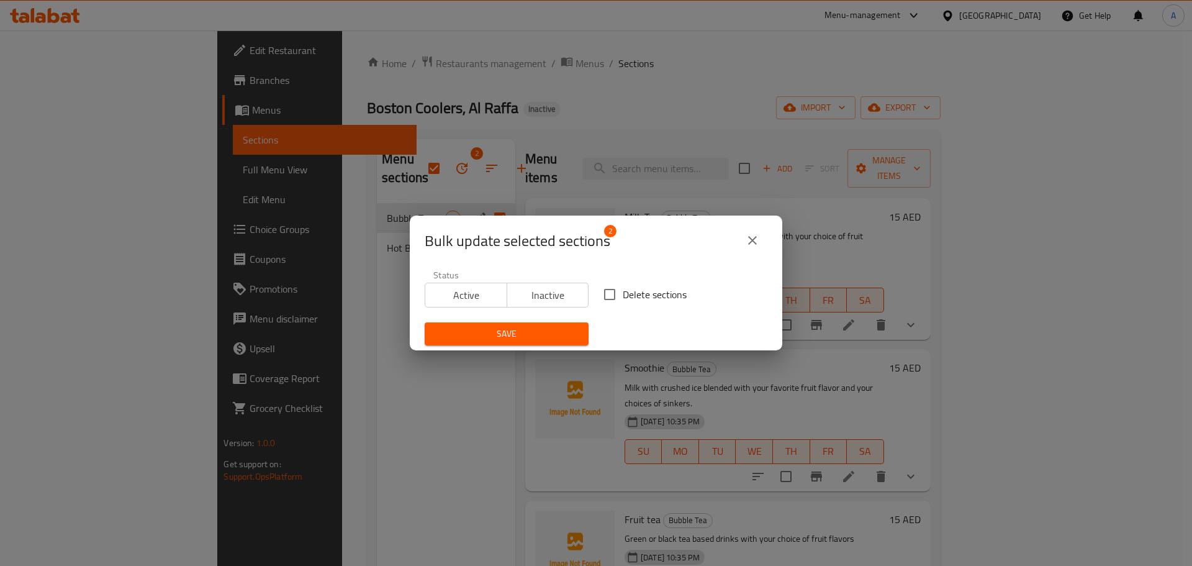
click at [609, 290] on input "Delete sections" at bounding box center [610, 294] width 26 height 26
checkbox input "true"
click at [570, 317] on div "Save" at bounding box center [506, 334] width 179 height 38
click at [573, 329] on span "Save" at bounding box center [507, 334] width 144 height 16
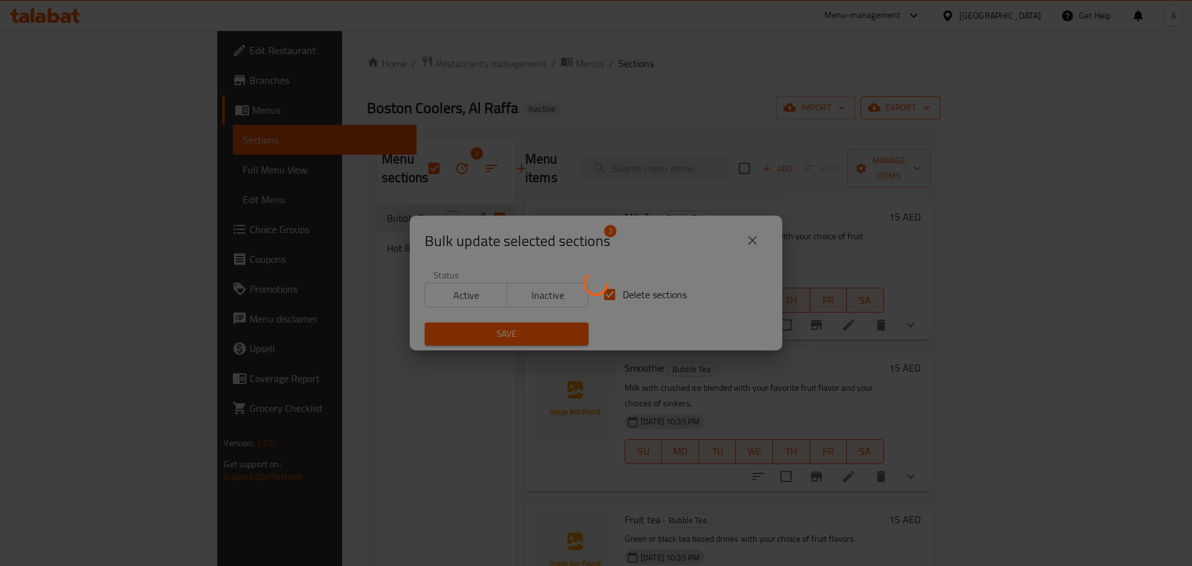
checkbox input "false"
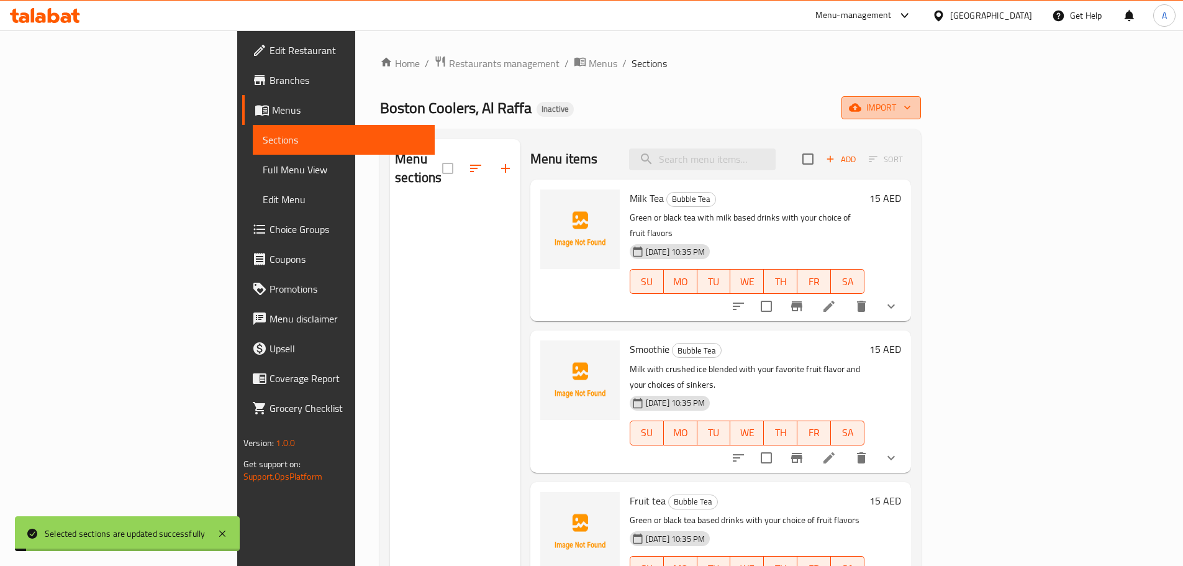
click at [911, 106] on span "import" at bounding box center [881, 108] width 60 height 16
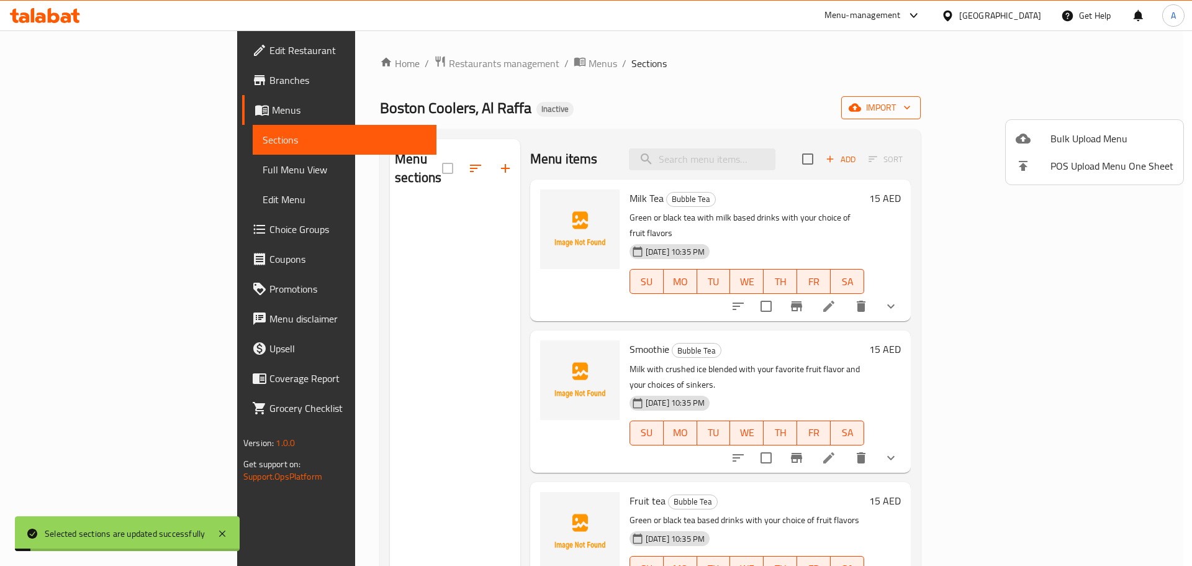
click at [1089, 135] on span "Bulk Upload Menu" at bounding box center [1111, 138] width 123 height 15
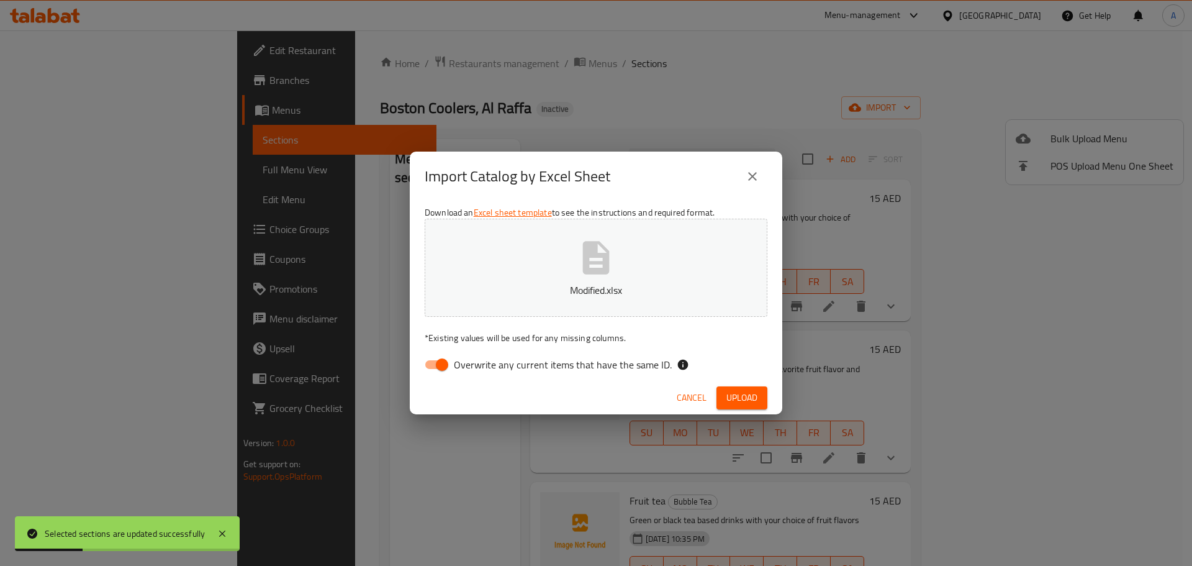
drag, startPoint x: 624, startPoint y: 369, endPoint x: 633, endPoint y: 370, distance: 8.8
click at [624, 369] on span "Overwrite any current items that have the same ID." at bounding box center [563, 364] width 218 height 15
click at [477, 369] on input "Overwrite any current items that have the same ID." at bounding box center [442, 365] width 71 height 24
checkbox input "false"
click at [719, 390] on button "Upload" at bounding box center [741, 397] width 51 height 23
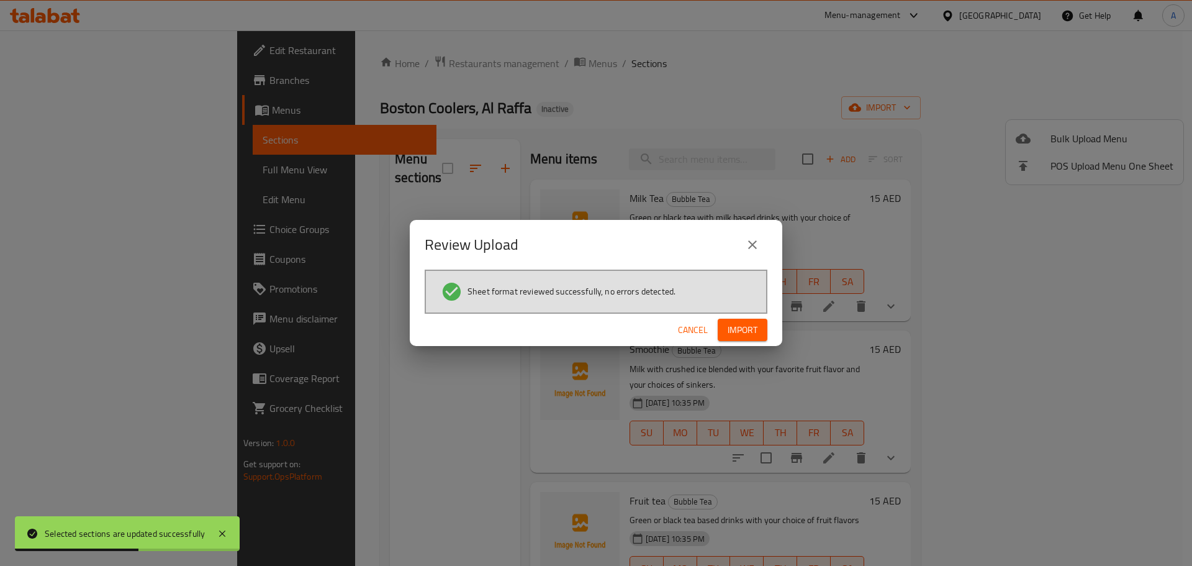
click at [740, 328] on span "Import" at bounding box center [743, 330] width 30 height 16
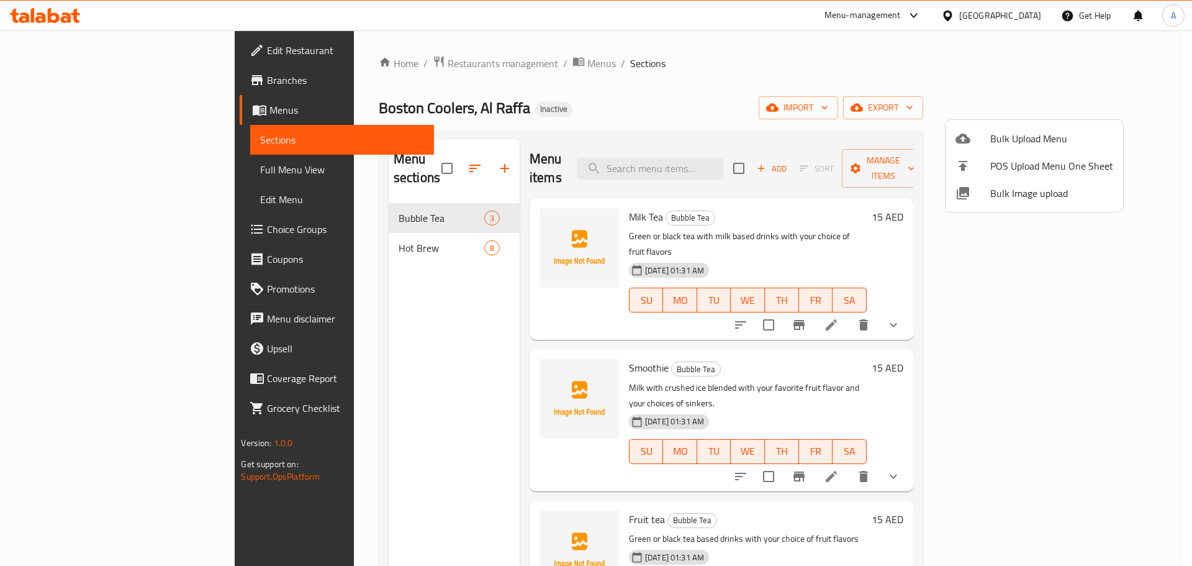
click at [714, 167] on div at bounding box center [596, 283] width 1192 height 566
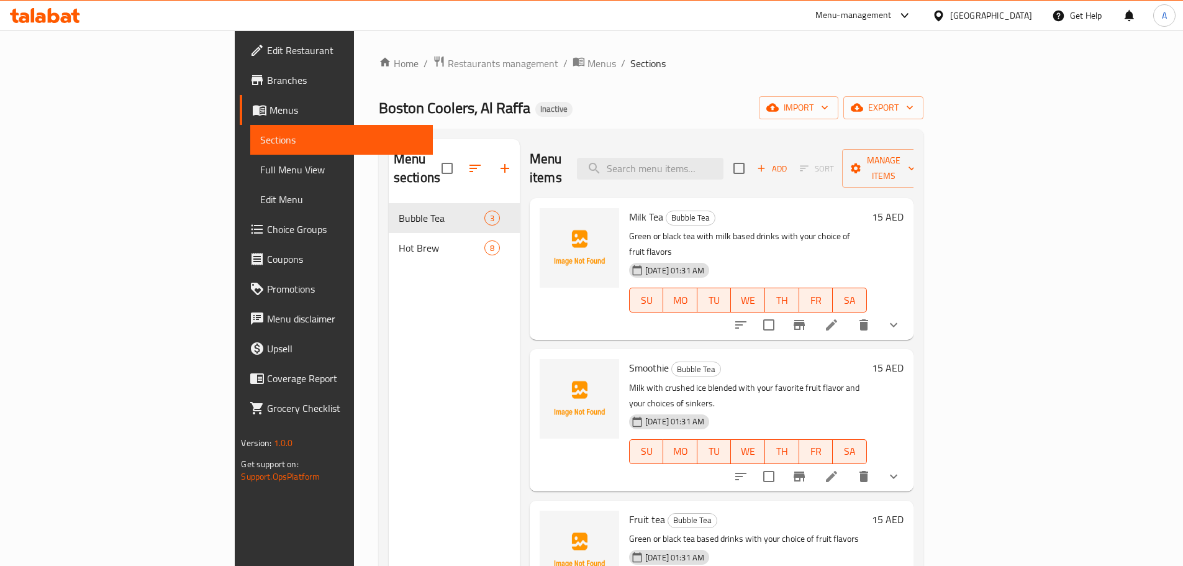
click at [714, 167] on input "search" at bounding box center [650, 169] width 146 height 22
paste input "Smoothie"
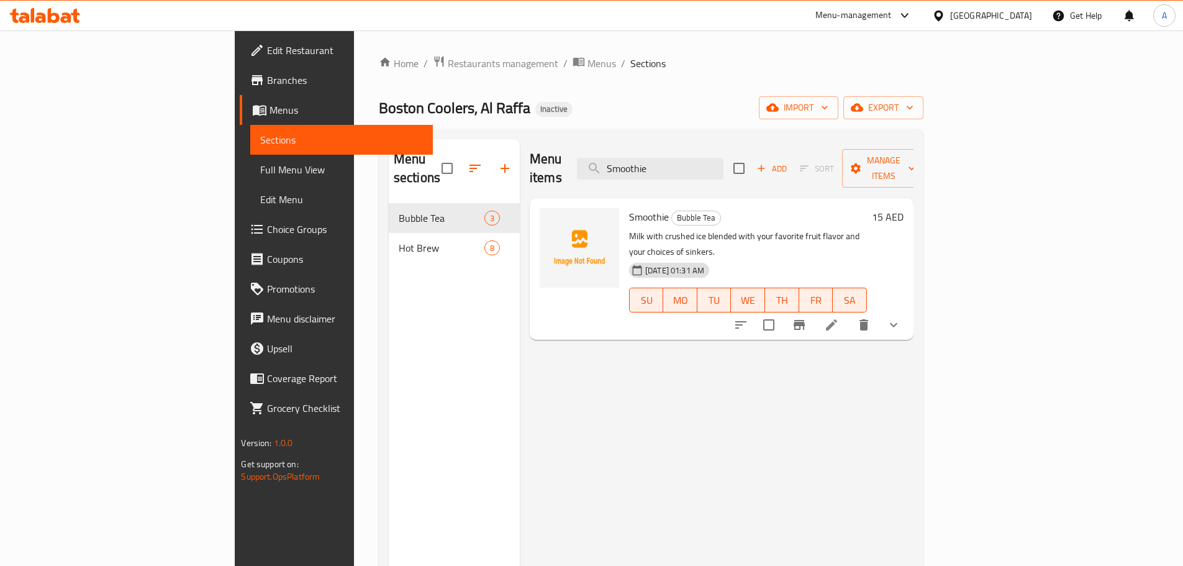
type input "Smoothie"
click at [878, 310] on button "delete" at bounding box center [864, 325] width 30 height 30
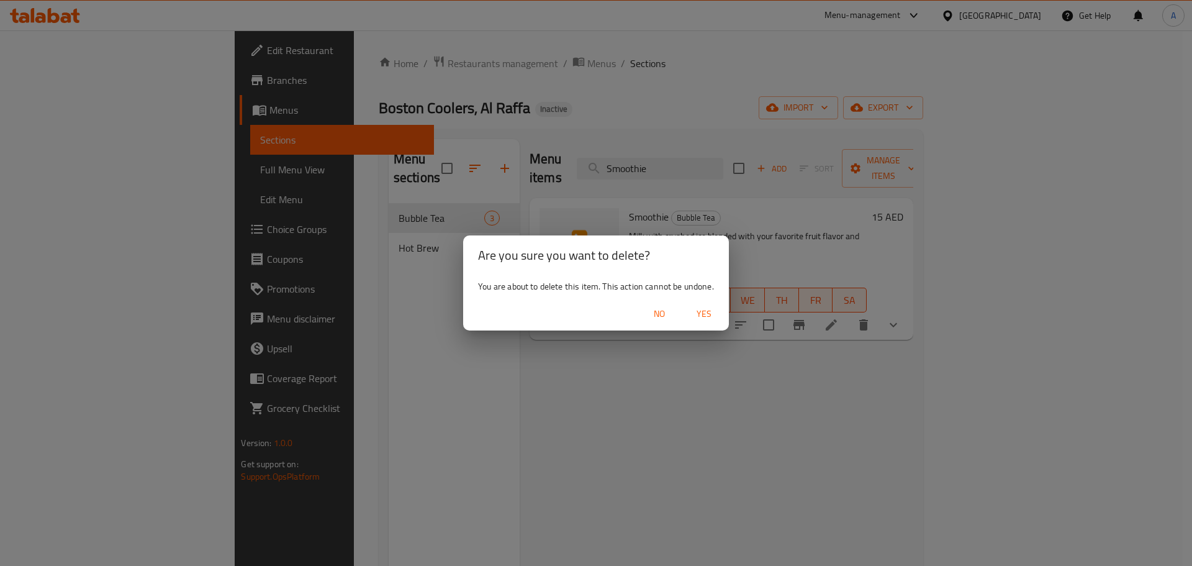
click at [709, 311] on span "Yes" at bounding box center [704, 314] width 30 height 16
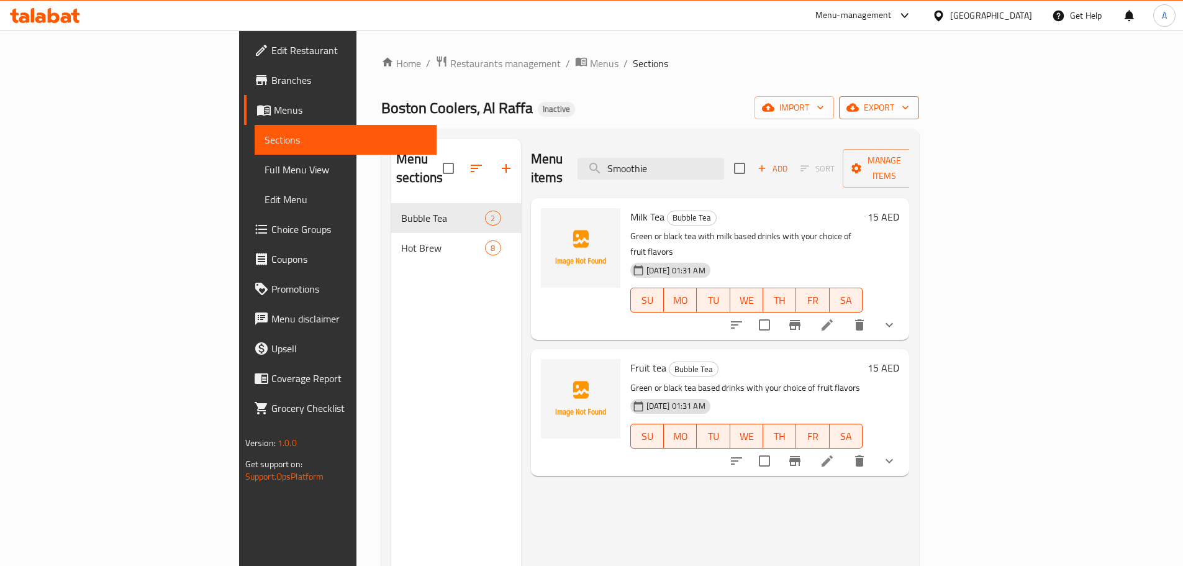
click at [919, 103] on button "export" at bounding box center [879, 107] width 80 height 23
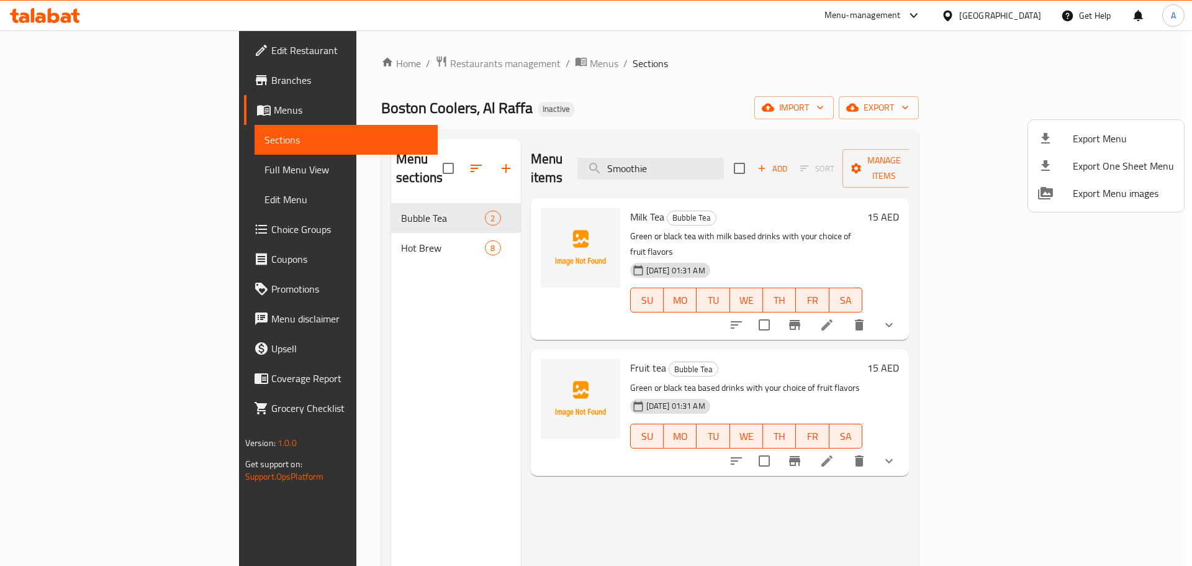
click at [1039, 136] on icon at bounding box center [1045, 138] width 15 height 15
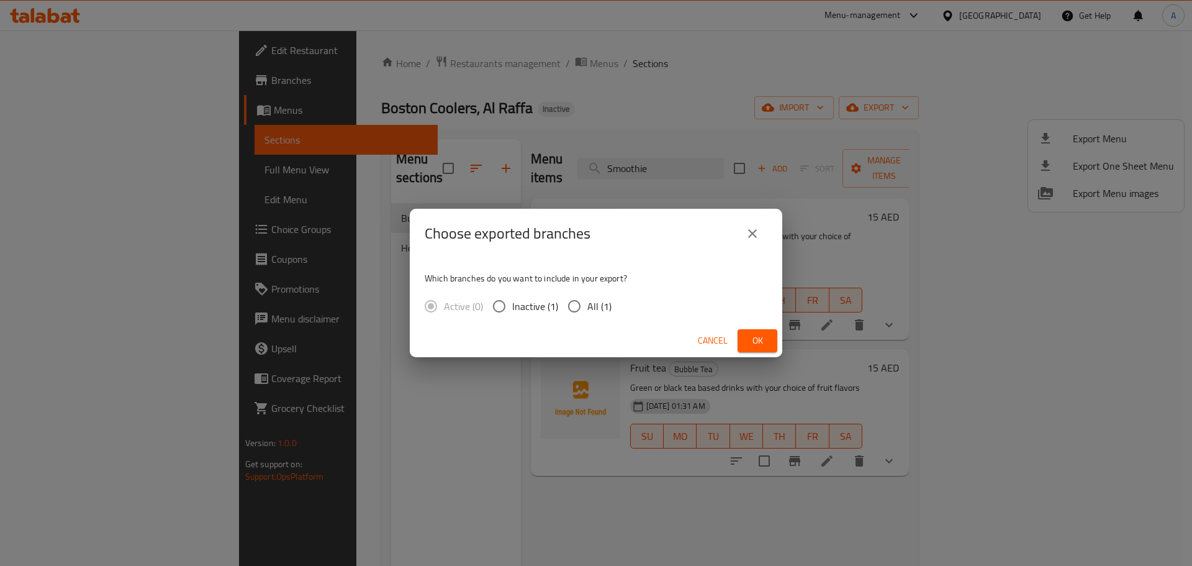
click at [609, 301] on span "All (1)" at bounding box center [599, 306] width 24 height 15
click at [587, 301] on input "All (1)" at bounding box center [574, 306] width 26 height 26
radio input "true"
click at [766, 335] on span "Ok" at bounding box center [757, 341] width 20 height 16
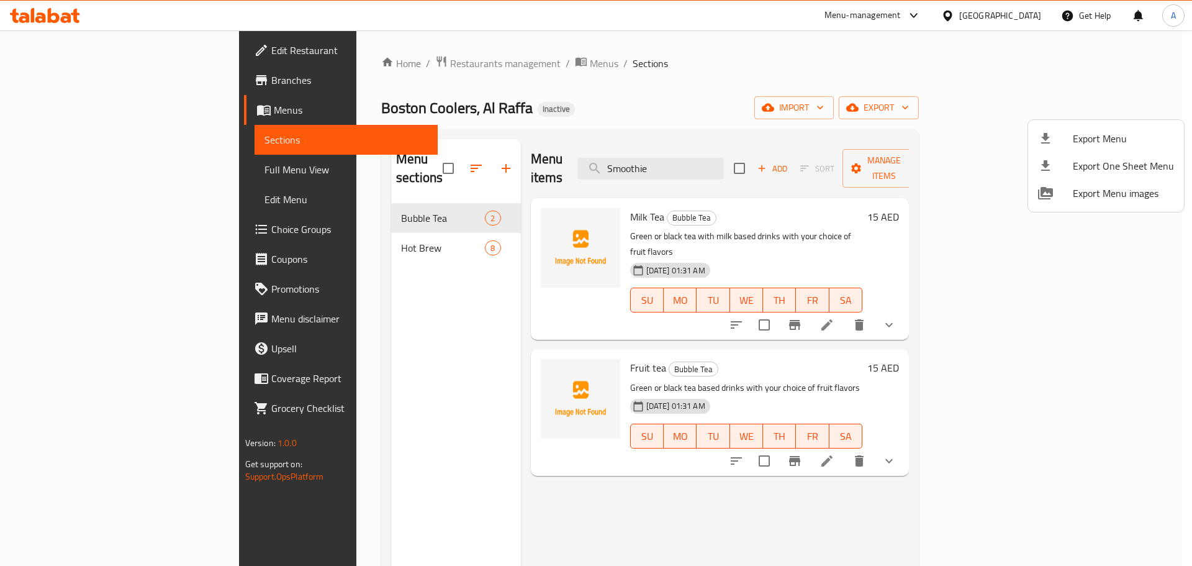
click at [580, 96] on div at bounding box center [596, 283] width 1192 height 566
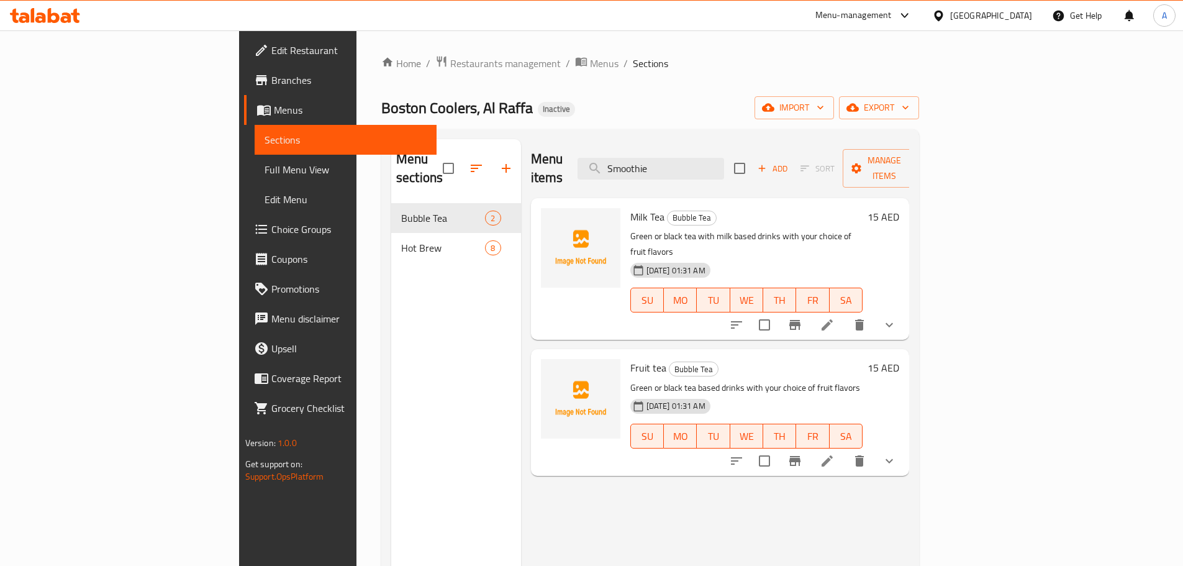
click at [69, 20] on icon at bounding box center [66, 17] width 11 height 11
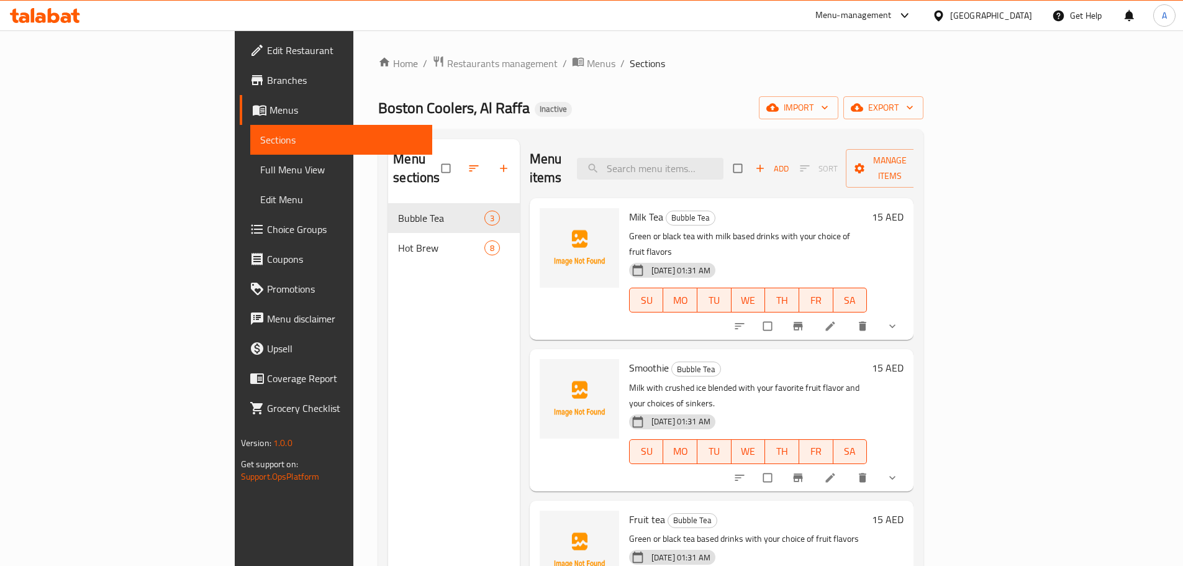
click at [260, 166] on span "Full Menu View" at bounding box center [341, 169] width 162 height 15
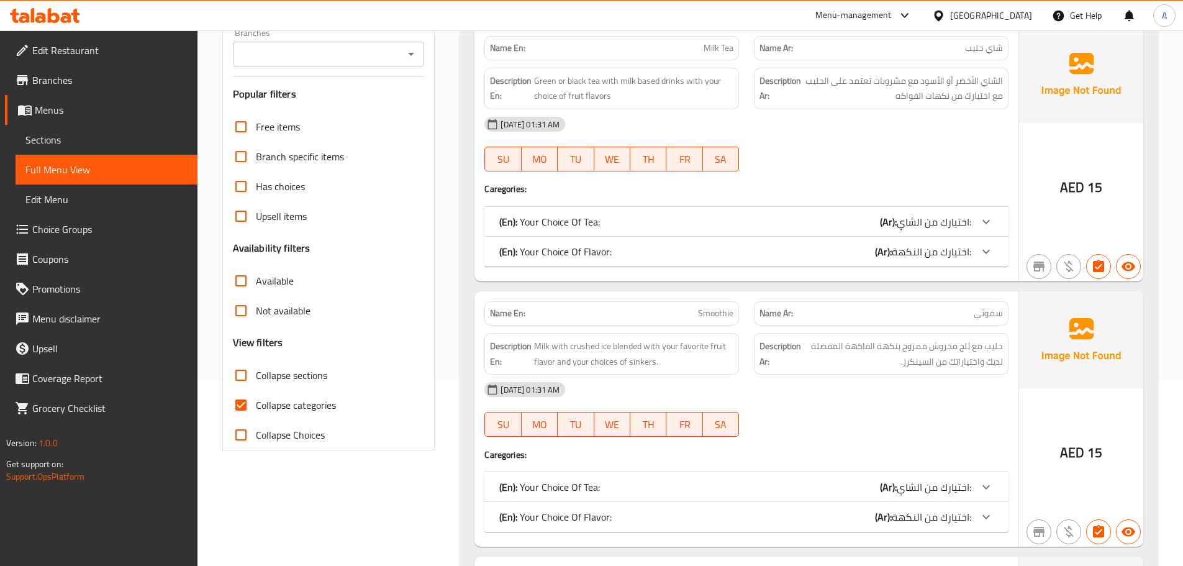
scroll to position [186, 0]
click at [241, 374] on input "Collapse sections" at bounding box center [241, 374] width 30 height 30
checkbox input "true"
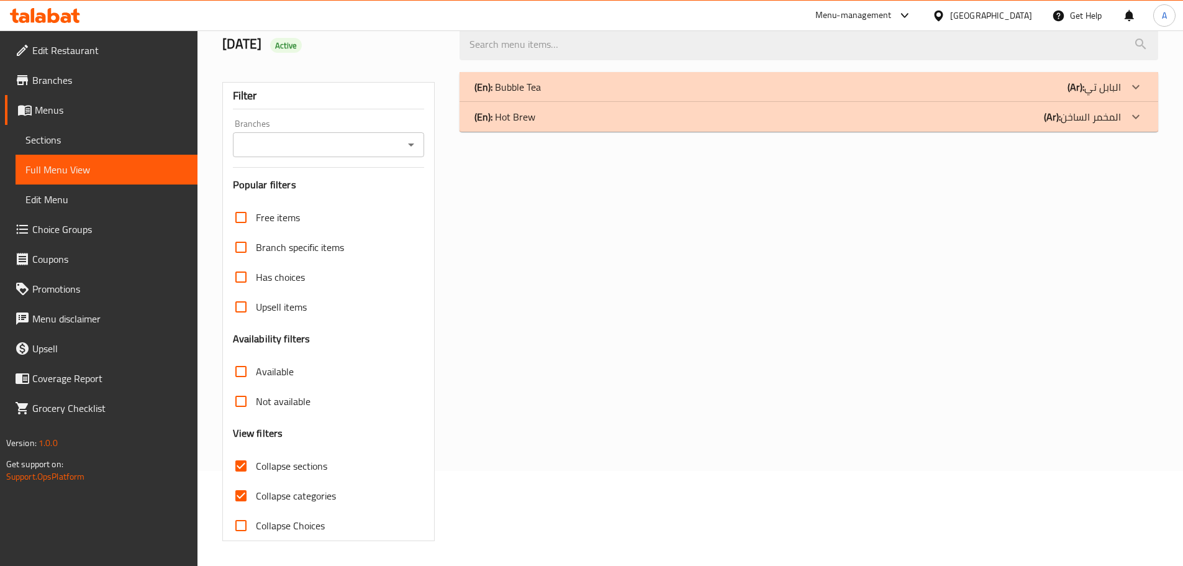
click at [546, 87] on div "(En): Bubble Tea (Ar): [DEMOGRAPHIC_DATA]" at bounding box center [797, 86] width 646 height 15
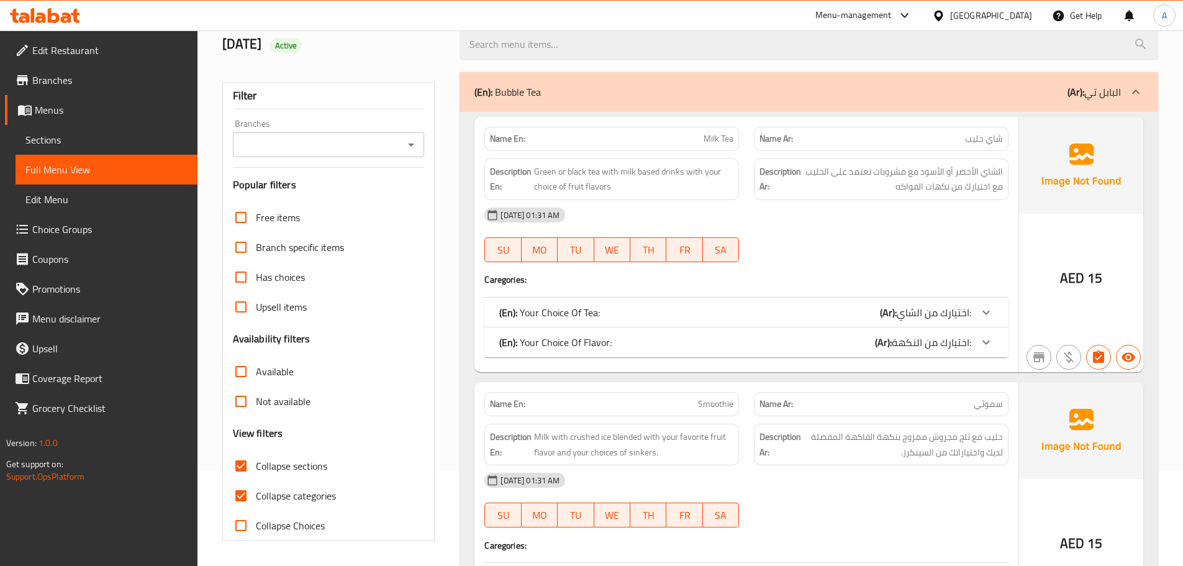
scroll to position [281, 0]
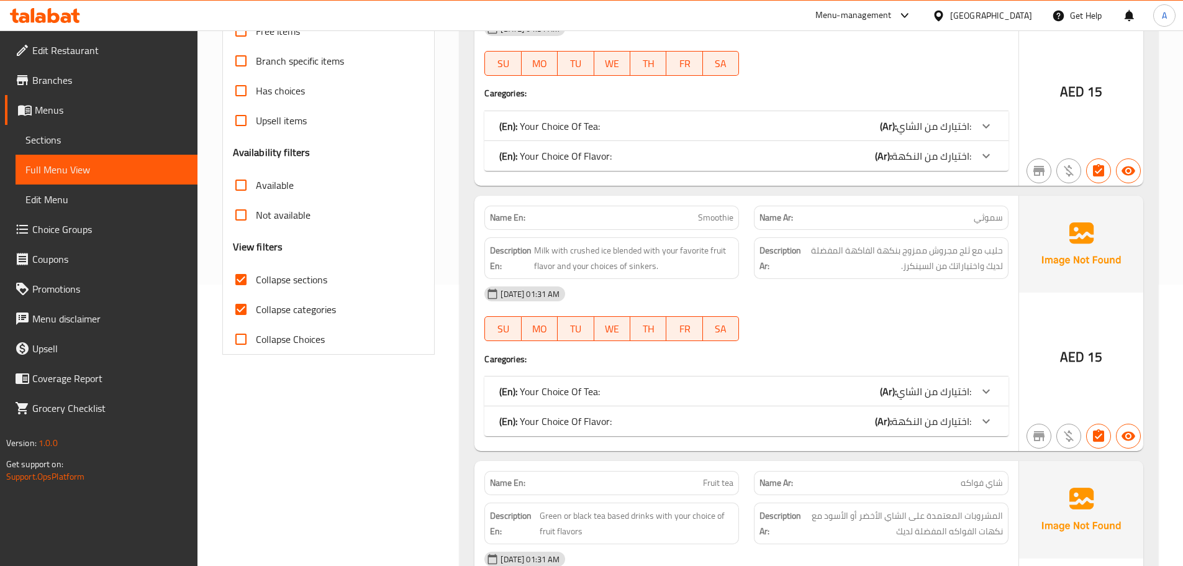
click at [241, 303] on input "Collapse categories" at bounding box center [241, 309] width 30 height 30
checkbox input "false"
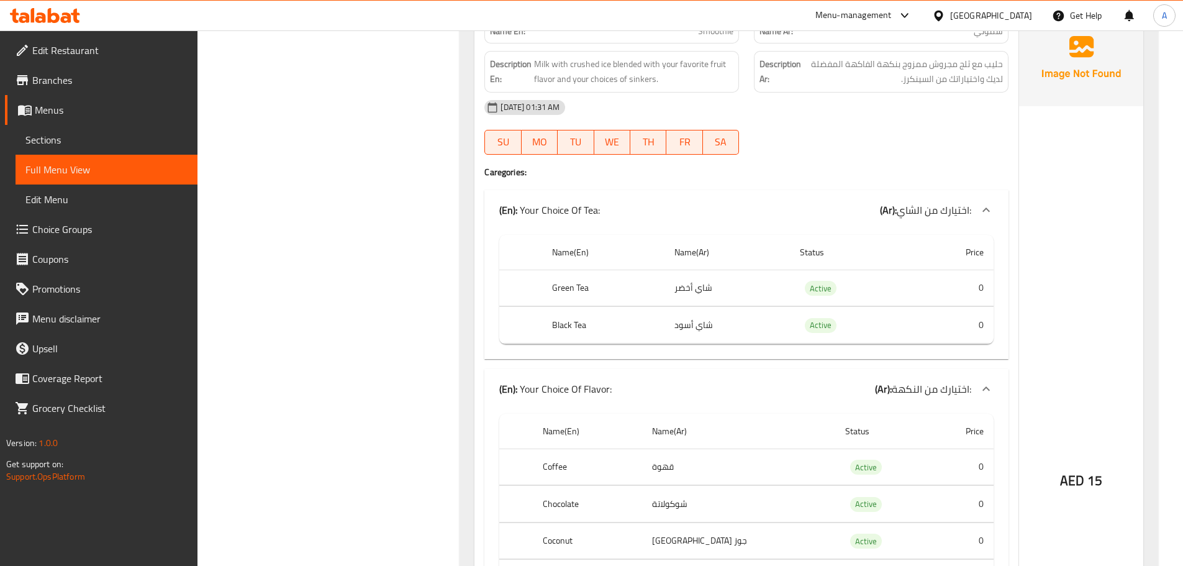
scroll to position [1026, 0]
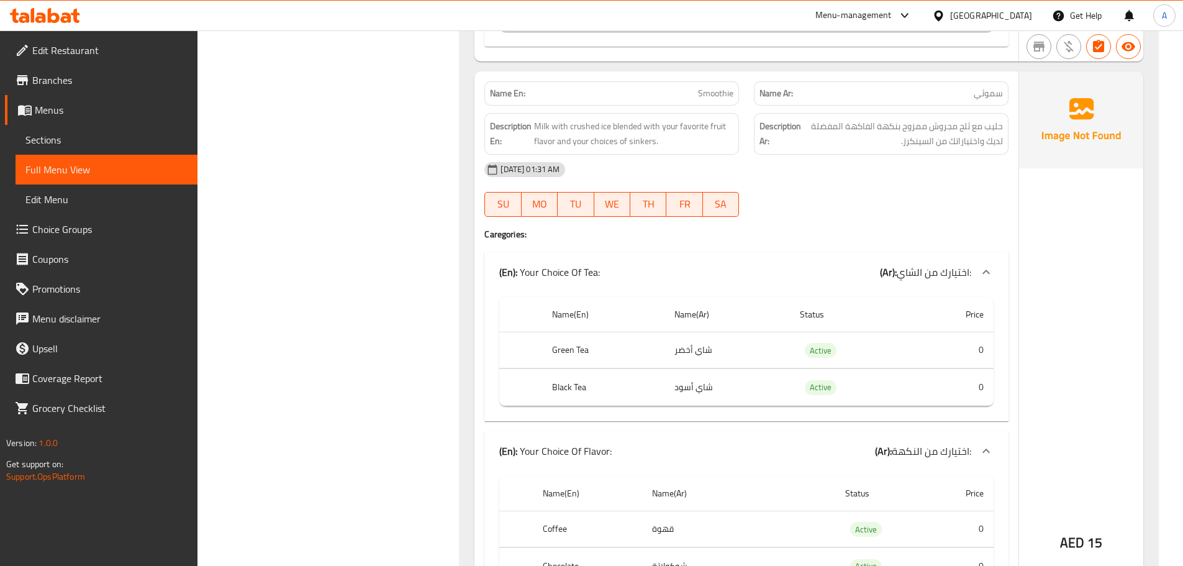
click at [710, 84] on div "Name En: Smoothie" at bounding box center [611, 93] width 255 height 24
copy span "Smoothie"
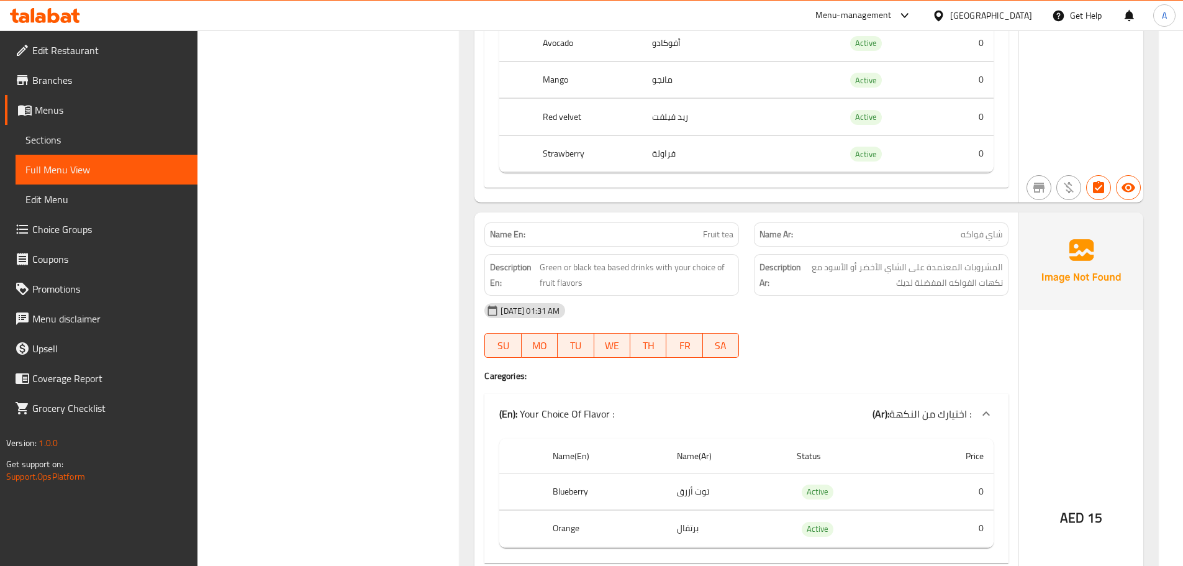
scroll to position [1616, 0]
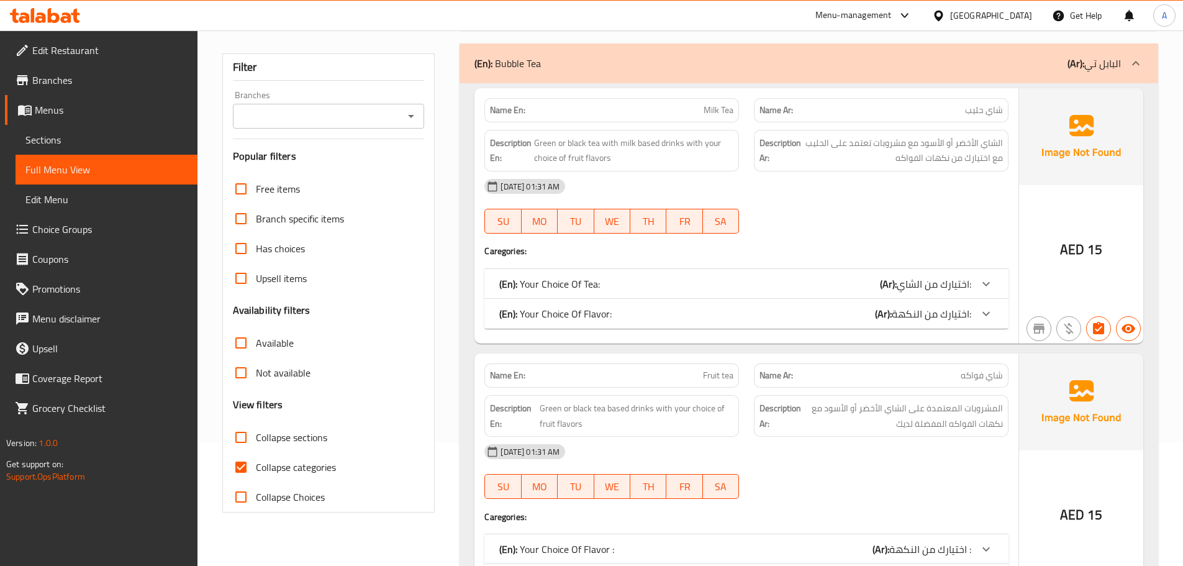
scroll to position [124, 0]
click at [246, 463] on input "Collapse categories" at bounding box center [241, 466] width 30 height 30
checkbox input "false"
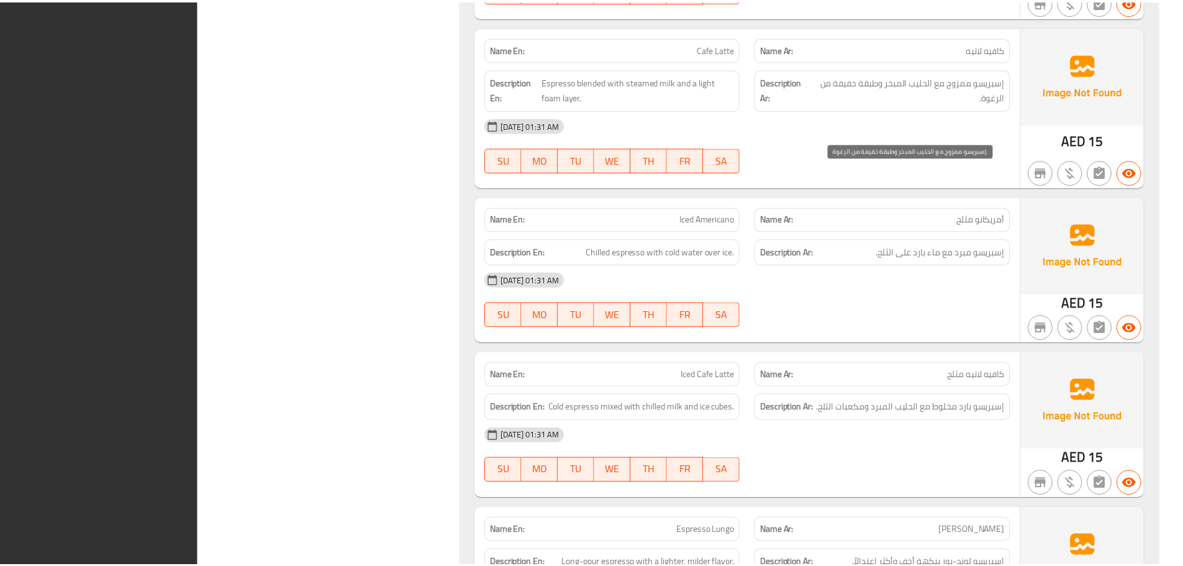
scroll to position [2511, 0]
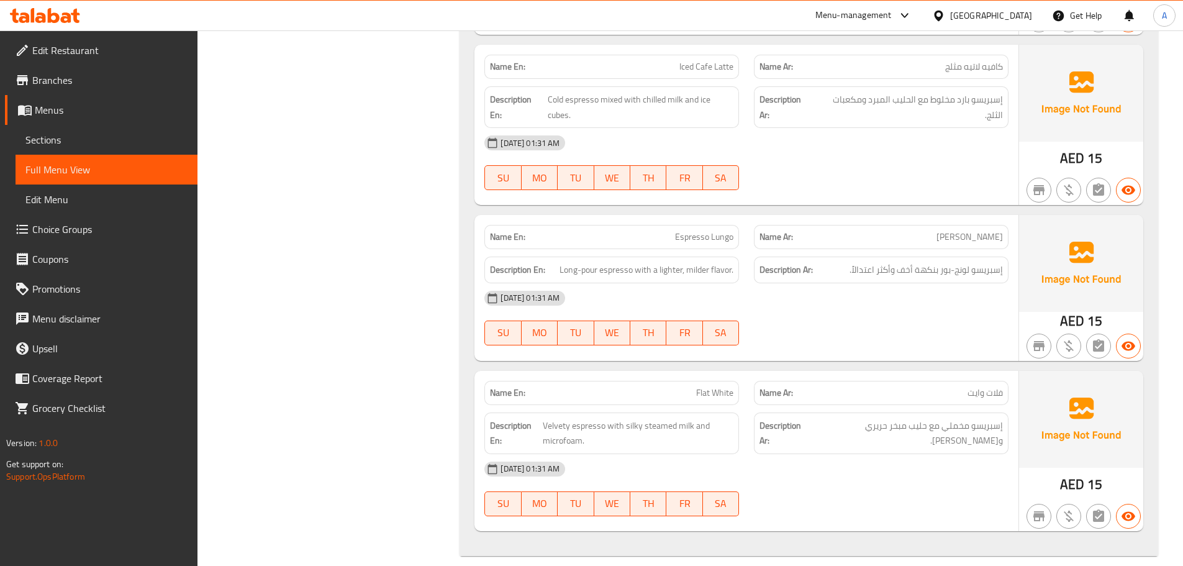
click at [146, 155] on link "Full Menu View" at bounding box center [107, 170] width 182 height 30
click at [155, 148] on link "Sections" at bounding box center [107, 140] width 182 height 30
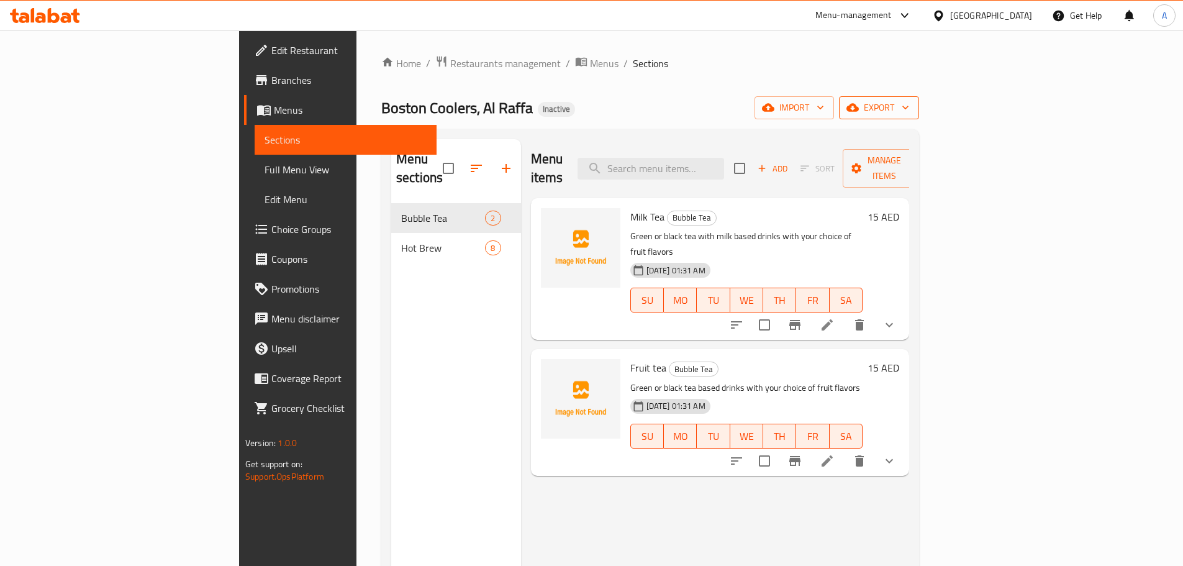
click at [909, 102] on span "export" at bounding box center [879, 108] width 60 height 16
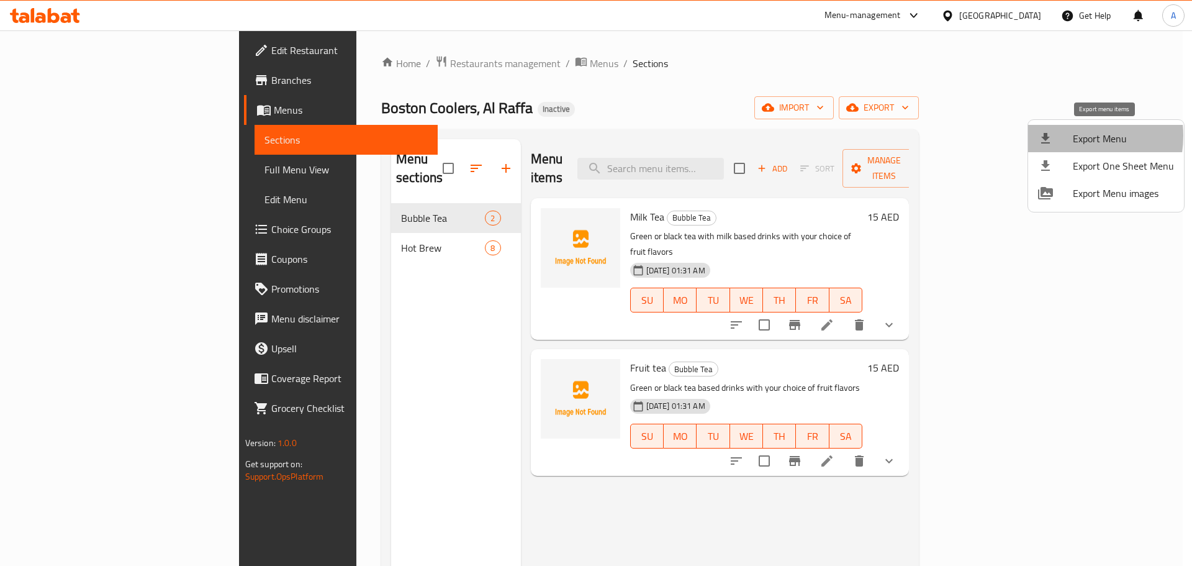
click at [1060, 135] on div at bounding box center [1055, 138] width 35 height 15
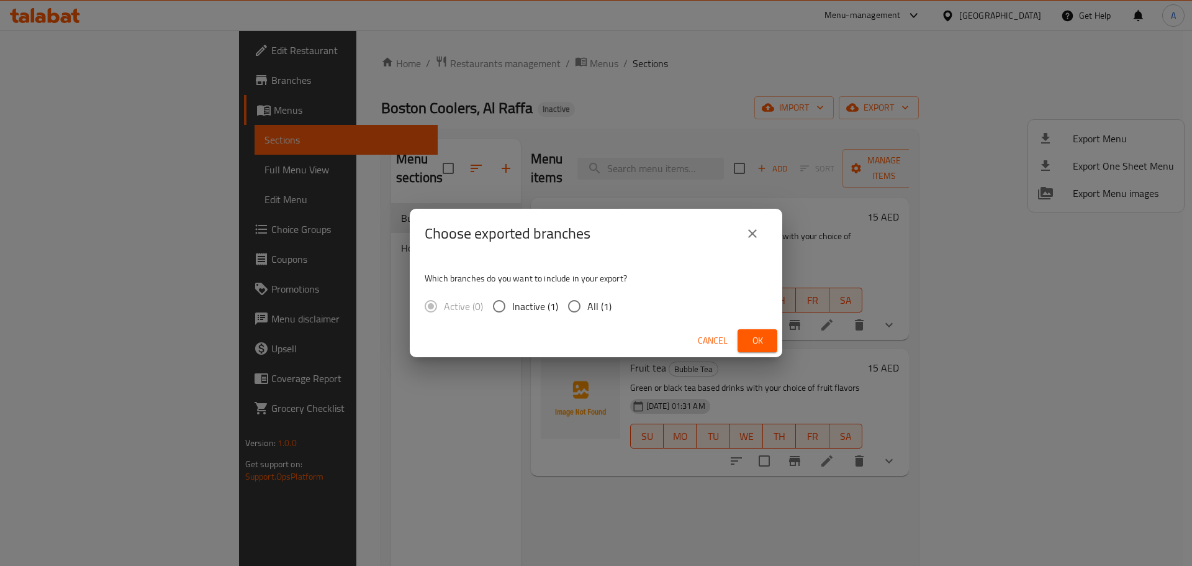
click at [590, 308] on span "All (1)" at bounding box center [599, 306] width 24 height 15
click at [587, 308] on input "All (1)" at bounding box center [574, 306] width 26 height 26
radio input "true"
click at [754, 336] on span "Ok" at bounding box center [757, 341] width 20 height 16
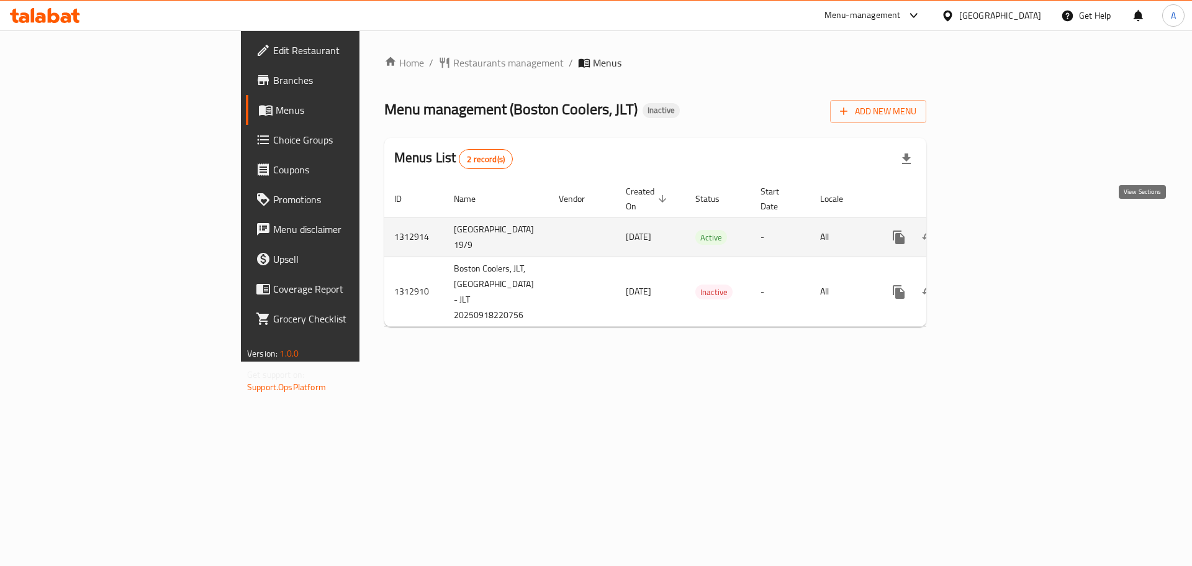
click at [996, 230] on icon "enhanced table" at bounding box center [988, 237] width 15 height 15
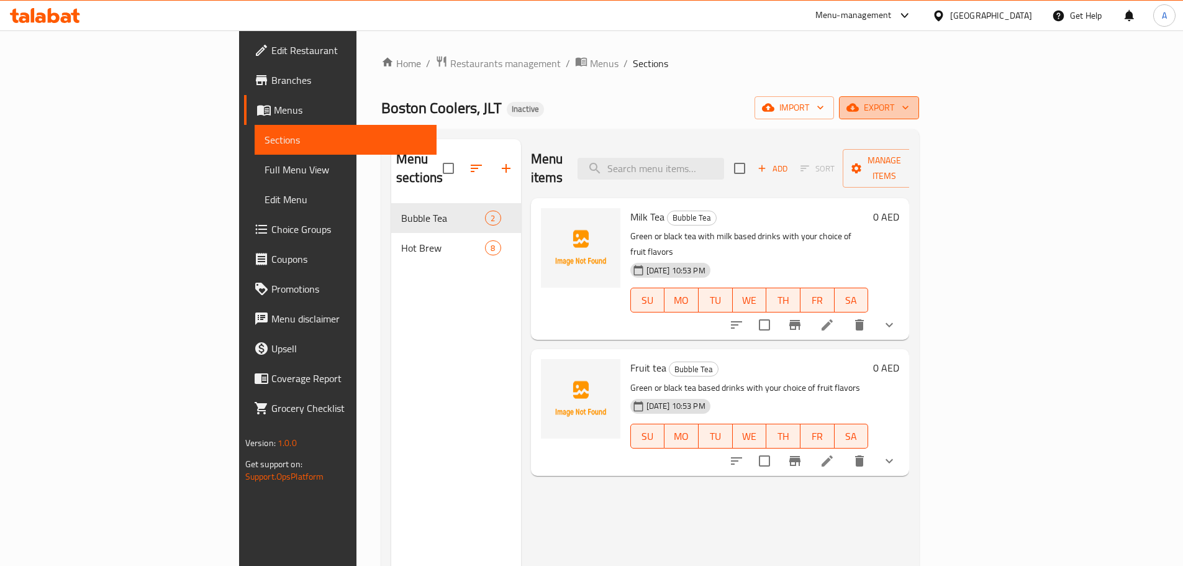
click at [909, 115] on span "export" at bounding box center [879, 108] width 60 height 16
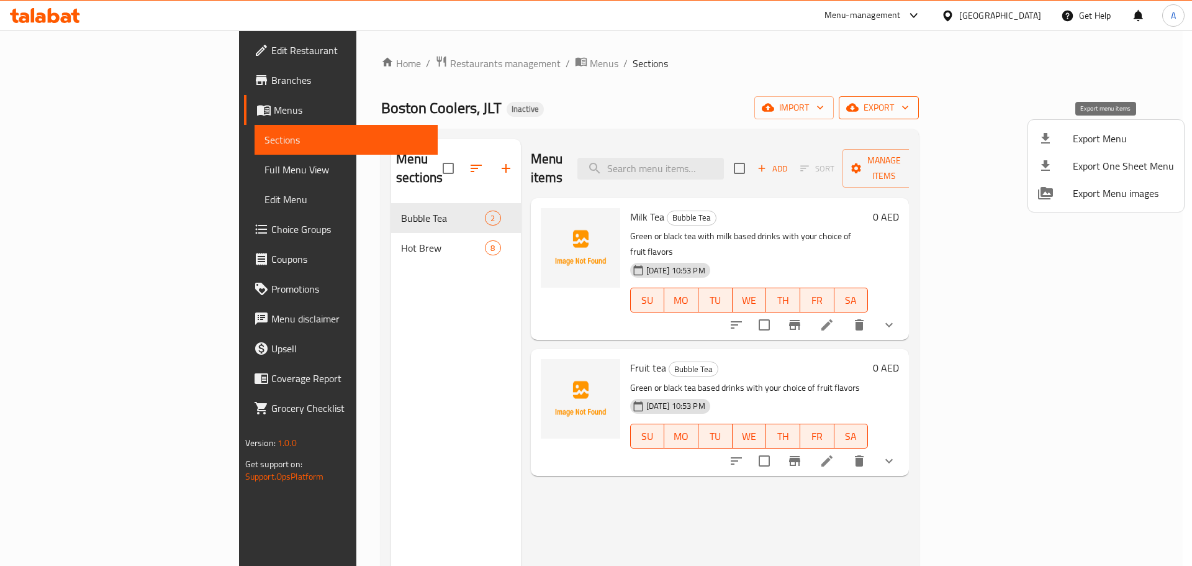
click at [1098, 138] on span "Export Menu" at bounding box center [1123, 138] width 101 height 15
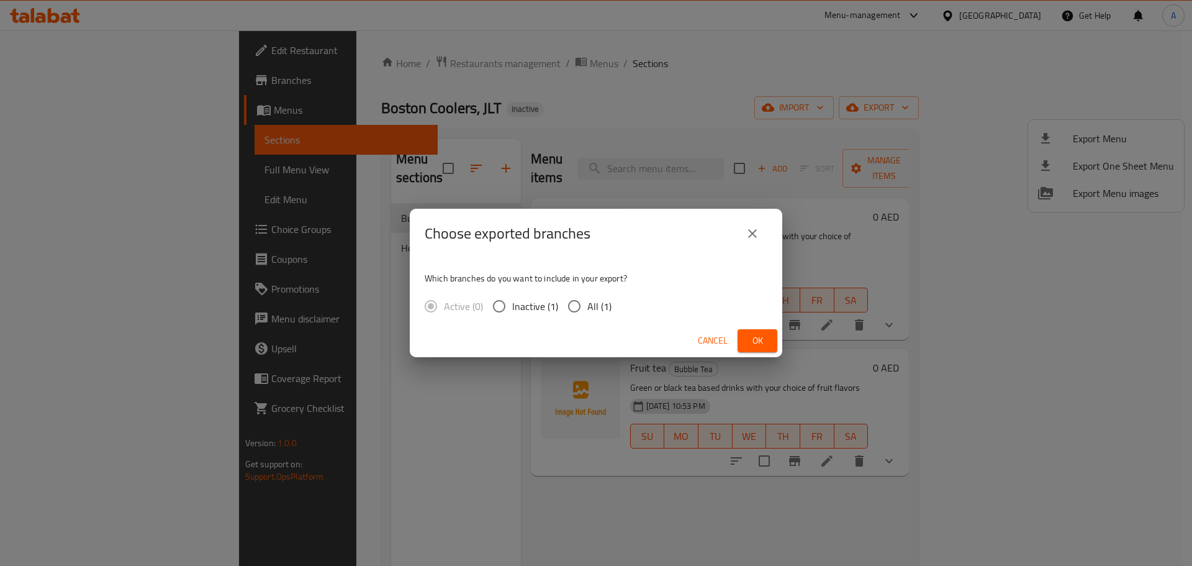
click at [602, 300] on span "All (1)" at bounding box center [599, 306] width 24 height 15
click at [587, 300] on input "All (1)" at bounding box center [574, 306] width 26 height 26
radio input "true"
click at [767, 337] on span "Ok" at bounding box center [757, 341] width 20 height 16
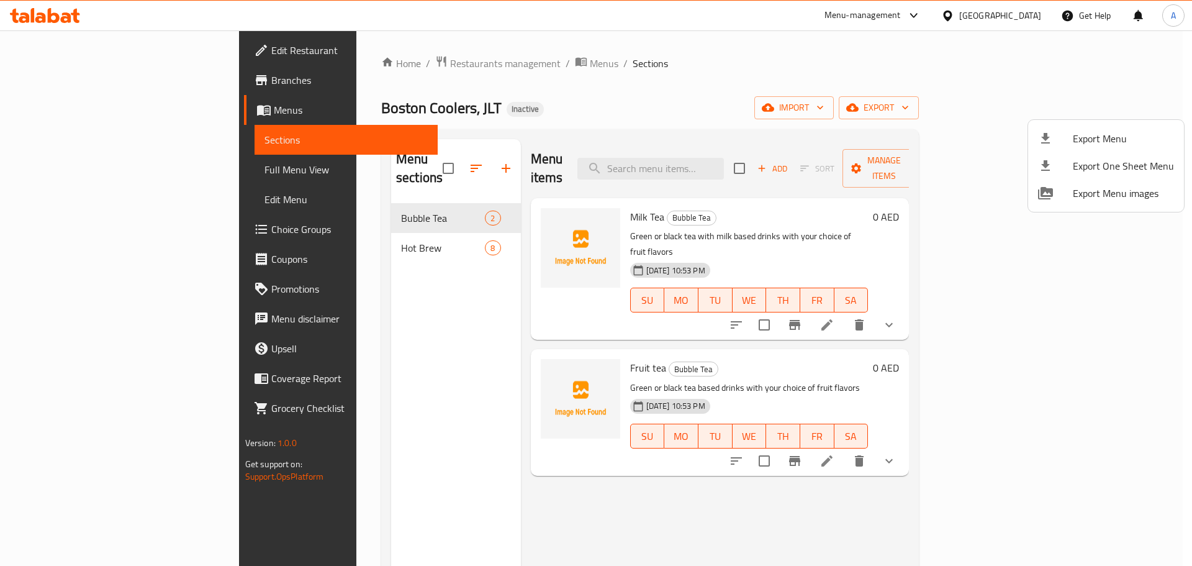
click at [391, 165] on div at bounding box center [596, 283] width 1192 height 566
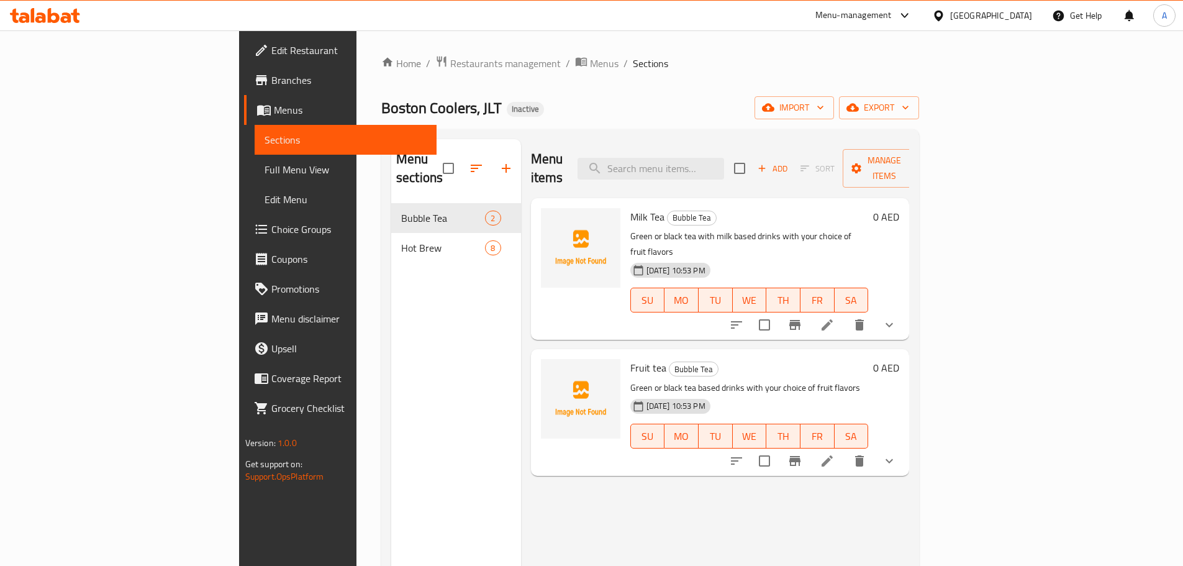
click at [435, 160] on input "checkbox" at bounding box center [448, 168] width 26 height 26
checkbox input "true"
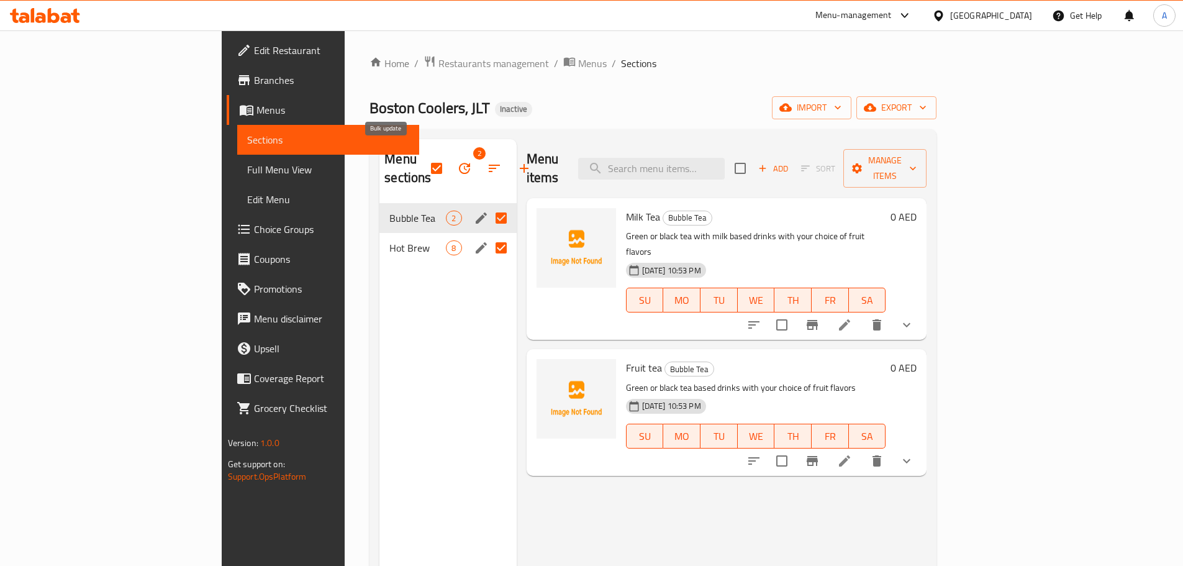
click at [457, 161] on icon "button" at bounding box center [464, 168] width 15 height 15
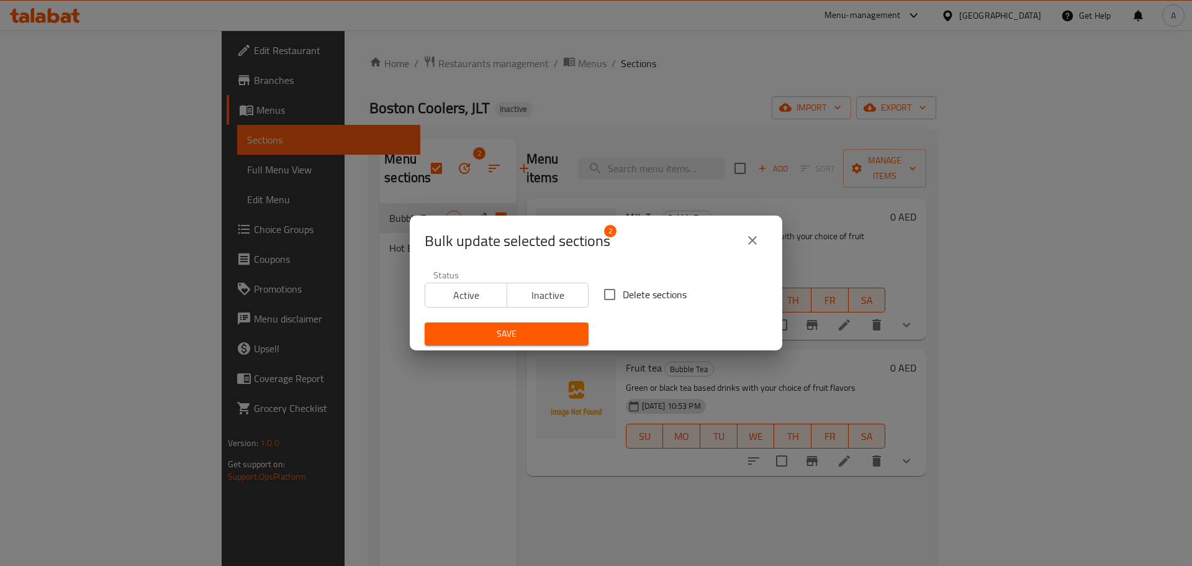
click at [633, 294] on span "Delete sections" at bounding box center [655, 294] width 64 height 15
click at [623, 294] on input "Delete sections" at bounding box center [610, 294] width 26 height 26
checkbox input "true"
click at [540, 336] on span "Save" at bounding box center [507, 334] width 144 height 16
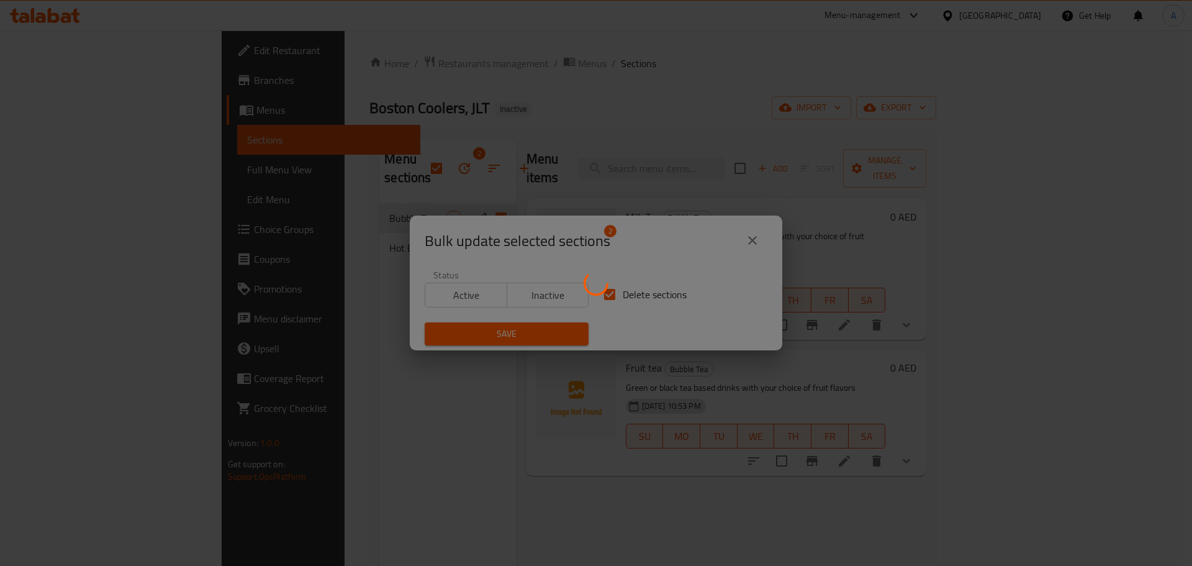
checkbox input "false"
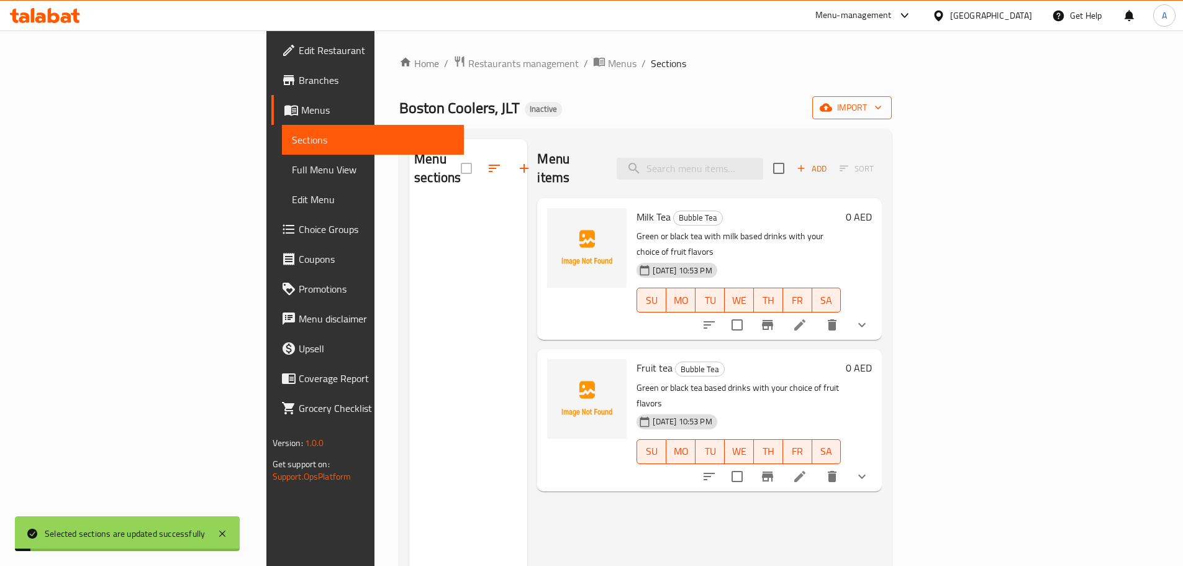
click at [881, 100] on span "import" at bounding box center [852, 108] width 60 height 16
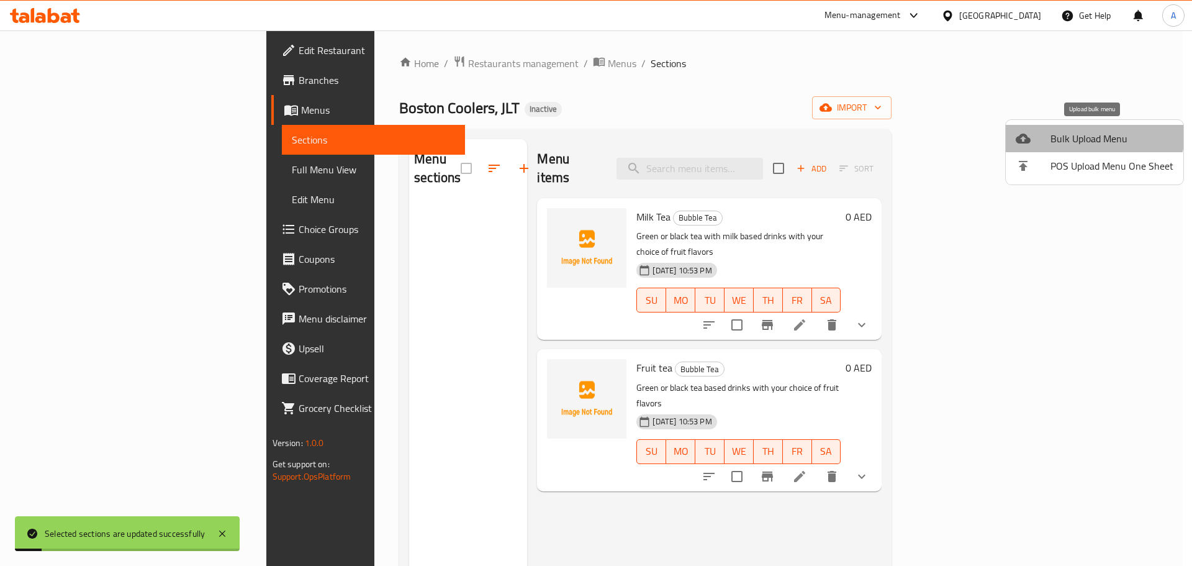
click at [1094, 131] on span "Bulk Upload Menu" at bounding box center [1111, 138] width 123 height 15
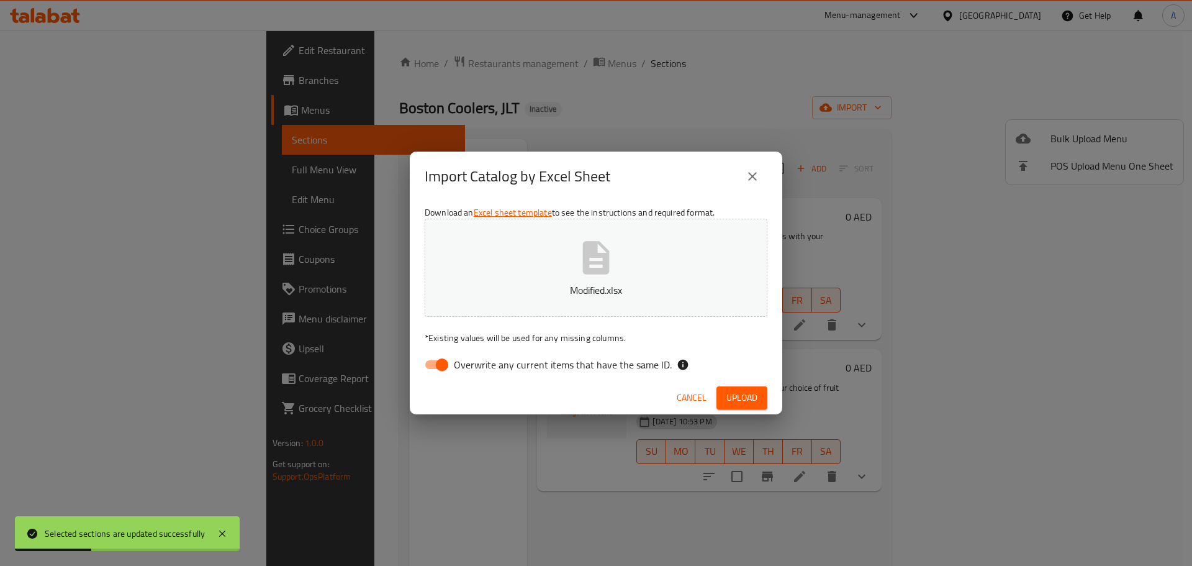
click at [656, 369] on span "Overwrite any current items that have the same ID." at bounding box center [563, 364] width 218 height 15
click at [477, 369] on input "Overwrite any current items that have the same ID." at bounding box center [442, 365] width 71 height 24
checkbox input "false"
click at [746, 405] on span "Upload" at bounding box center [741, 398] width 31 height 16
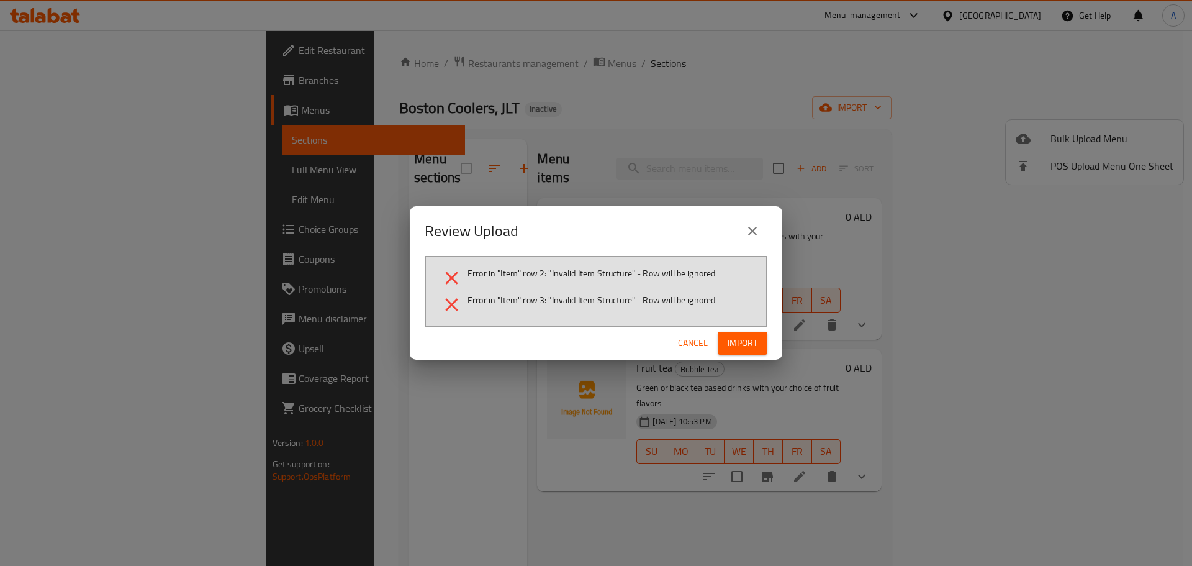
click at [686, 331] on div "Cancel Import" at bounding box center [596, 343] width 372 height 33
click at [687, 338] on span "Cancel" at bounding box center [693, 343] width 30 height 16
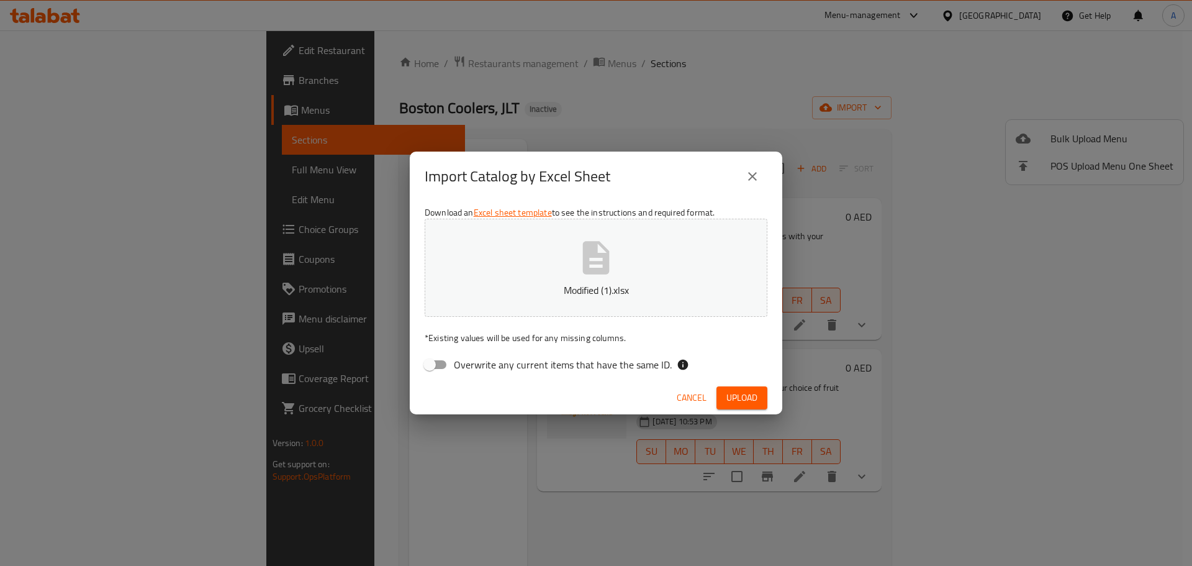
click at [720, 394] on button "Upload" at bounding box center [741, 397] width 51 height 23
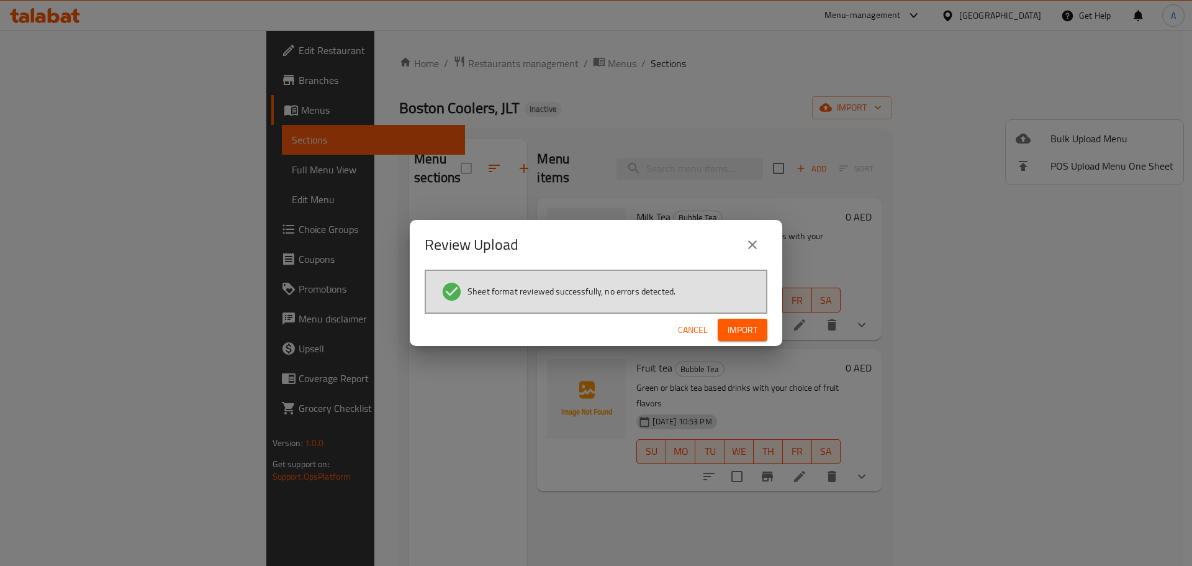
click at [741, 324] on span "Import" at bounding box center [743, 330] width 30 height 16
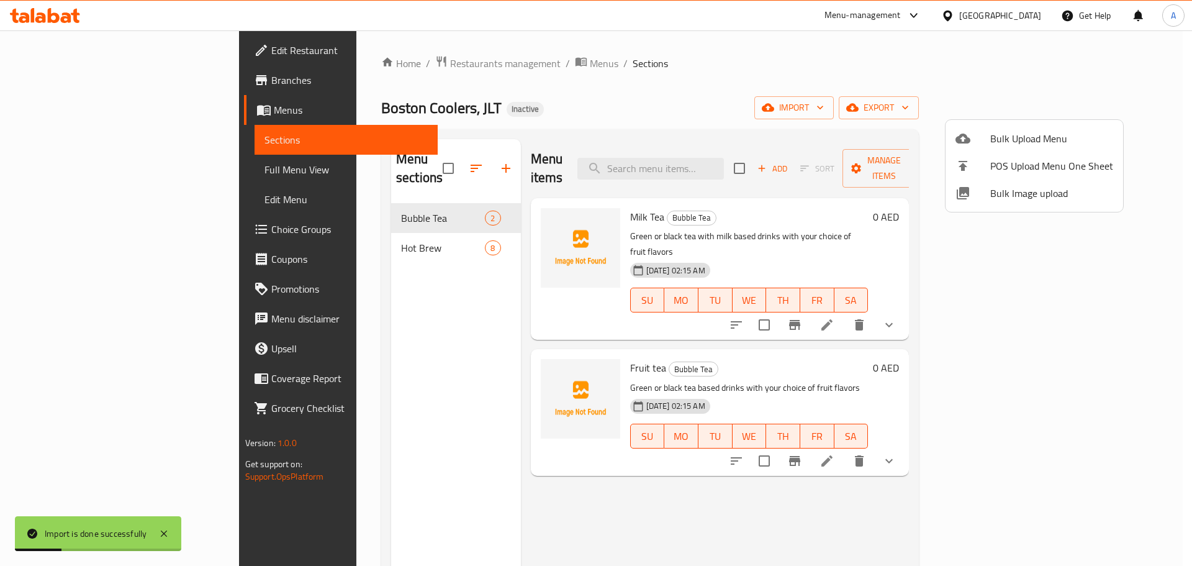
click at [155, 176] on div at bounding box center [596, 283] width 1192 height 566
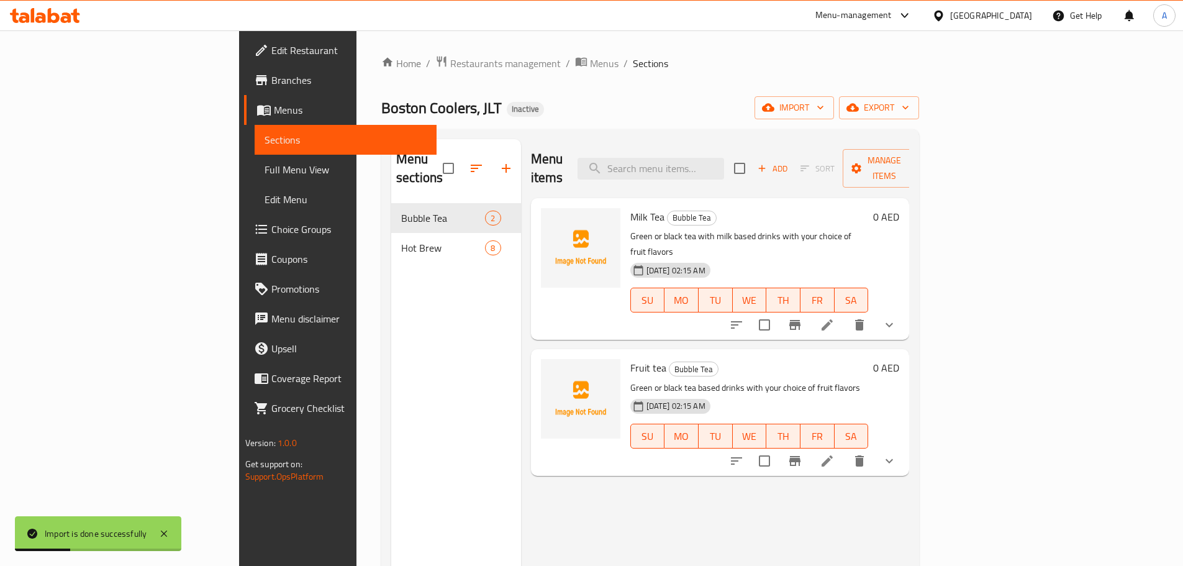
click at [264, 174] on span "Full Menu View" at bounding box center [345, 169] width 162 height 15
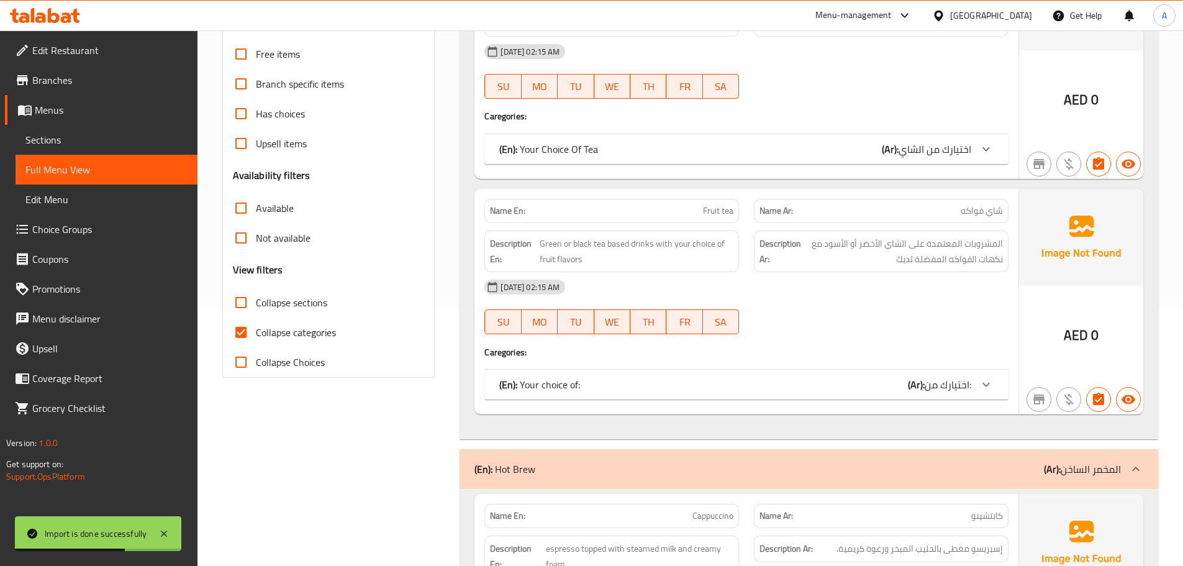
scroll to position [186, 0]
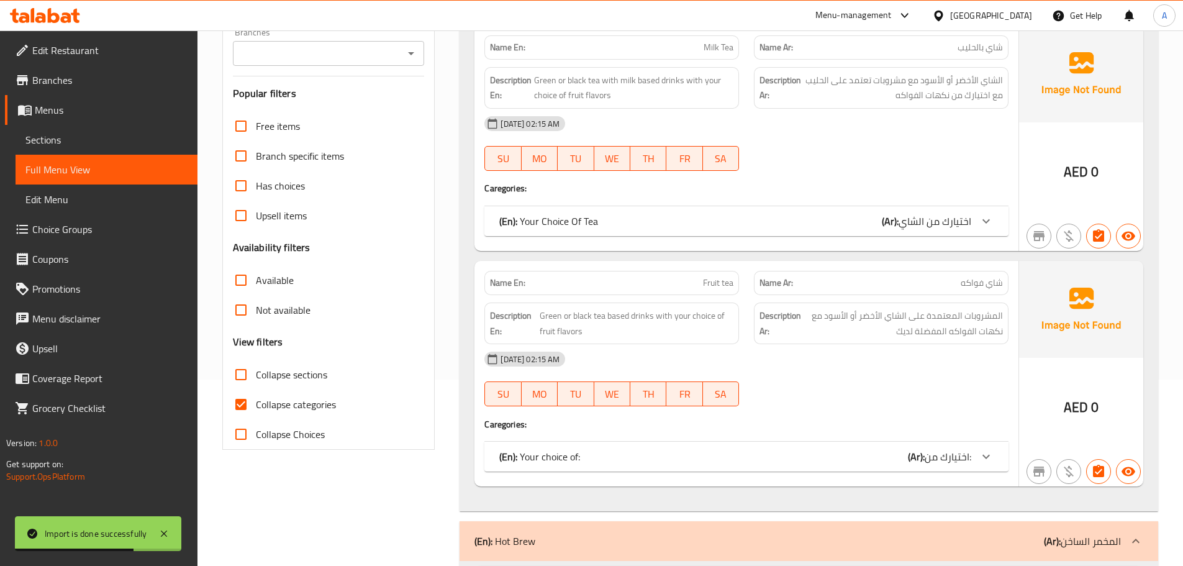
click at [539, 225] on p "(En): Your Choice Of Tea" at bounding box center [548, 221] width 99 height 15
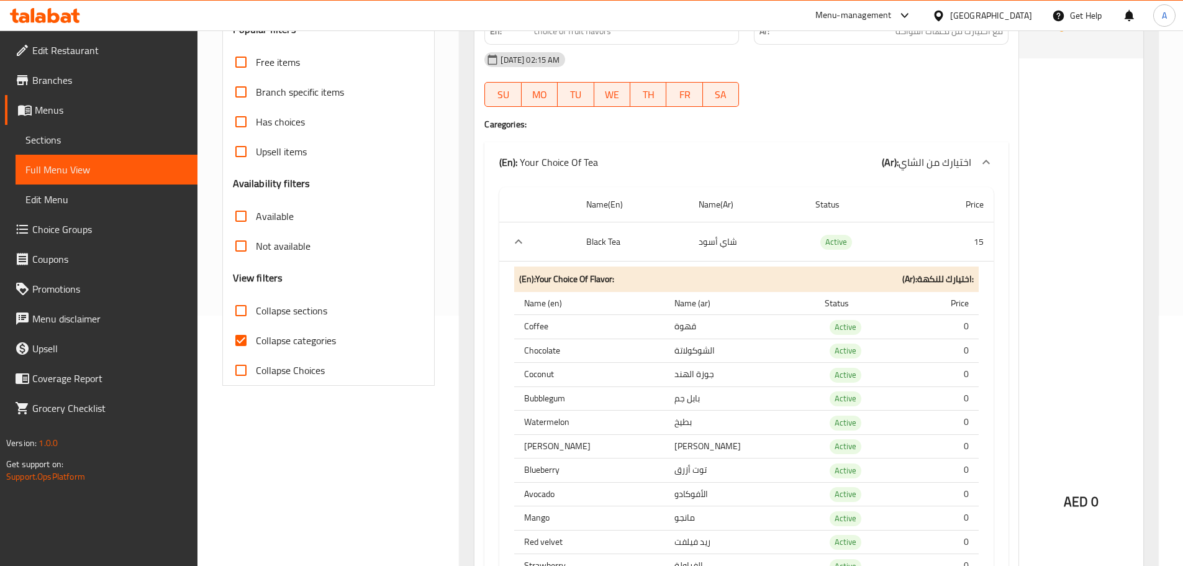
scroll to position [248, 0]
click at [539, 170] on p "(En): Your Choice Of Tea" at bounding box center [548, 163] width 99 height 15
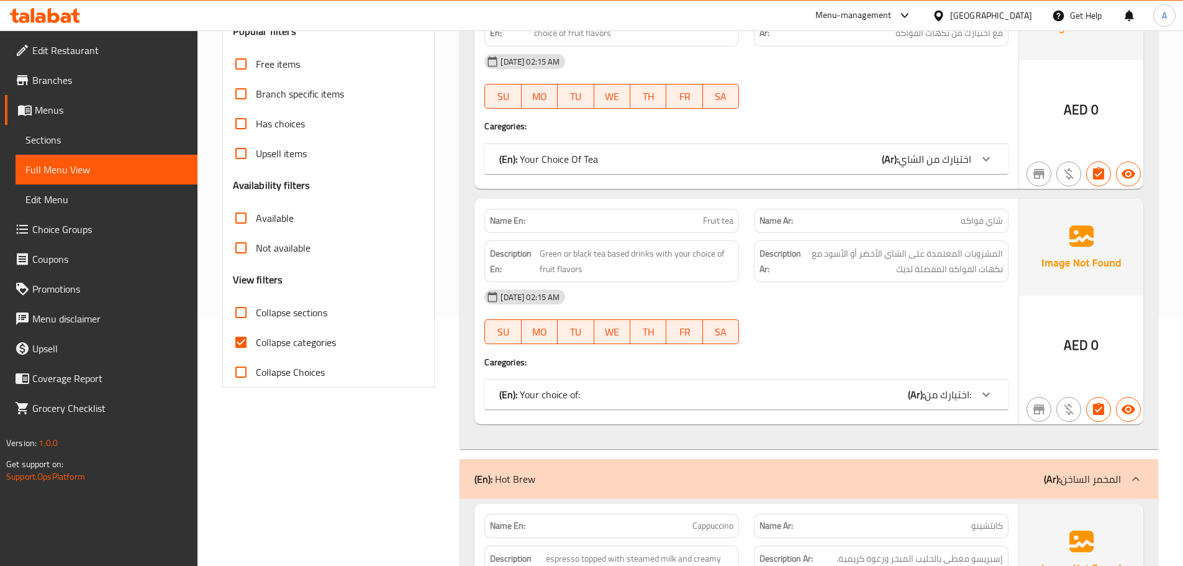
click at [557, 151] on p "(En): Your Choice Of Tea" at bounding box center [548, 158] width 99 height 15
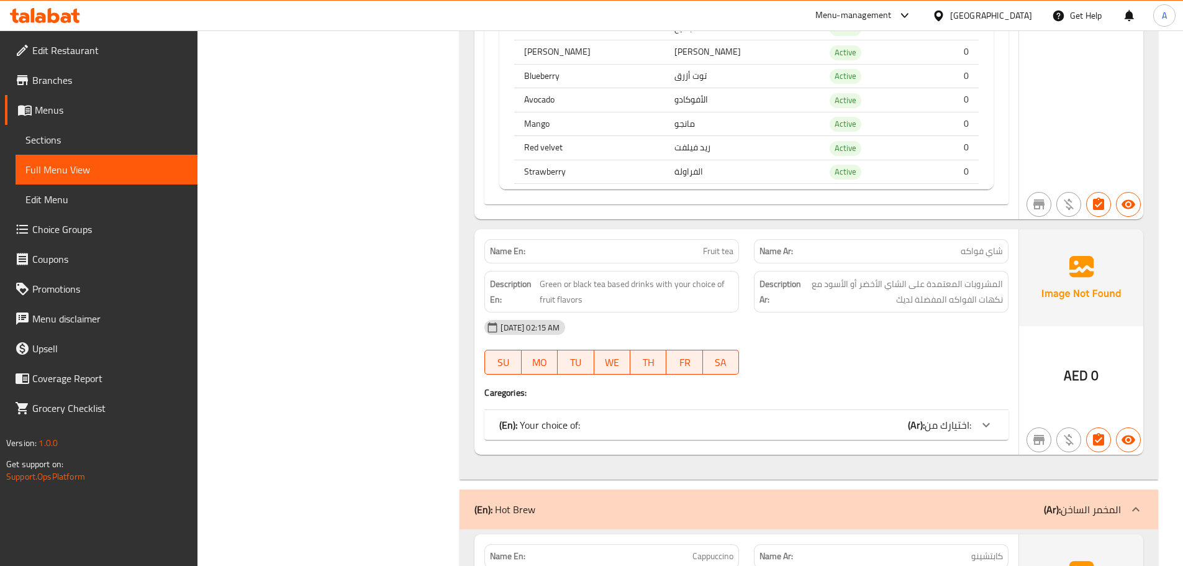
scroll to position [1117, 0]
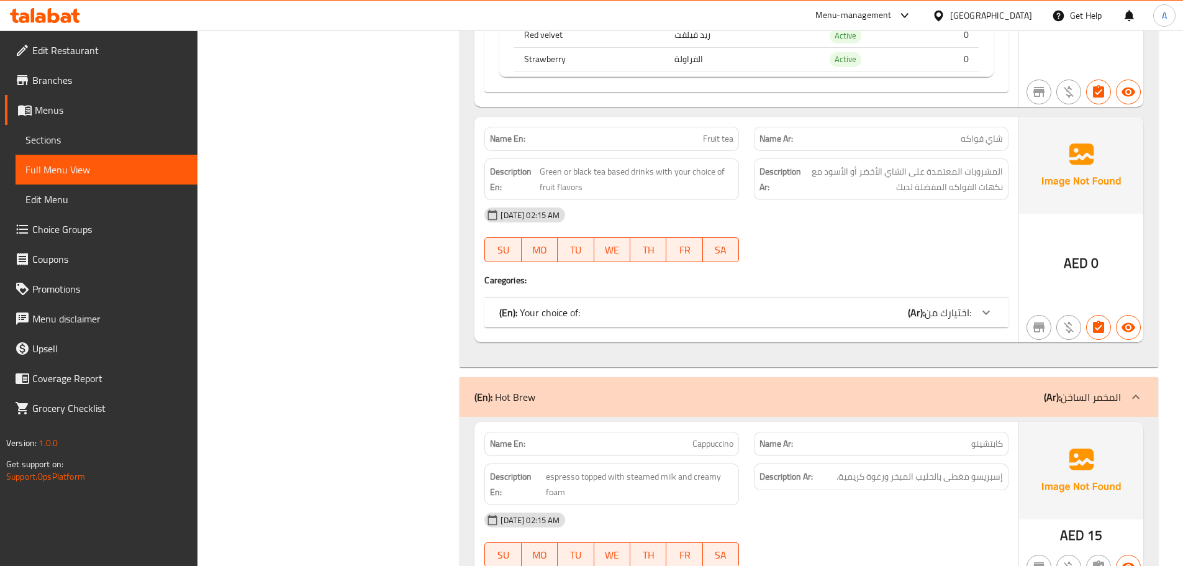
click at [595, 315] on div "(En): Your choice of: (Ar): اختيارك من:" at bounding box center [735, 312] width 472 height 15
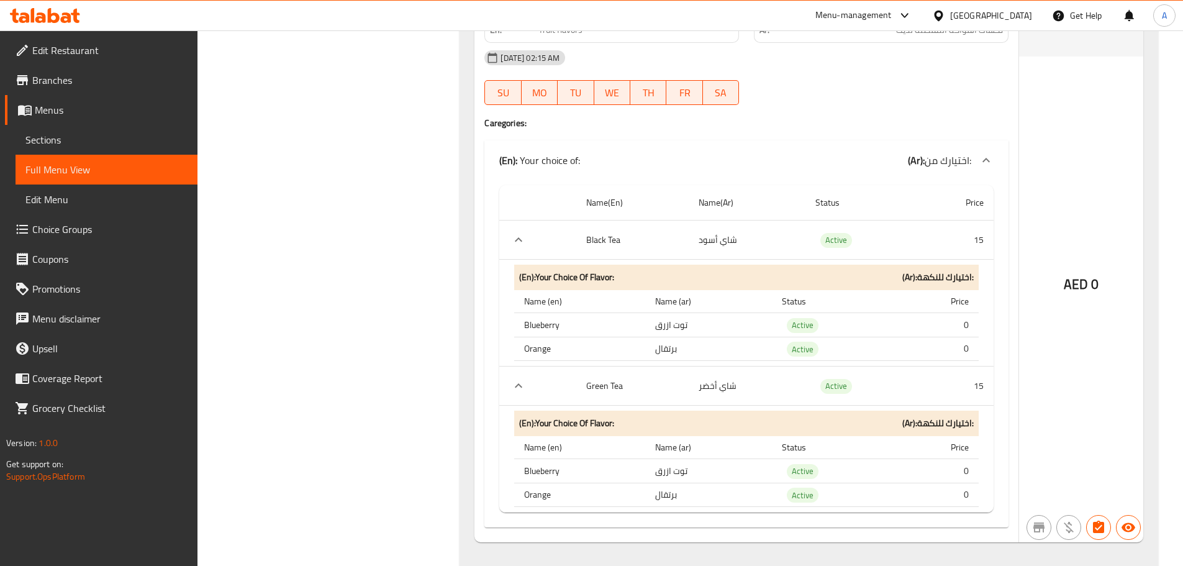
scroll to position [1304, 0]
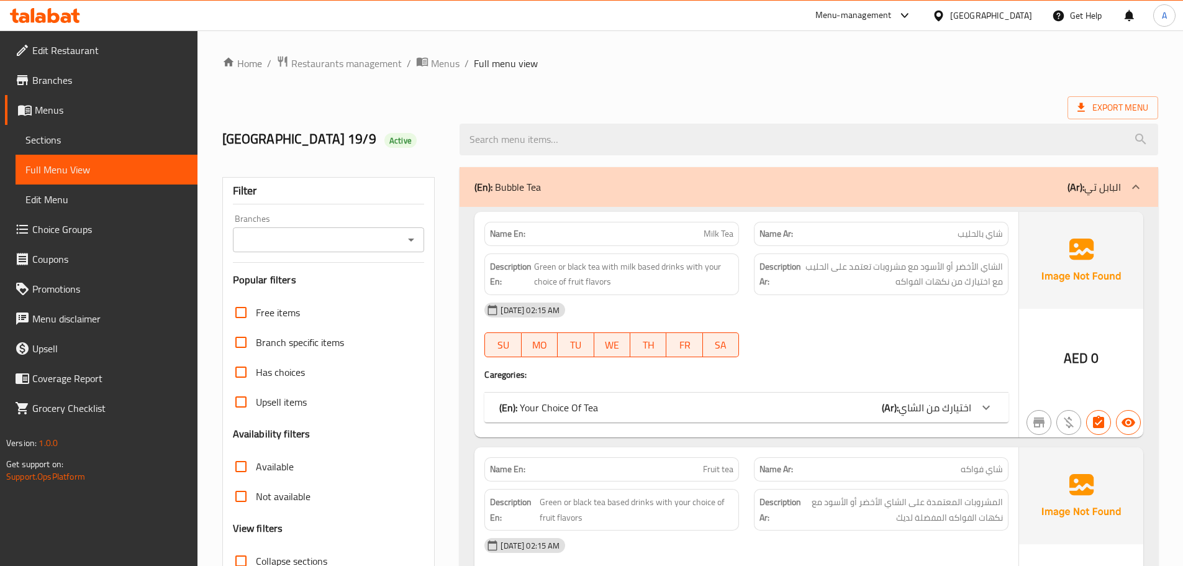
scroll to position [248, 0]
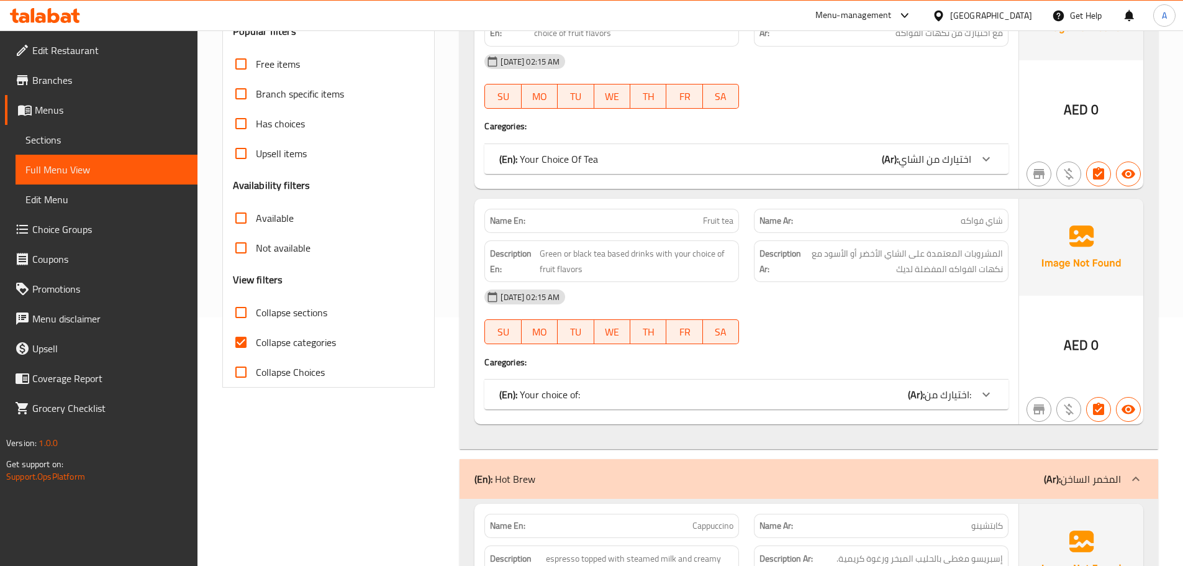
click at [251, 344] on input "Collapse categories" at bounding box center [241, 342] width 30 height 30
checkbox input "false"
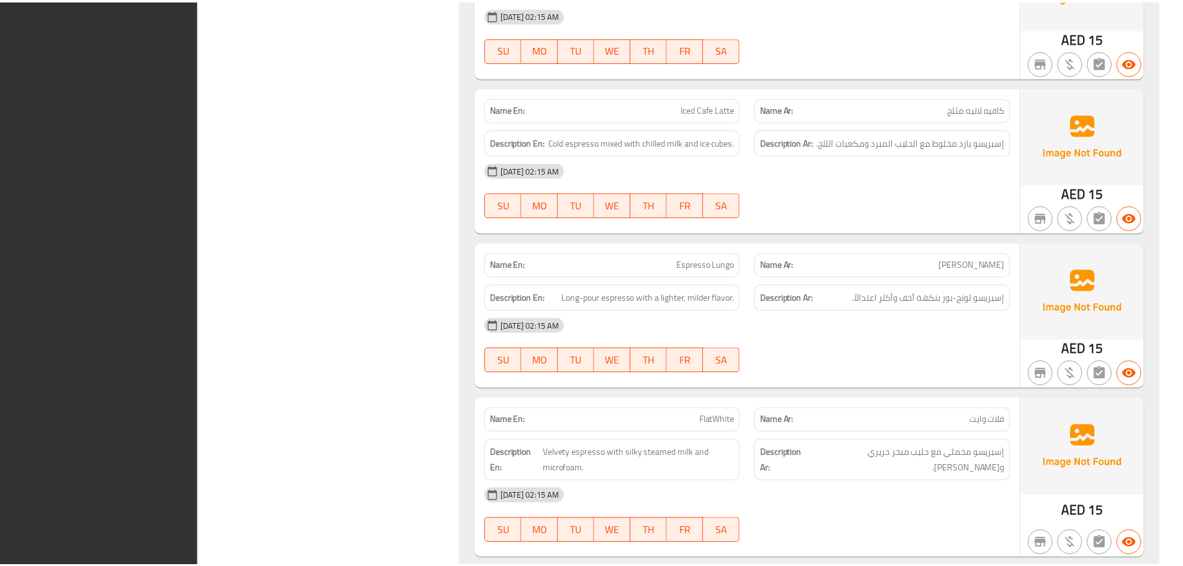
scroll to position [2687, 0]
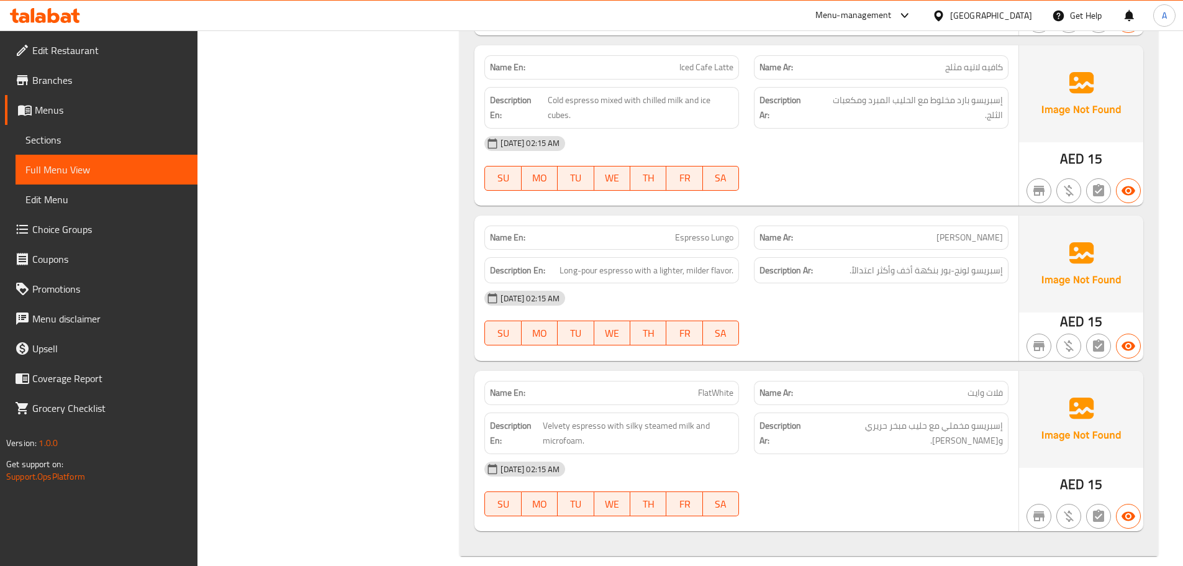
drag, startPoint x: 125, startPoint y: 162, endPoint x: 125, endPoint y: 140, distance: 21.7
click at [125, 161] on link "Full Menu View" at bounding box center [107, 170] width 182 height 30
click at [125, 140] on span "Sections" at bounding box center [106, 139] width 162 height 15
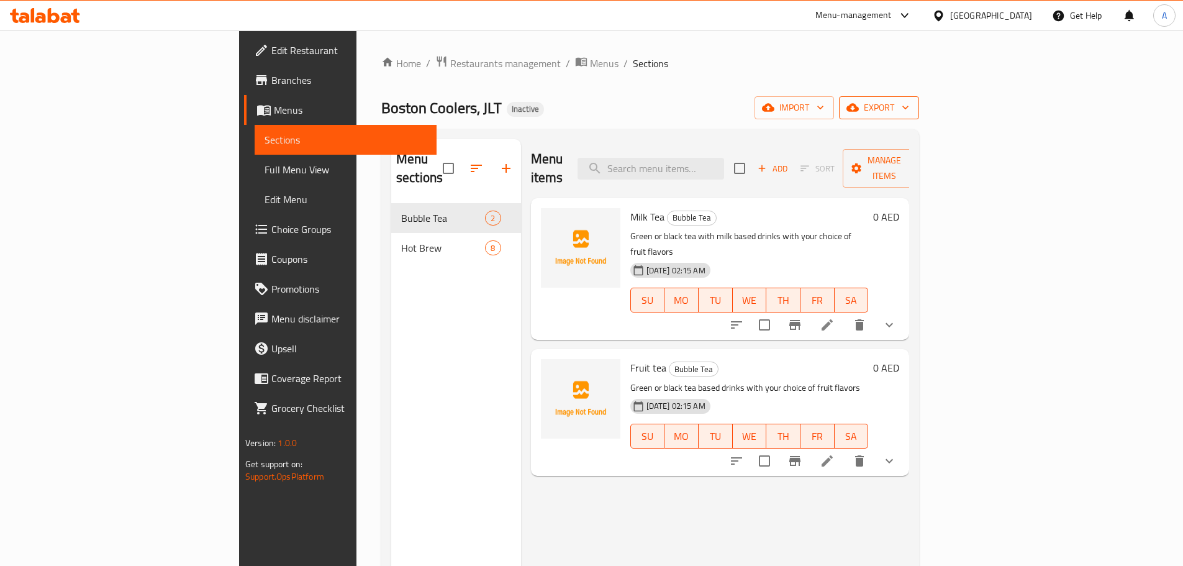
click at [859, 101] on icon "button" at bounding box center [852, 107] width 12 height 12
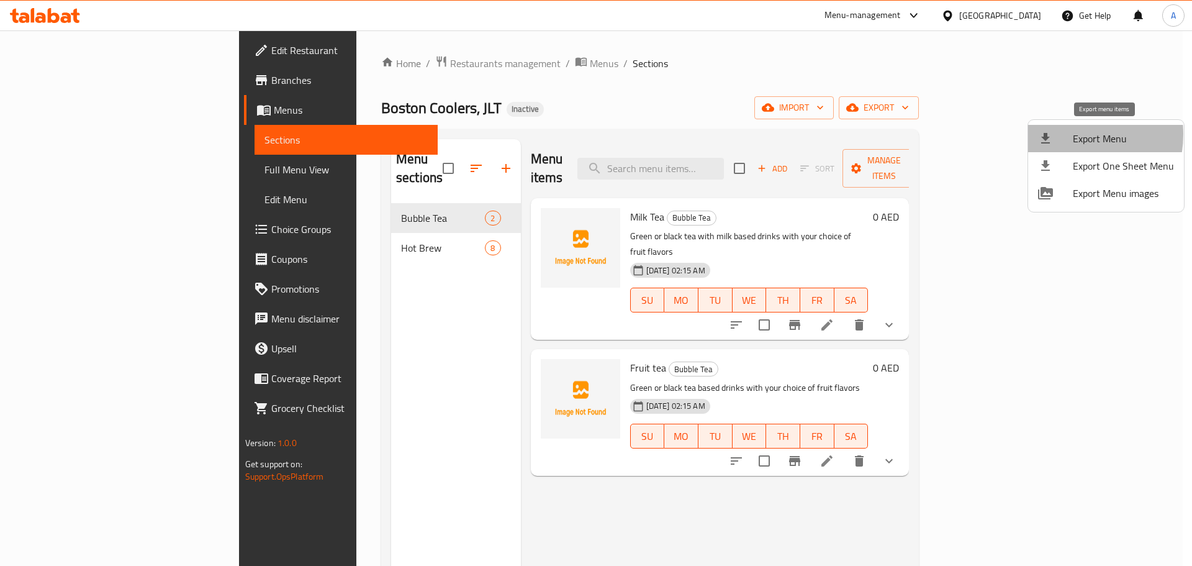
click at [1061, 134] on div at bounding box center [1055, 138] width 35 height 15
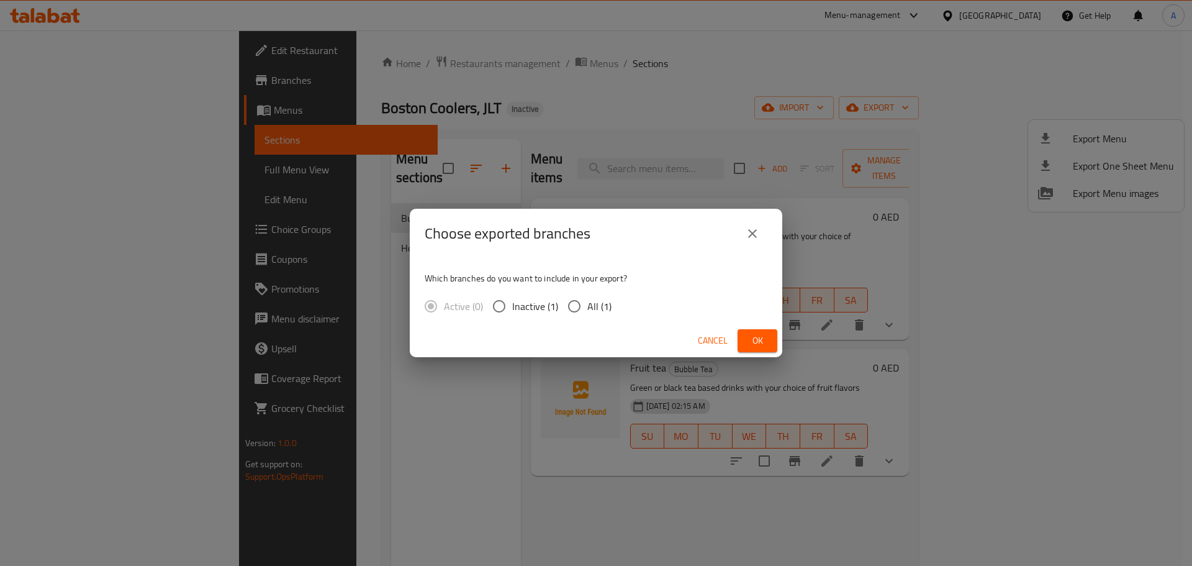
click at [592, 300] on span "All (1)" at bounding box center [599, 306] width 24 height 15
click at [587, 300] on input "All (1)" at bounding box center [574, 306] width 26 height 26
radio input "true"
click at [747, 336] on button "Ok" at bounding box center [757, 340] width 40 height 23
